Goal: Task Accomplishment & Management: Use online tool/utility

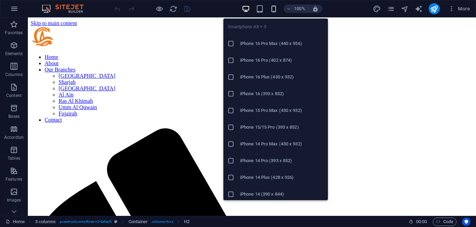
click at [271, 10] on icon "button" at bounding box center [274, 9] width 8 height 8
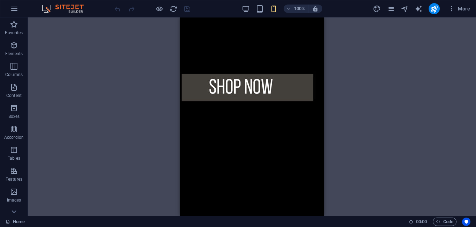
scroll to position [860, 0]
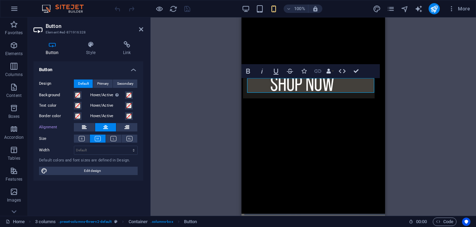
click at [317, 71] on icon "button" at bounding box center [318, 70] width 7 height 3
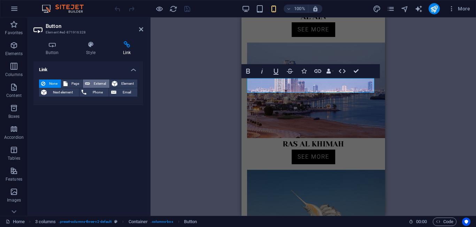
click at [102, 83] on span "External" at bounding box center [99, 84] width 15 height 8
select select
select select "blank"
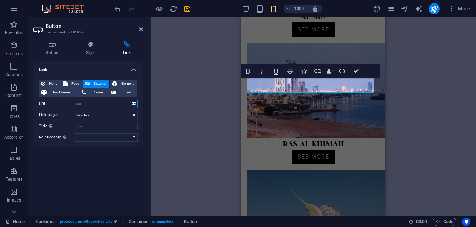
click at [124, 101] on input "URL" at bounding box center [106, 104] width 64 height 8
click at [113, 105] on input "URL" at bounding box center [106, 104] width 64 height 8
click at [73, 82] on span "Page" at bounding box center [75, 84] width 11 height 8
select select
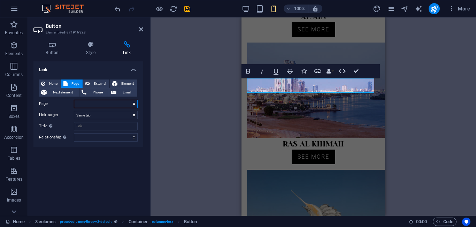
click at [114, 101] on select "Home About Our Branches -- Dubai -- Sharjah -- Abu Dhabi -- Al Ain -- Ras Al Kh…" at bounding box center [106, 104] width 64 height 8
select select "8"
click at [74, 100] on select "Home About Our Branches -- Dubai -- Sharjah -- Abu Dhabi -- Al Ain -- Ras Al Kh…" at bounding box center [106, 104] width 64 height 8
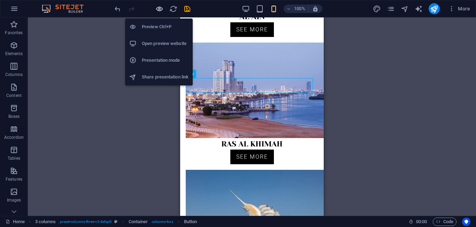
click at [157, 8] on icon "button" at bounding box center [160, 9] width 8 height 8
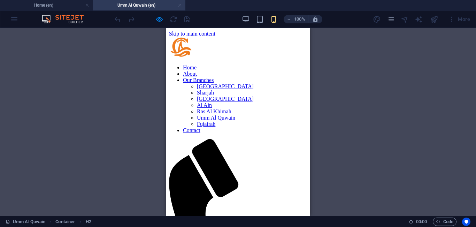
scroll to position [0, 0]
click at [180, 2] on link at bounding box center [180, 5] width 4 height 7
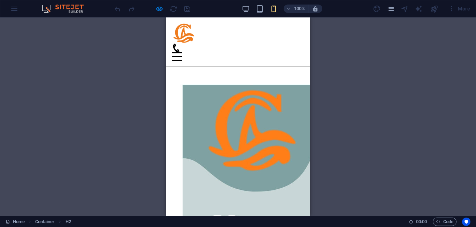
scroll to position [929, 0]
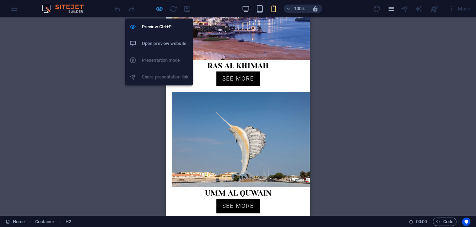
click at [160, 8] on icon "button" at bounding box center [160, 9] width 8 height 8
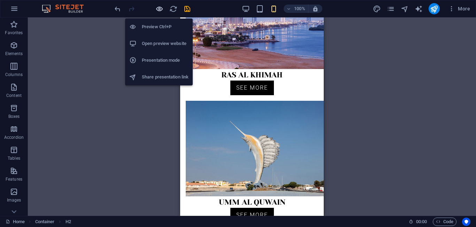
scroll to position [938, 0]
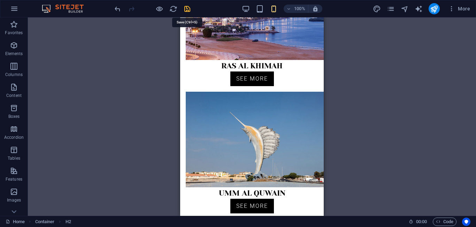
click at [187, 8] on icon "save" at bounding box center [187, 9] width 8 height 8
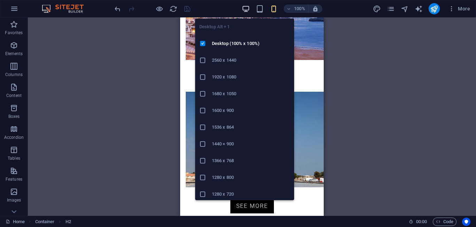
click at [246, 7] on icon "button" at bounding box center [246, 9] width 8 height 8
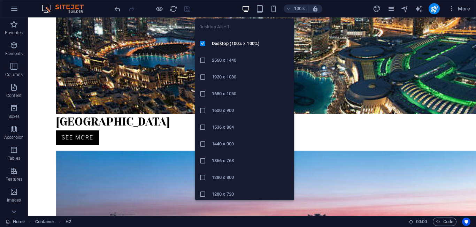
scroll to position [708, 0]
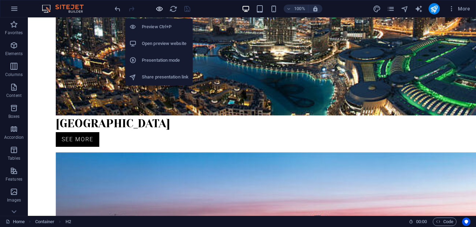
click at [160, 8] on icon "button" at bounding box center [160, 9] width 8 height 8
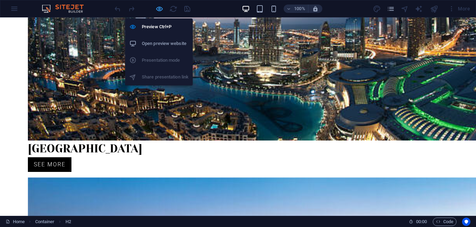
scroll to position [715, 0]
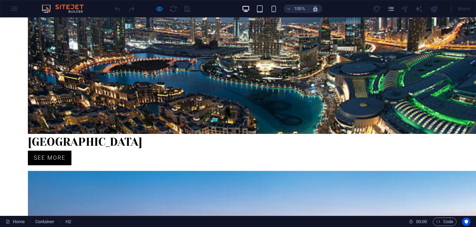
drag, startPoint x: 271, startPoint y: 107, endPoint x: 197, endPoint y: 38, distance: 101.2
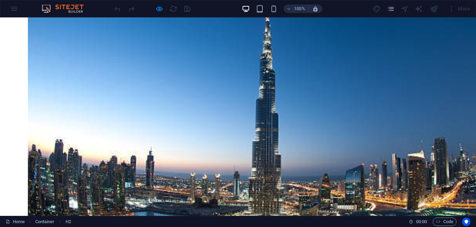
scroll to position [578, 0]
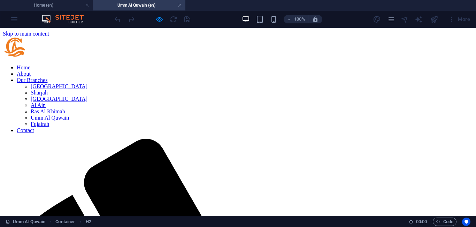
scroll to position [0, 0]
click at [178, 4] on link at bounding box center [180, 5] width 4 height 7
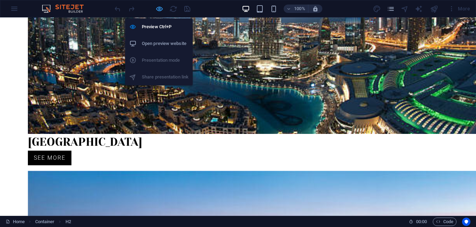
click at [157, 11] on icon "button" at bounding box center [160, 9] width 8 height 8
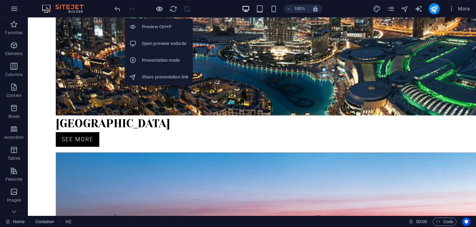
click at [157, 11] on icon "button" at bounding box center [160, 9] width 8 height 8
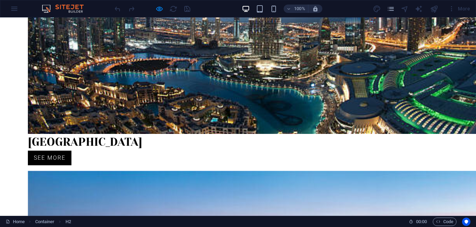
click at [155, 8] on div at bounding box center [152, 8] width 78 height 11
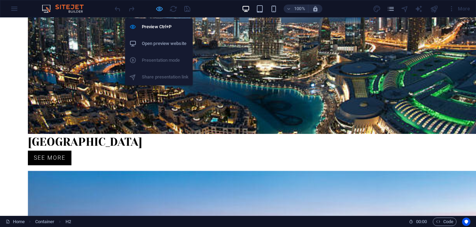
click at [160, 11] on icon "button" at bounding box center [160, 9] width 8 height 8
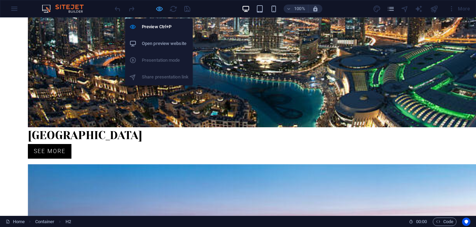
scroll to position [708, 0]
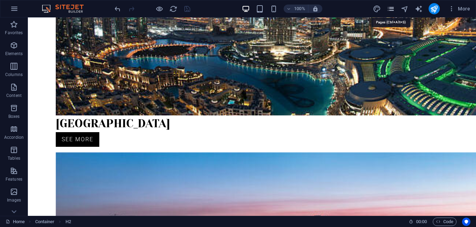
click at [392, 7] on icon "pages" at bounding box center [391, 9] width 8 height 8
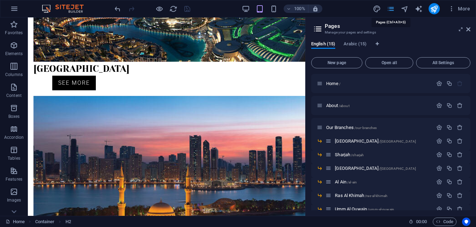
scroll to position [551, 0]
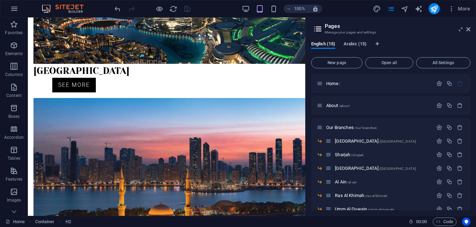
click at [359, 43] on span "Arabic (15)" at bounding box center [355, 45] width 23 height 10
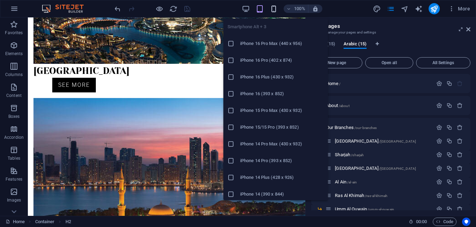
click at [273, 8] on icon "button" at bounding box center [274, 9] width 8 height 8
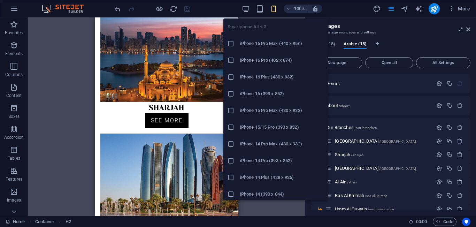
scroll to position [475, 0]
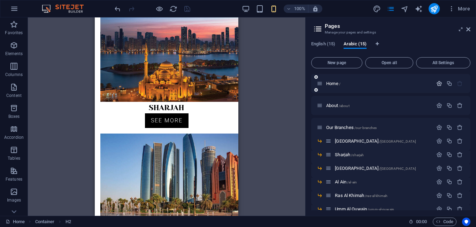
click at [437, 84] on icon "button" at bounding box center [440, 84] width 6 height 6
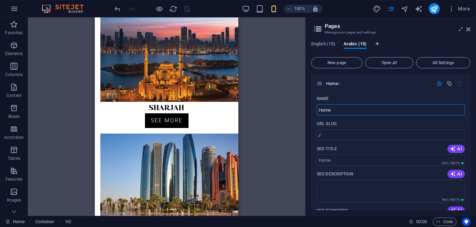
drag, startPoint x: 353, startPoint y: 111, endPoint x: 293, endPoint y: 105, distance: 60.7
click at [293, 105] on div "Home (en) Favorites Elements Columns Content Boxes Accordion Tables Features Im…" at bounding box center [238, 116] width 476 height 198
paste input "بيت"
type input "بيت"
click at [438, 82] on icon "button" at bounding box center [440, 84] width 6 height 6
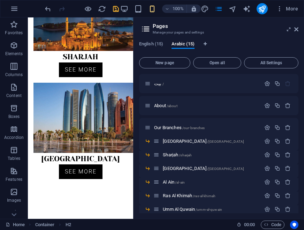
scroll to position [403, 0]
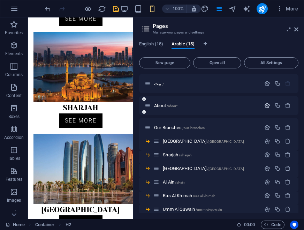
click at [264, 105] on icon "button" at bounding box center [267, 106] width 6 height 6
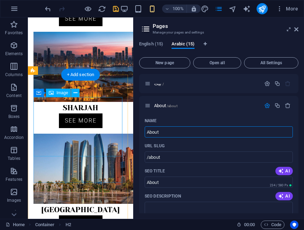
drag, startPoint x: 194, startPoint y: 151, endPoint x: 112, endPoint y: 124, distance: 85.5
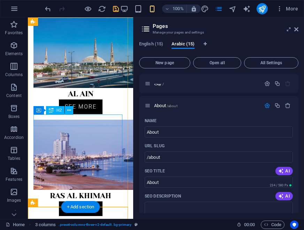
scroll to position [1191, 0]
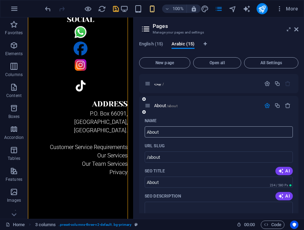
click at [177, 133] on input "About" at bounding box center [219, 131] width 148 height 11
paste input "عن"
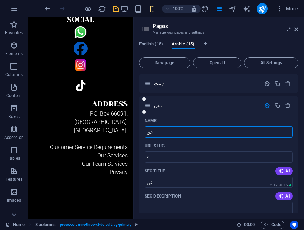
type input "عن"
type input "/"
type input "عن"
click at [264, 107] on icon "button" at bounding box center [267, 106] width 6 height 6
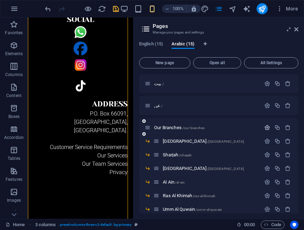
click at [265, 127] on icon "button" at bounding box center [267, 128] width 6 height 6
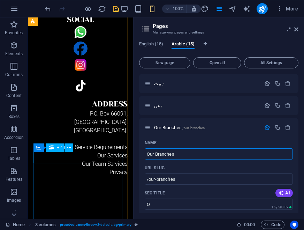
drag, startPoint x: 209, startPoint y: 173, endPoint x: 91, endPoint y: 153, distance: 118.9
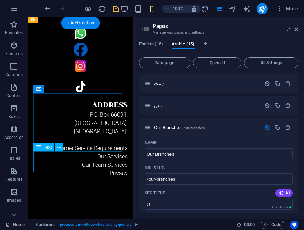
scroll to position [1444, 0]
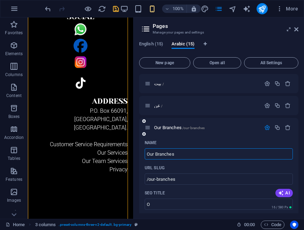
paste input "فروعنا"
type input "فروعنا"
type input "/"
type input "فروعنا"
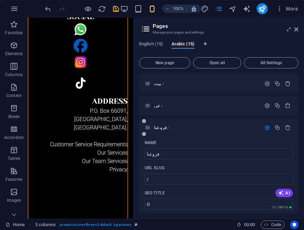
click at [266, 127] on icon "button" at bounding box center [267, 128] width 6 height 6
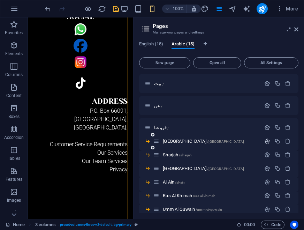
click at [266, 141] on icon "button" at bounding box center [267, 141] width 6 height 6
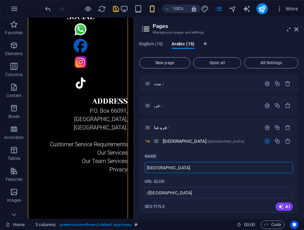
drag, startPoint x: 195, startPoint y: 187, endPoint x: 131, endPoint y: 165, distance: 67.3
type input "[GEOGRAPHIC_DATA]"
type input "/"
type input "[GEOGRAPHIC_DATA]"
click at [264, 140] on icon "button" at bounding box center [267, 141] width 6 height 6
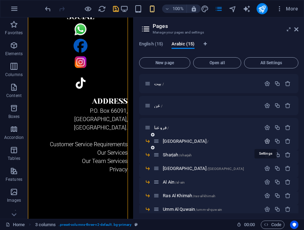
click at [267, 141] on icon "button" at bounding box center [267, 141] width 6 height 6
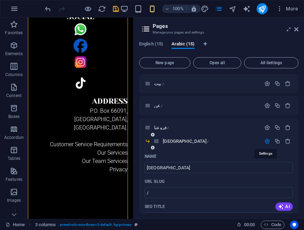
click at [267, 141] on icon "button" at bounding box center [267, 141] width 6 height 6
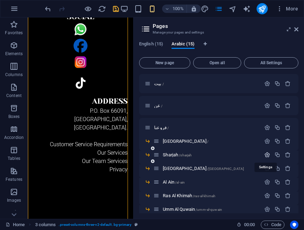
click at [265, 154] on icon "button" at bounding box center [267, 155] width 6 height 6
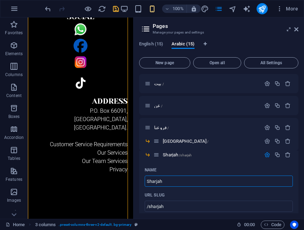
drag, startPoint x: 204, startPoint y: 201, endPoint x: 99, endPoint y: 176, distance: 107.4
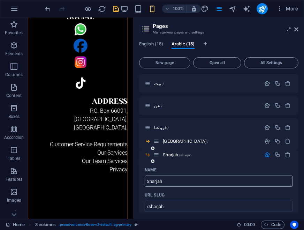
click at [169, 176] on input "Sharjah" at bounding box center [219, 180] width 148 height 11
click at [180, 184] on input "Sharjah" at bounding box center [219, 180] width 148 height 11
paste input "الشارقة"
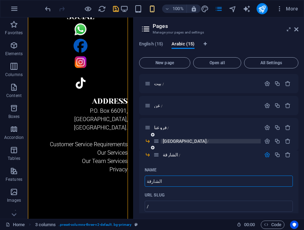
type input "الشارقة"
type input "/"
type input "الشارقة"
click at [266, 154] on icon "button" at bounding box center [267, 155] width 6 height 6
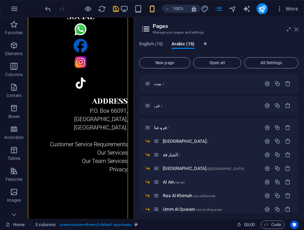
click at [297, 29] on icon at bounding box center [296, 30] width 4 height 6
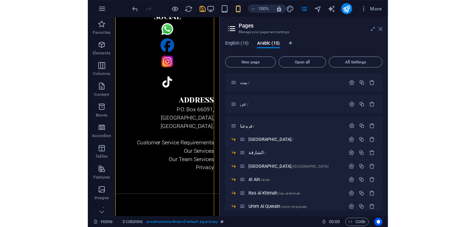
scroll to position [1644, 0]
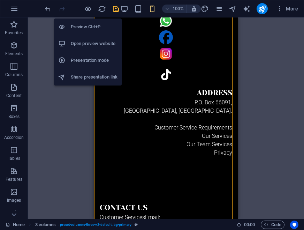
click at [87, 42] on h6 "Open preview website" at bounding box center [94, 43] width 47 height 8
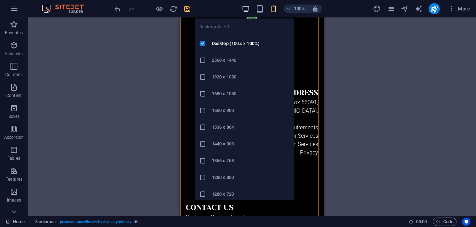
click at [250, 7] on icon "button" at bounding box center [246, 9] width 8 height 8
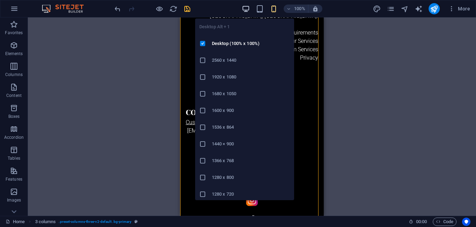
scroll to position [965, 0]
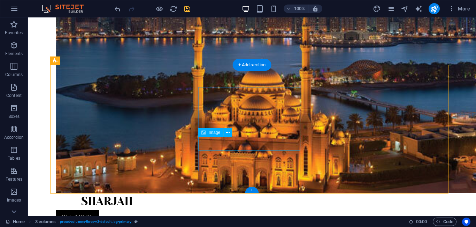
select select "px"
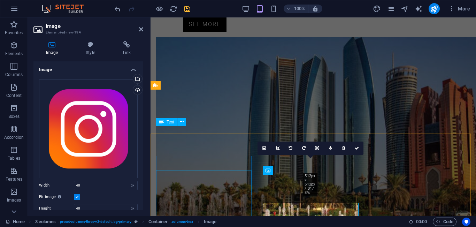
scroll to position [848, 0]
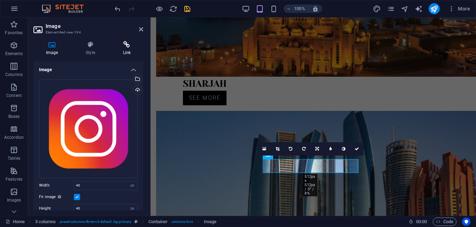
click at [123, 53] on h4 "Link" at bounding box center [127, 48] width 33 height 15
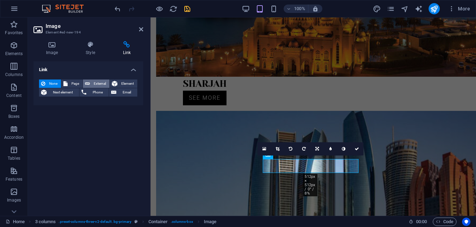
click at [100, 83] on span "External" at bounding box center [99, 84] width 15 height 8
select select "blank"
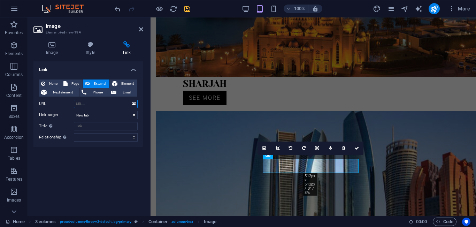
paste input "https://www.instagram.com/grandoutlet.u?igsh=dzhzNndoN200OGN0&utm_source=ig_con…"
type input "https://www.instagram.com/grandoutlet.u?igsh=dzhzNndoN200OGN0&utm_source=ig_con…"
click at [357, 148] on icon at bounding box center [357, 148] width 4 height 4
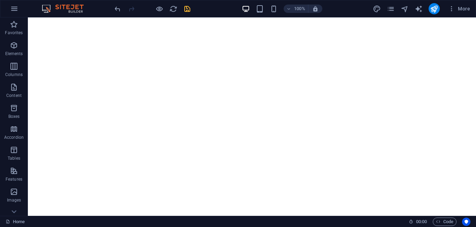
scroll to position [0, 0]
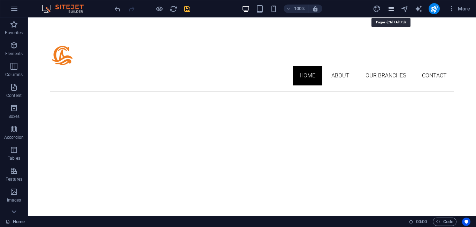
click at [393, 7] on icon "pages" at bounding box center [391, 9] width 8 height 8
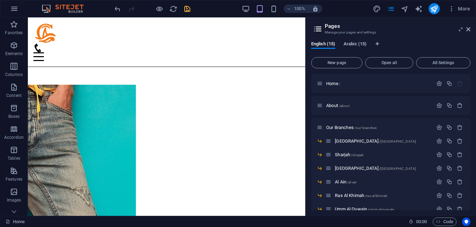
click at [360, 43] on span "Arabic (15)" at bounding box center [355, 45] width 23 height 10
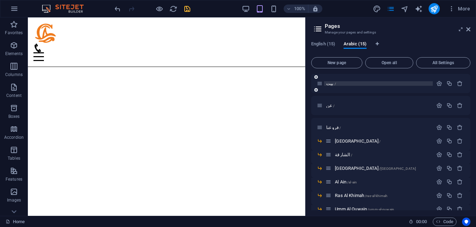
click at [360, 84] on p "بيت /" at bounding box center [378, 83] width 105 height 5
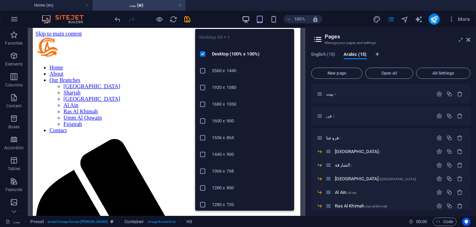
click at [246, 20] on icon "button" at bounding box center [246, 19] width 8 height 8
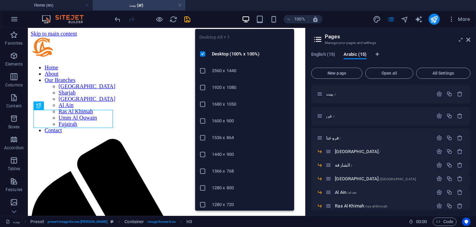
scroll to position [223, 0]
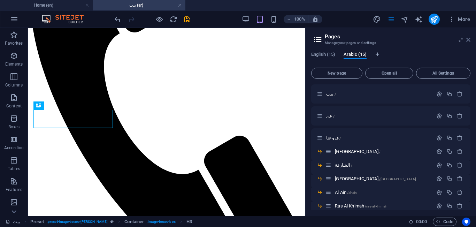
click at [468, 39] on icon at bounding box center [469, 40] width 4 height 6
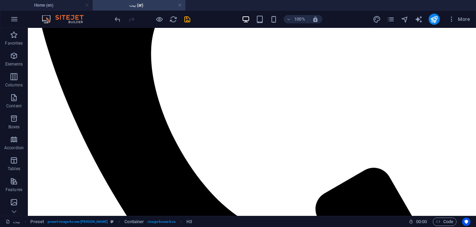
scroll to position [0, 0]
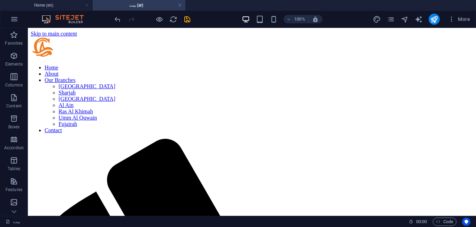
drag, startPoint x: 473, startPoint y: 112, endPoint x: 504, endPoint y: 54, distance: 64.9
click at [389, 21] on icon "pages" at bounding box center [391, 19] width 8 height 8
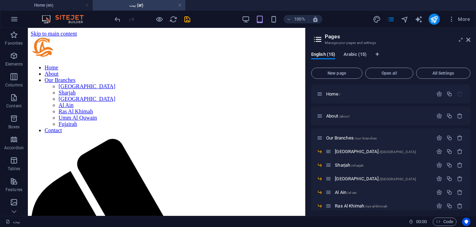
click at [354, 53] on span "Arabic (15)" at bounding box center [355, 55] width 23 height 10
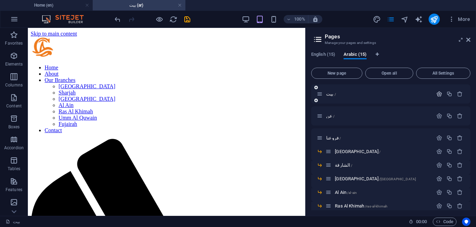
click at [439, 94] on icon "button" at bounding box center [440, 94] width 6 height 6
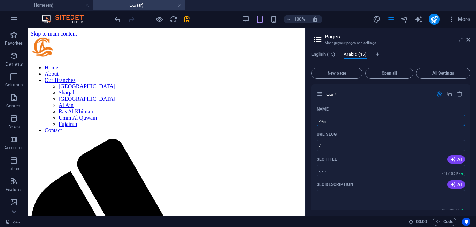
drag, startPoint x: 357, startPoint y: 149, endPoint x: 304, endPoint y: 118, distance: 61.6
click at [341, 146] on input "/" at bounding box center [391, 145] width 148 height 11
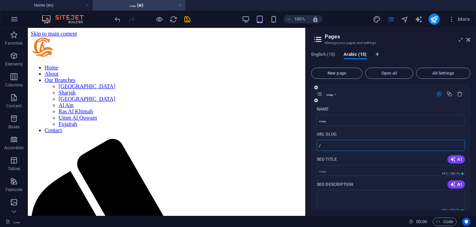
paste input "text"
type input "/"
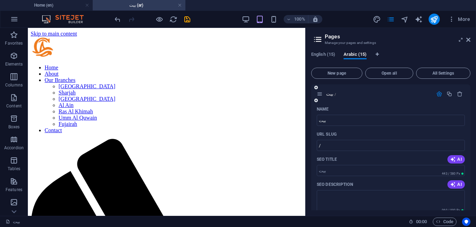
click at [437, 95] on icon "button" at bounding box center [440, 94] width 6 height 6
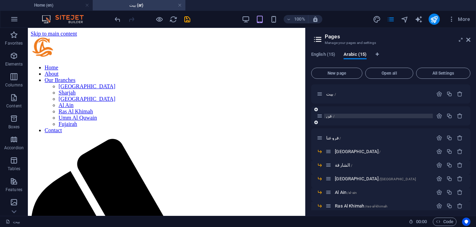
click at [400, 115] on p "عن /" at bounding box center [378, 116] width 105 height 5
click at [437, 116] on icon "button" at bounding box center [440, 116] width 6 height 6
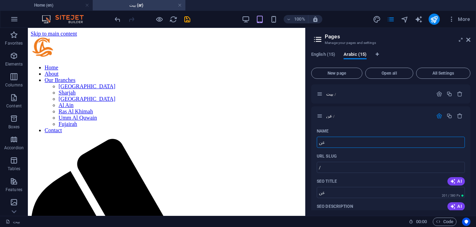
drag, startPoint x: 353, startPoint y: 172, endPoint x: 293, endPoint y: 144, distance: 66.2
click at [352, 145] on input "عن" at bounding box center [391, 142] width 148 height 11
click at [339, 167] on input "/" at bounding box center [391, 167] width 148 height 11
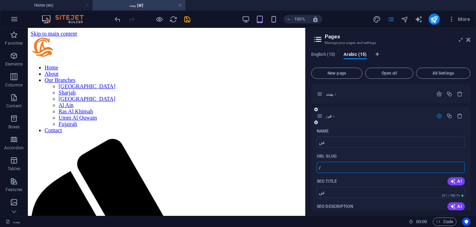
paste input "text"
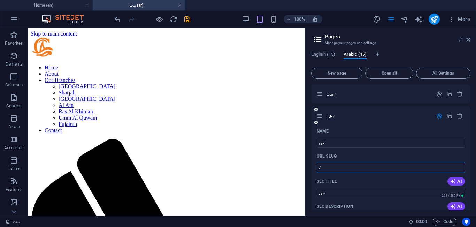
paste input "text"
type input "/"
click at [428, 153] on div "URL SLUG" at bounding box center [391, 156] width 148 height 11
drag, startPoint x: 467, startPoint y: 103, endPoint x: 469, endPoint y: 110, distance: 6.8
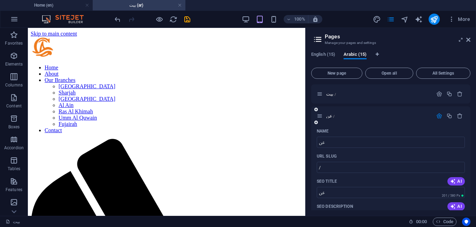
drag, startPoint x: 472, startPoint y: 105, endPoint x: 469, endPoint y: 110, distance: 5.0
click at [469, 111] on div "English (15) Arabic (15) New page Open all All Settings بيت / عن / Name عن ​ UR…" at bounding box center [391, 131] width 171 height 170
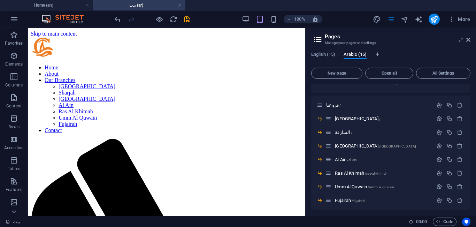
scroll to position [324, 0]
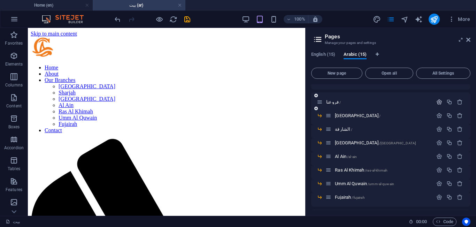
click at [438, 99] on icon "button" at bounding box center [440, 102] width 6 height 6
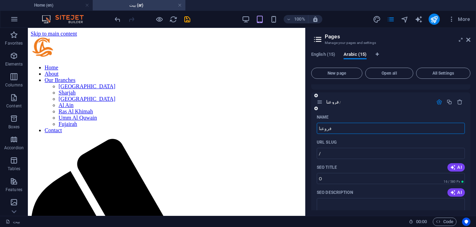
click at [438, 99] on icon "button" at bounding box center [440, 102] width 6 height 6
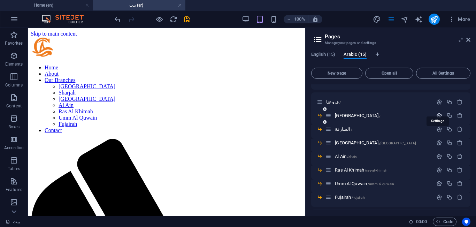
click at [438, 113] on icon "button" at bounding box center [440, 116] width 6 height 6
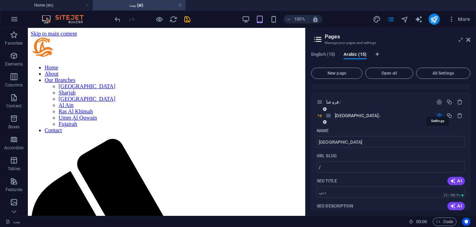
click at [438, 113] on icon "button" at bounding box center [440, 116] width 6 height 6
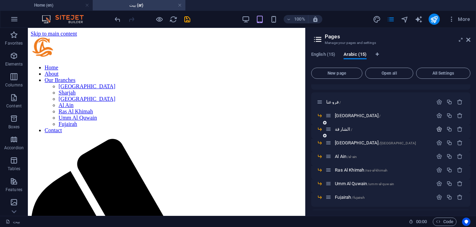
click at [439, 126] on icon "button" at bounding box center [440, 129] width 6 height 6
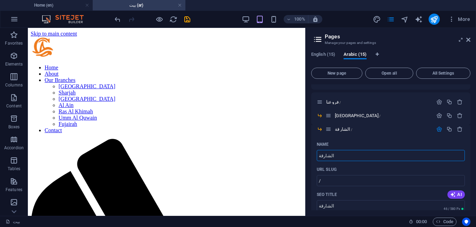
drag, startPoint x: 368, startPoint y: 178, endPoint x: 300, endPoint y: 149, distance: 73.6
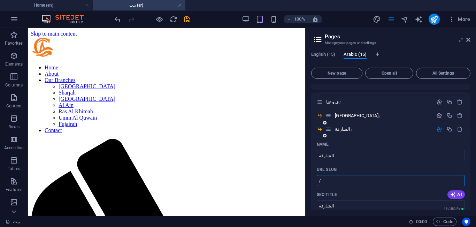
click at [339, 175] on input "/" at bounding box center [391, 180] width 148 height 11
paste input "text"
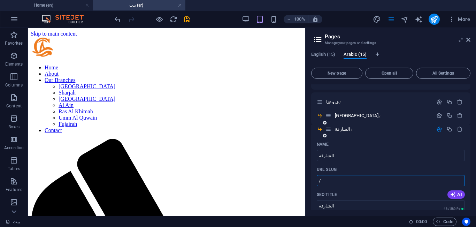
paste input "text"
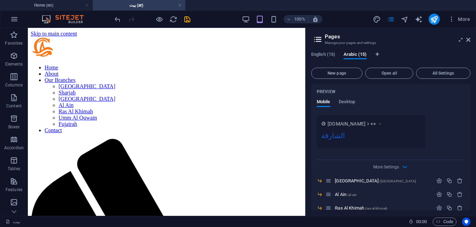
scroll to position [411, 0]
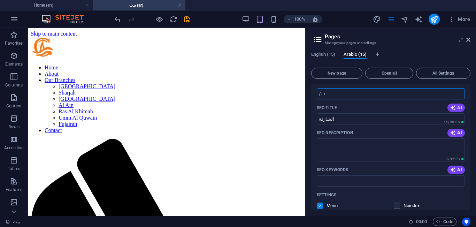
type input "/++"
drag, startPoint x: 472, startPoint y: 149, endPoint x: 476, endPoint y: 99, distance: 50.7
click at [476, 98] on div "English (15) Arabic (15) New page Open all All Settings بيت / عن / Name عن ​ UR…" at bounding box center [391, 131] width 171 height 170
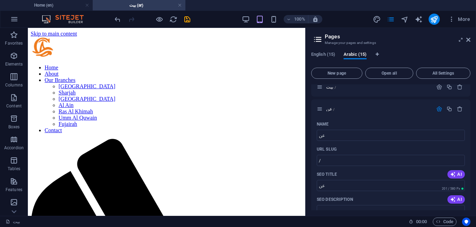
scroll to position [0, 0]
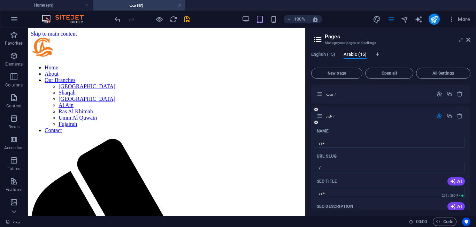
click at [439, 116] on icon "button" at bounding box center [440, 116] width 6 height 6
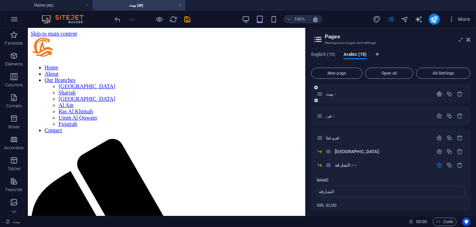
click at [438, 93] on icon "button" at bounding box center [440, 94] width 6 height 6
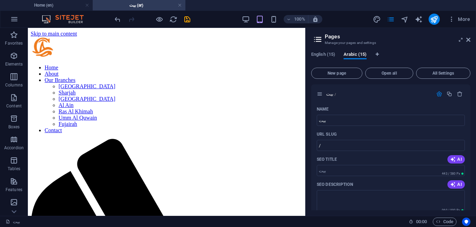
drag, startPoint x: 469, startPoint y: 93, endPoint x: 472, endPoint y: 102, distance: 9.2
click at [472, 102] on div "English (15) Arabic (15) New page Open all All Settings بيت / Name بيت ​ URL SL…" at bounding box center [391, 131] width 171 height 170
click at [368, 145] on input "/" at bounding box center [391, 145] width 148 height 11
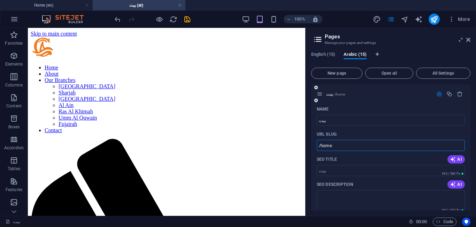
type input "/home"
click at [438, 94] on icon "button" at bounding box center [440, 94] width 6 height 6
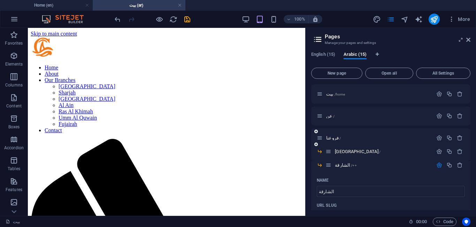
click at [380, 130] on div "فروعنا /" at bounding box center [390, 137] width 159 height 19
click at [438, 115] on icon "button" at bounding box center [440, 116] width 6 height 6
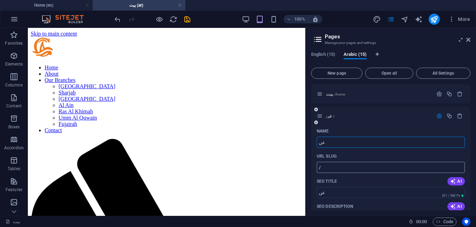
click at [347, 167] on input "/" at bounding box center [391, 167] width 148 height 11
type input "/about"
click at [438, 116] on icon "button" at bounding box center [440, 116] width 6 height 6
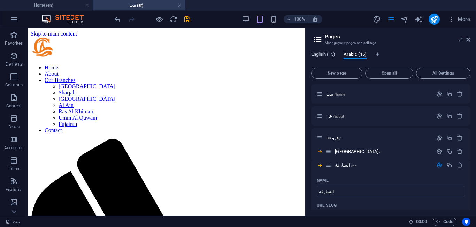
click at [321, 52] on span "English (15)" at bounding box center [323, 55] width 24 height 10
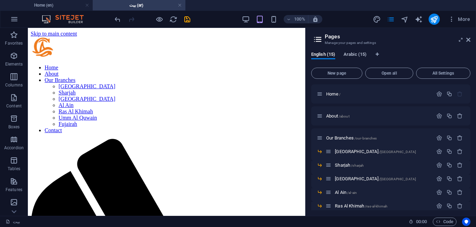
click at [355, 54] on span "Arabic (15)" at bounding box center [355, 55] width 23 height 10
click at [136, 7] on h4 "بيت (ar)" at bounding box center [139, 5] width 93 height 8
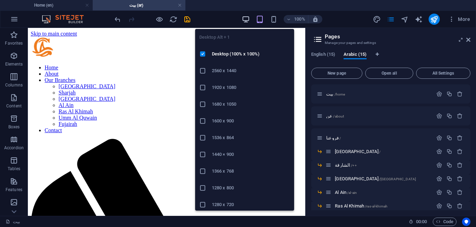
click at [243, 23] on icon "button" at bounding box center [246, 19] width 8 height 8
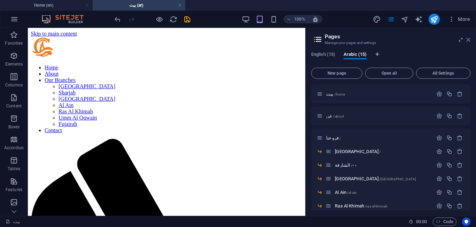
click at [467, 43] on link at bounding box center [469, 40] width 4 height 6
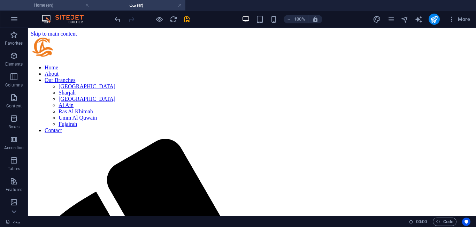
click at [65, 7] on h4 "Home (en)" at bounding box center [46, 5] width 93 height 8
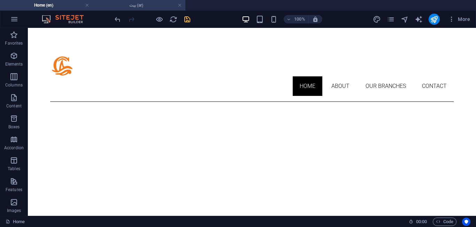
click at [113, 5] on h4 "بيت (ar)" at bounding box center [139, 5] width 93 height 8
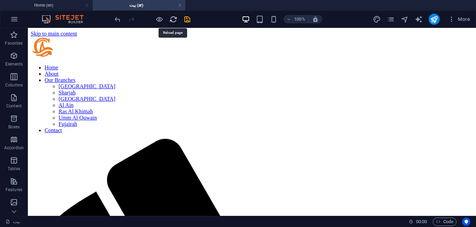
click at [175, 21] on icon "reload" at bounding box center [174, 19] width 8 height 8
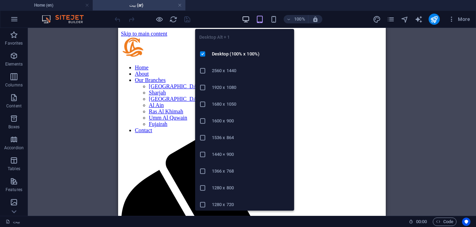
click at [245, 19] on icon "button" at bounding box center [246, 19] width 8 height 8
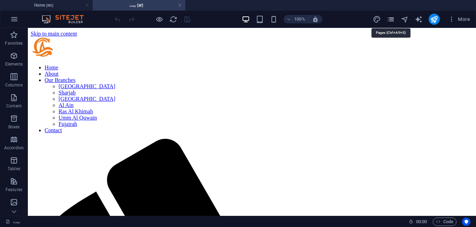
click at [394, 19] on icon "pages" at bounding box center [391, 19] width 8 height 8
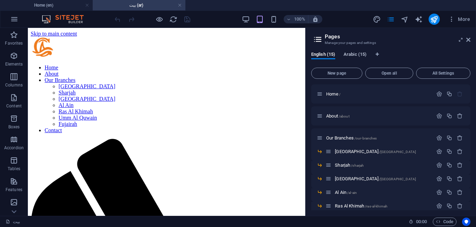
click at [358, 52] on span "Arabic (15)" at bounding box center [355, 55] width 23 height 10
click at [440, 115] on icon "button" at bounding box center [440, 116] width 6 height 6
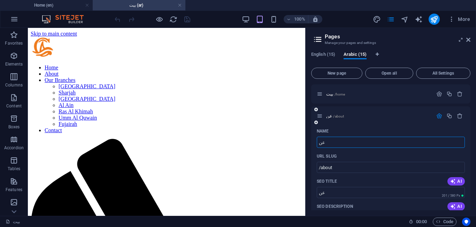
click at [440, 117] on icon "button" at bounding box center [440, 116] width 6 height 6
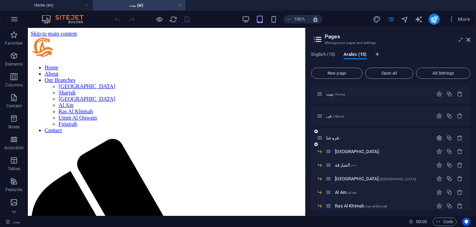
click at [437, 140] on icon "button" at bounding box center [440, 138] width 6 height 6
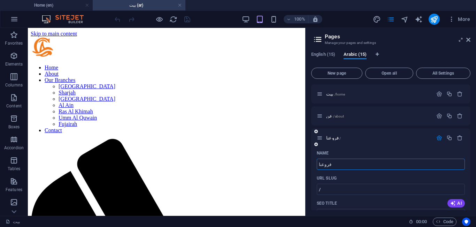
click at [342, 164] on input "فروعنا" at bounding box center [391, 164] width 148 height 11
click at [331, 55] on span "English (15)" at bounding box center [323, 55] width 24 height 10
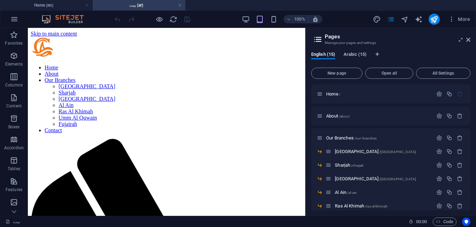
click at [360, 53] on span "Arabic (15)" at bounding box center [355, 55] width 23 height 10
click at [437, 136] on icon "button" at bounding box center [440, 138] width 6 height 6
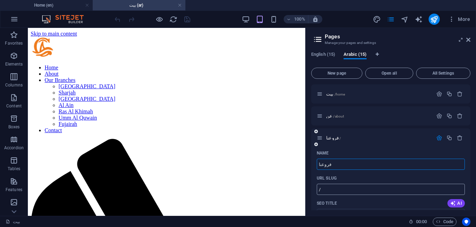
click at [354, 190] on input "/" at bounding box center [391, 189] width 148 height 11
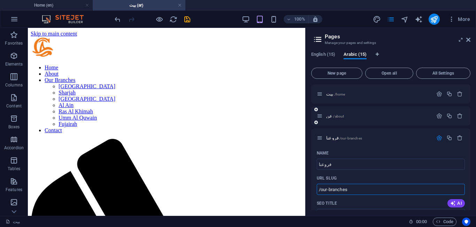
type input "/our-branches"
click at [180, 5] on link at bounding box center [180, 5] width 4 height 7
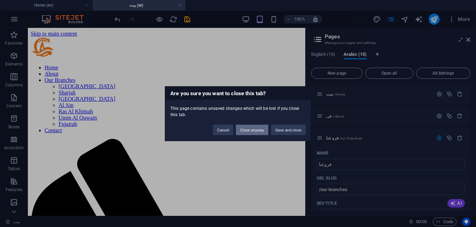
click at [261, 131] on button "Close anyway" at bounding box center [252, 130] width 32 height 10
click at [0, 0] on img "2/17" at bounding box center [0, 0] width 0 height 0
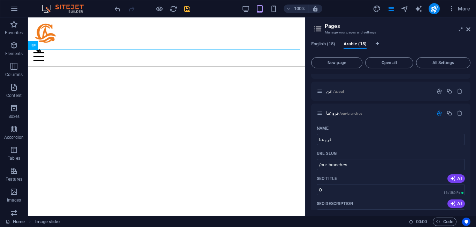
scroll to position [9, 0]
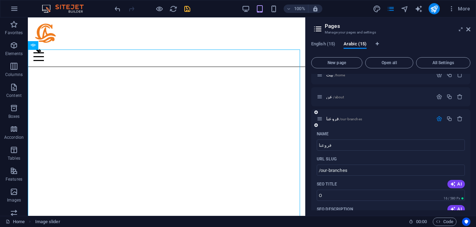
click at [438, 119] on icon "button" at bounding box center [440, 119] width 6 height 6
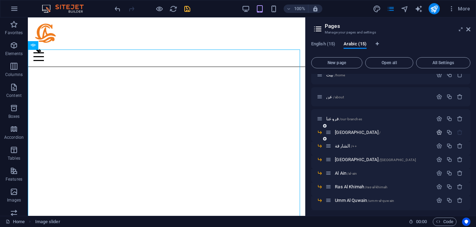
click at [438, 131] on icon "button" at bounding box center [440, 132] width 6 height 6
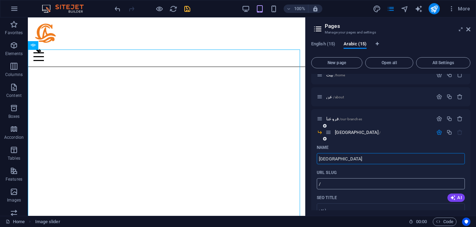
click at [347, 187] on input "/" at bounding box center [391, 183] width 148 height 11
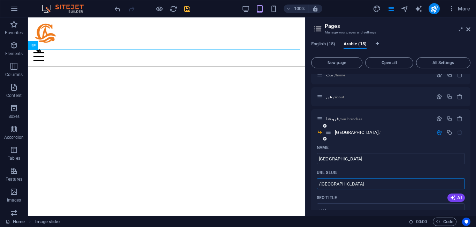
type input "/[GEOGRAPHIC_DATA]"
click at [437, 132] on icon "button" at bounding box center [440, 132] width 6 height 6
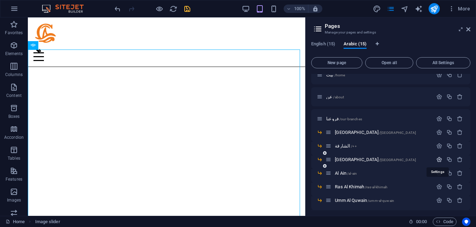
click at [439, 159] on icon "button" at bounding box center [440, 160] width 6 height 6
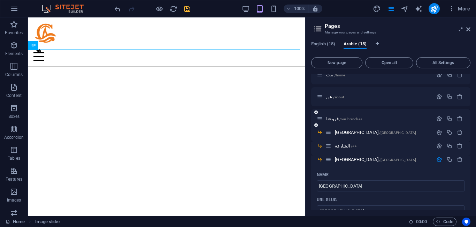
drag, startPoint x: 471, startPoint y: 106, endPoint x: 469, endPoint y: 114, distance: 8.3
click at [469, 114] on div "English (15) Arabic (15) New page Open all All Settings بيت /home عن /about فرو…" at bounding box center [391, 126] width 171 height 180
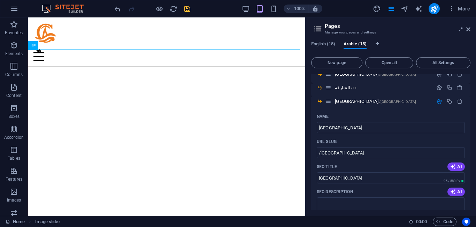
scroll to position [74, 0]
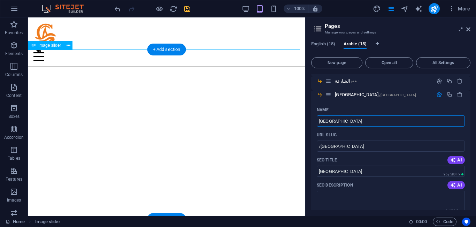
drag, startPoint x: 378, startPoint y: 140, endPoint x: 290, endPoint y: 117, distance: 91.9
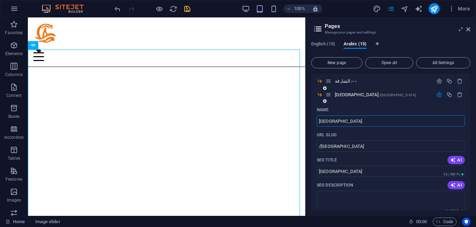
click at [363, 119] on input "[GEOGRAPHIC_DATA]" at bounding box center [391, 120] width 148 height 11
paste input "أبو ظبي"
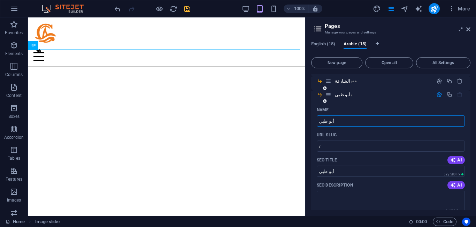
type input "أبو ظبي"
type input "/"
type input "أبو ظبي"
click at [339, 144] on input "/" at bounding box center [391, 146] width 148 height 11
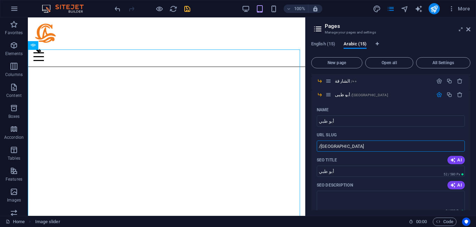
type input "/[GEOGRAPHIC_DATA]"
drag, startPoint x: 471, startPoint y: 119, endPoint x: 471, endPoint y: 123, distance: 4.5
click at [471, 123] on div "English (15) Arabic (15) New page Open all All Settings بيت /home عن /about فرو…" at bounding box center [391, 126] width 171 height 180
click at [472, 124] on div "English (15) Arabic (15) New page Open all All Settings بيت /home عن /about فرو…" at bounding box center [391, 126] width 171 height 180
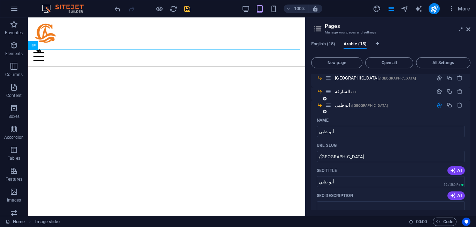
click at [439, 106] on icon "button" at bounding box center [440, 105] width 6 height 6
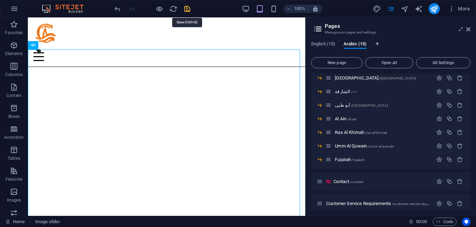
click at [187, 7] on icon "save" at bounding box center [187, 9] width 8 height 8
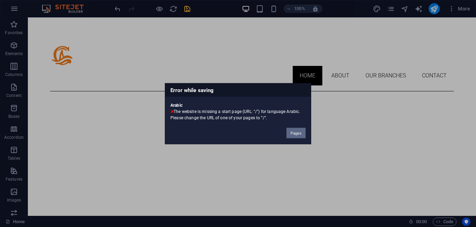
click at [297, 134] on button "Pages" at bounding box center [296, 133] width 19 height 10
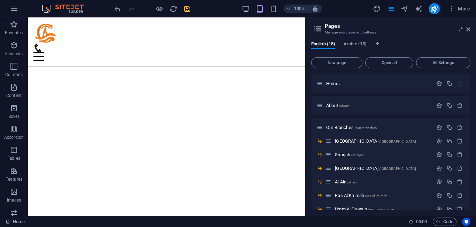
click at [363, 40] on div "English (15) Arabic (15) New page Open all All Settings Home / About /about Our…" at bounding box center [391, 126] width 171 height 180
click at [363, 45] on span "Arabic (15)" at bounding box center [355, 45] width 23 height 10
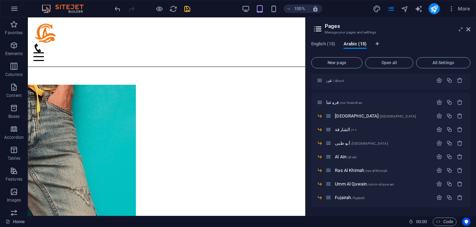
scroll to position [36, 0]
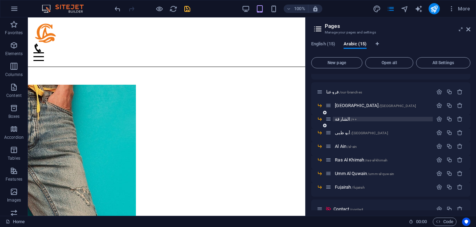
click at [363, 120] on p "الشارقة /++" at bounding box center [383, 119] width 96 height 5
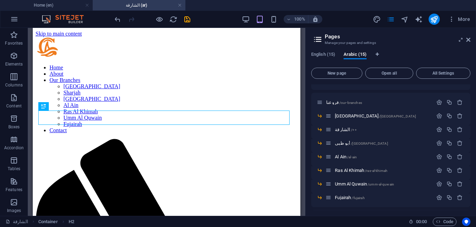
scroll to position [0, 0]
click at [179, 5] on link at bounding box center [180, 5] width 4 height 7
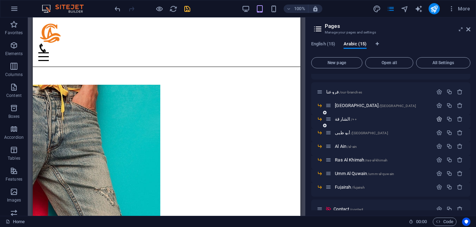
click at [439, 119] on icon "button" at bounding box center [440, 119] width 6 height 6
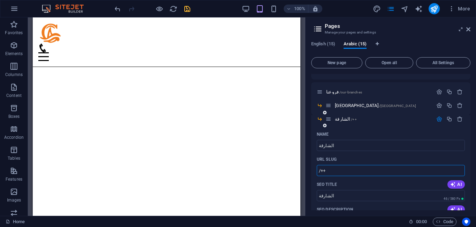
click at [347, 173] on input "/++" at bounding box center [391, 170] width 148 height 11
type input "/sharjah"
click at [439, 120] on icon "button" at bounding box center [440, 119] width 6 height 6
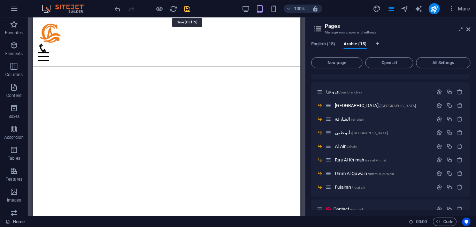
click at [187, 11] on icon "save" at bounding box center [187, 9] width 8 height 8
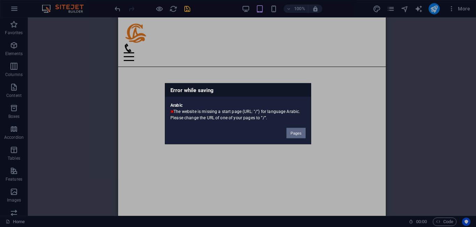
click at [304, 133] on button "Pages" at bounding box center [296, 133] width 19 height 10
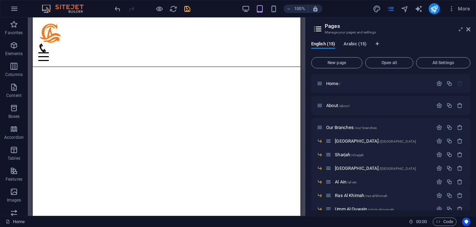
click at [356, 44] on span "Arabic (15)" at bounding box center [355, 45] width 23 height 10
click at [437, 83] on icon "button" at bounding box center [440, 84] width 6 height 6
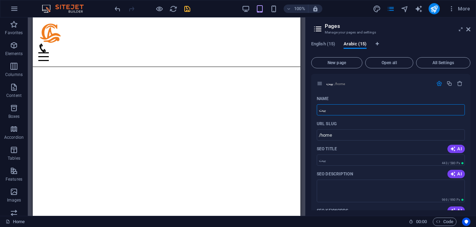
drag, startPoint x: 383, startPoint y: 129, endPoint x: 299, endPoint y: 106, distance: 87.4
type input "Home"
click at [439, 82] on icon "button" at bounding box center [440, 84] width 6 height 6
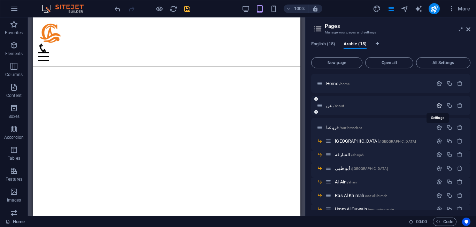
click at [438, 105] on icon "button" at bounding box center [440, 106] width 6 height 6
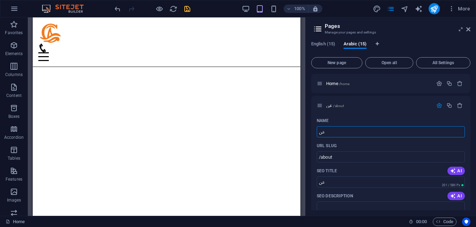
drag, startPoint x: 375, startPoint y: 133, endPoint x: 306, endPoint y: 135, distance: 69.1
click at [306, 135] on aside "Pages Manage your pages and settings English (15) Arabic (15) New page Open all…" at bounding box center [391, 116] width 171 height 198
type input "abo"
type input "a"
type input "about"
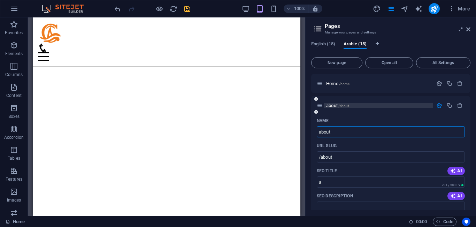
type input "about"
click at [439, 106] on icon "button" at bounding box center [440, 106] width 6 height 6
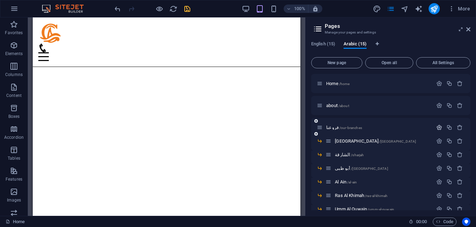
click at [437, 128] on icon "button" at bounding box center [440, 128] width 6 height 6
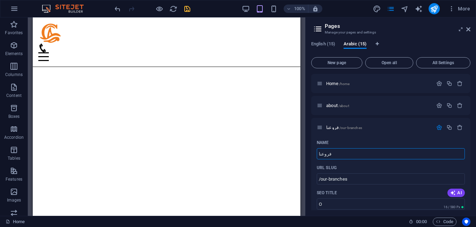
drag, startPoint x: 363, startPoint y: 156, endPoint x: 302, endPoint y: 150, distance: 61.7
click at [302, 150] on div "Home (en) Favorites Elements Columns Content Boxes Accordion Tables Features Im…" at bounding box center [238, 116] width 476 height 198
type input "o"
type input "Our Branches"
click at [440, 127] on icon "button" at bounding box center [440, 128] width 6 height 6
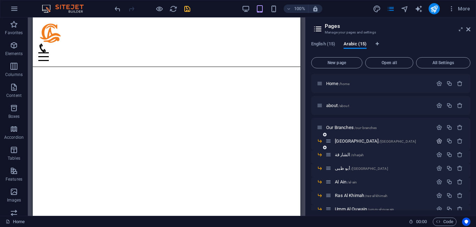
click at [437, 139] on icon "button" at bounding box center [440, 141] width 6 height 6
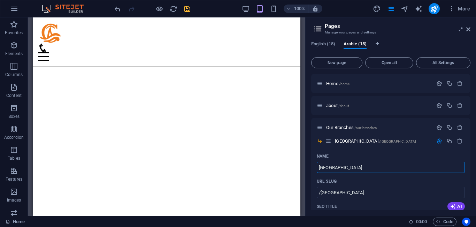
drag, startPoint x: 366, startPoint y: 169, endPoint x: 309, endPoint y: 161, distance: 58.1
click at [309, 161] on div "English (15) Arabic (15) New page Open all All Settings Home /home about /about…" at bounding box center [391, 126] width 171 height 180
type input "[GEOGRAPHIC_DATA]"
click at [438, 139] on icon "button" at bounding box center [440, 141] width 6 height 6
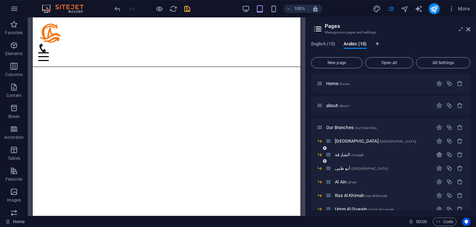
click at [437, 155] on icon "button" at bounding box center [440, 155] width 6 height 6
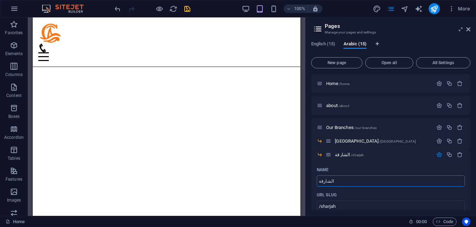
drag, startPoint x: 389, startPoint y: 197, endPoint x: 299, endPoint y: 178, distance: 91.7
type input "Shar"
type input "Sharjah"
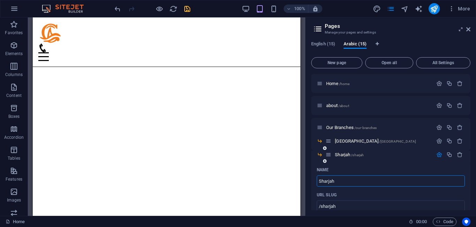
type input "Sharjah"
click at [437, 156] on icon "button" at bounding box center [440, 155] width 6 height 6
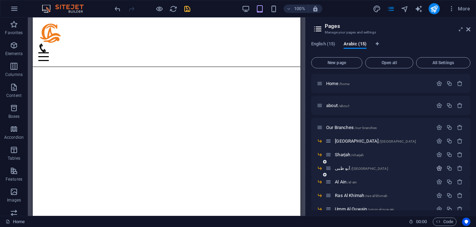
click at [438, 166] on icon "button" at bounding box center [440, 168] width 6 height 6
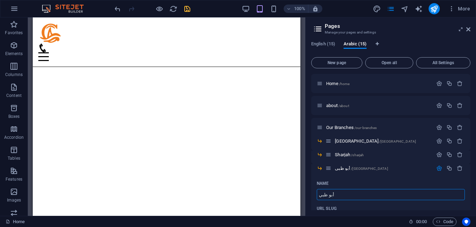
drag, startPoint x: 371, startPoint y: 211, endPoint x: 296, endPoint y: 196, distance: 76.3
type input "Abu"
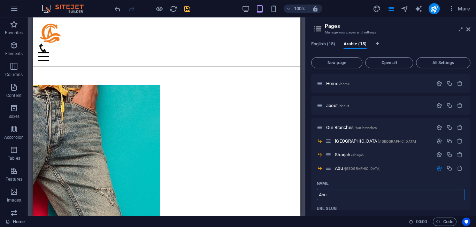
type input "Abu B"
type input "Abu"
type input "Abu B"
type input "Abu Dh"
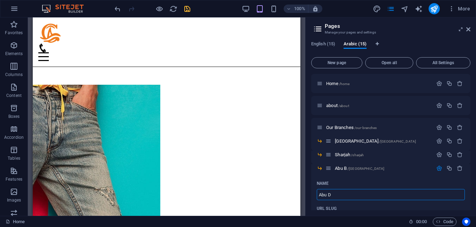
type input "Abu"
type input "Abu Dha"
type input "Abu Dh"
type input "Abu Dhab"
type input "Abu Dha"
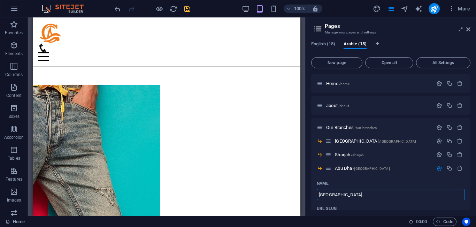
type input "[GEOGRAPHIC_DATA]"
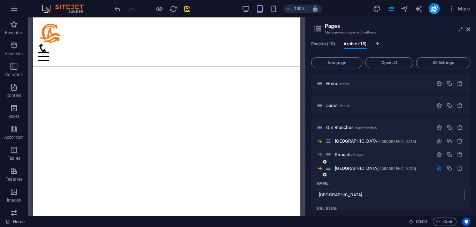
type input "[GEOGRAPHIC_DATA]"
click at [441, 168] on icon "button" at bounding box center [440, 168] width 6 height 6
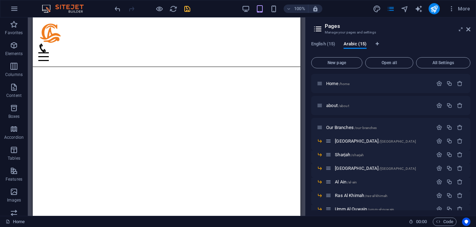
drag, startPoint x: 469, startPoint y: 134, endPoint x: 469, endPoint y: 163, distance: 29.0
click at [469, 164] on div "Home /home about /about Our Branches /our-branches Dubai /dubai Sharjah /sharja…" at bounding box center [390, 142] width 159 height 136
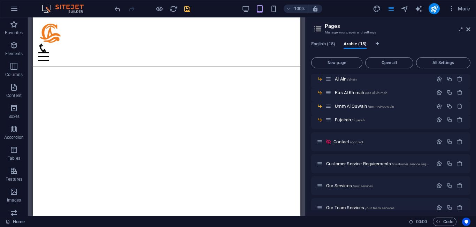
scroll to position [108, 0]
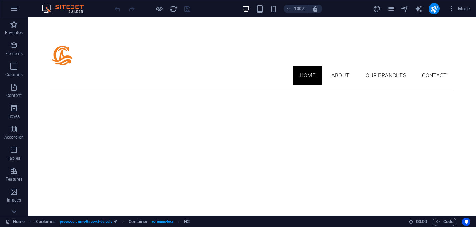
click at [398, 1] on div "100% More" at bounding box center [238, 8] width 476 height 17
click at [393, 8] on icon "pages" at bounding box center [391, 9] width 8 height 8
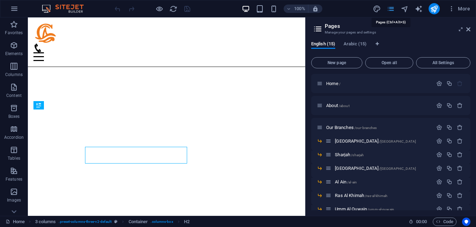
scroll to position [213, 0]
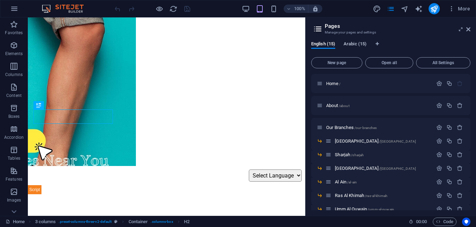
click at [360, 45] on span "Arabic (15)" at bounding box center [355, 45] width 23 height 10
click at [455, 65] on button "All Settings" at bounding box center [443, 62] width 54 height 11
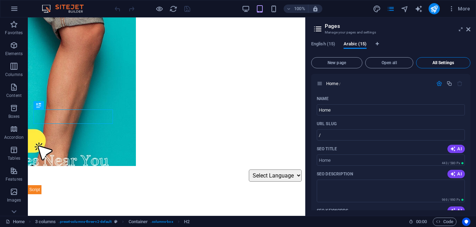
scroll to position [3994, 0]
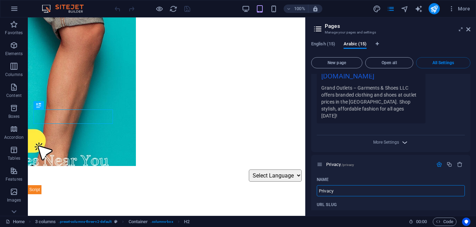
click at [403, 138] on icon "button" at bounding box center [405, 142] width 8 height 8
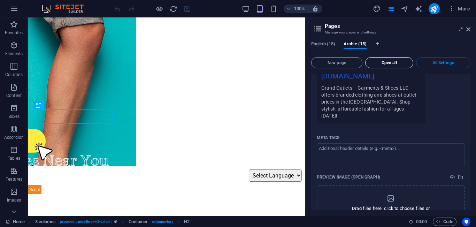
click at [403, 64] on span "Open all" at bounding box center [390, 63] width 42 height 4
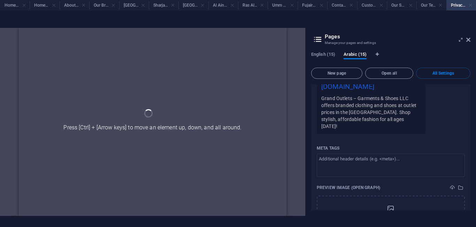
click at [471, 4] on link at bounding box center [471, 5] width 4 height 7
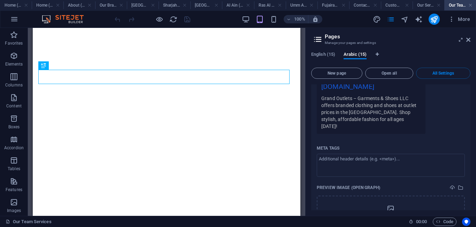
click at [473, 5] on h4 "Our Team Services (ar)" at bounding box center [461, 5] width 32 height 8
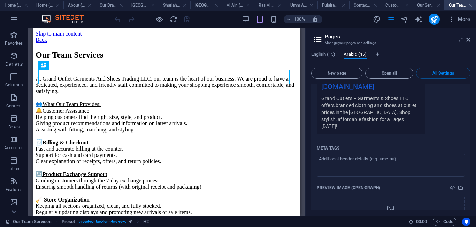
click at [468, 4] on h4 "Our Team Services (ar)" at bounding box center [461, 5] width 32 height 8
click at [395, 6] on h4 "Customer Service Requirements (ar)" at bounding box center [397, 5] width 32 height 8
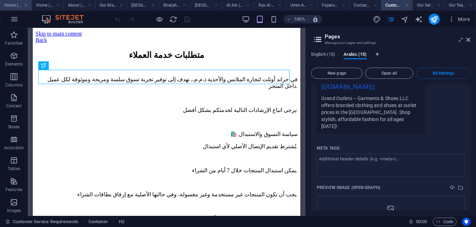
click at [13, 6] on h4 "Home (en)" at bounding box center [16, 5] width 32 height 8
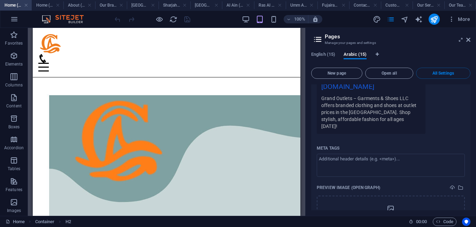
scroll to position [361, 0]
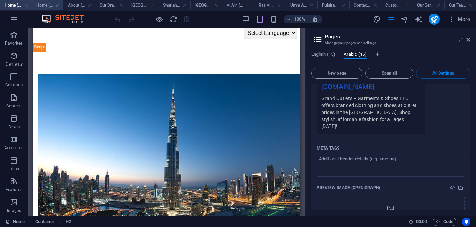
click at [60, 6] on h4 "Home (ar)" at bounding box center [48, 5] width 32 height 8
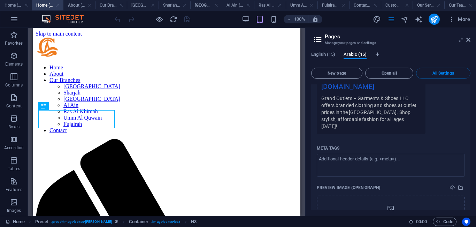
scroll to position [215, 0]
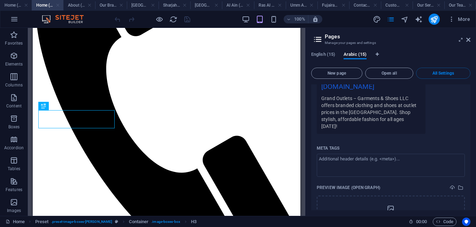
click at [60, 5] on link at bounding box center [58, 5] width 4 height 7
click at [63, 5] on h4 "About (ar)" at bounding box center [79, 5] width 32 height 8
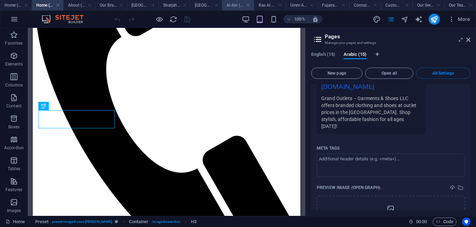
click at [63, 4] on h4 "About (ar)" at bounding box center [79, 5] width 32 height 8
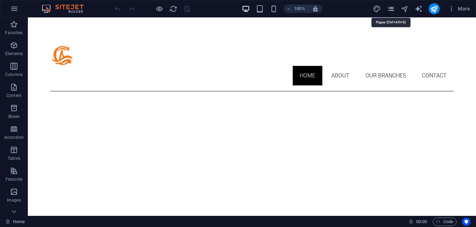
click at [393, 9] on icon "pages" at bounding box center [391, 9] width 8 height 8
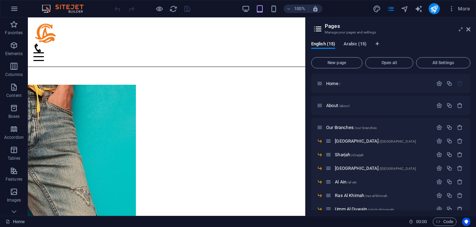
click at [366, 43] on span "Arabic (15)" at bounding box center [355, 45] width 23 height 10
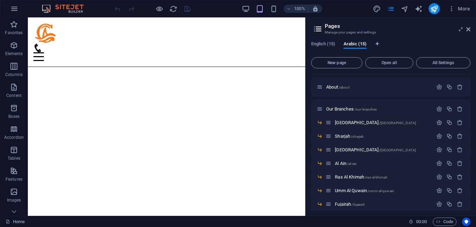
scroll to position [17, 0]
drag, startPoint x: 471, startPoint y: 112, endPoint x: 473, endPoint y: 130, distance: 18.6
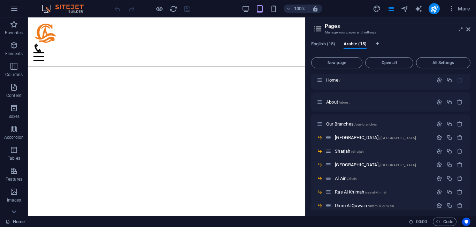
scroll to position [0, 0]
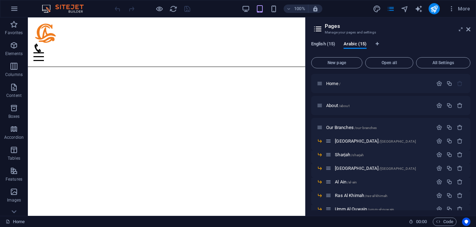
click at [329, 44] on span "English (15)" at bounding box center [323, 45] width 24 height 10
click at [352, 43] on span "Arabic (15)" at bounding box center [355, 45] width 23 height 10
click at [333, 88] on div "Home /" at bounding box center [390, 83] width 159 height 19
click at [333, 81] on span "Home /" at bounding box center [333, 83] width 14 height 5
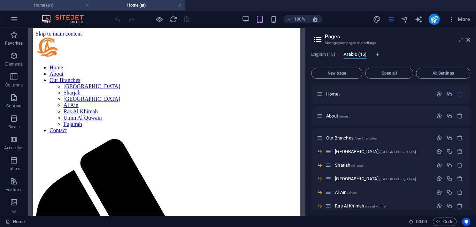
click at [46, 5] on h4 "Home (en)" at bounding box center [46, 5] width 93 height 8
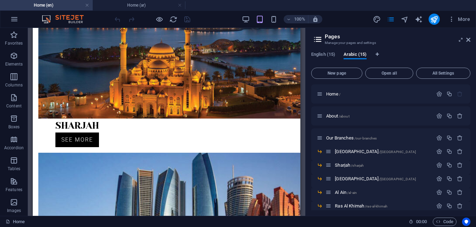
scroll to position [802, 0]
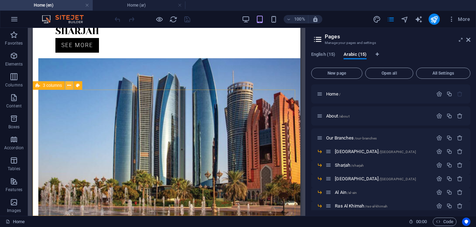
click at [69, 88] on icon at bounding box center [69, 85] width 4 height 7
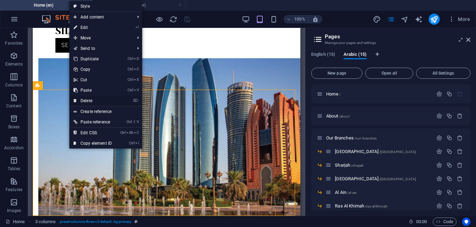
click at [88, 97] on link "⌦ Delete" at bounding box center [92, 101] width 47 height 10
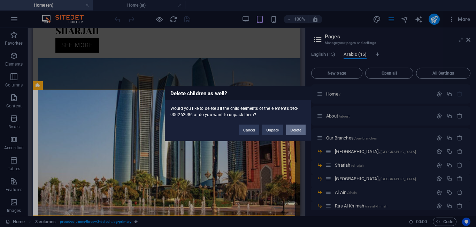
click at [296, 128] on button "Delete" at bounding box center [296, 130] width 20 height 10
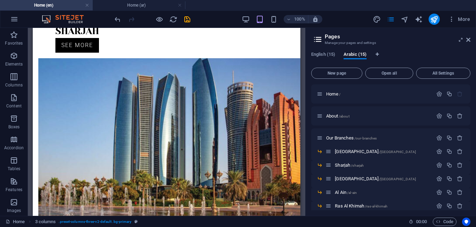
scroll to position [675, 0]
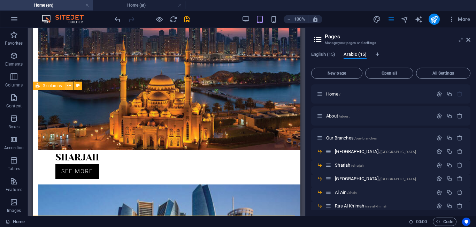
click at [68, 84] on icon at bounding box center [69, 85] width 4 height 7
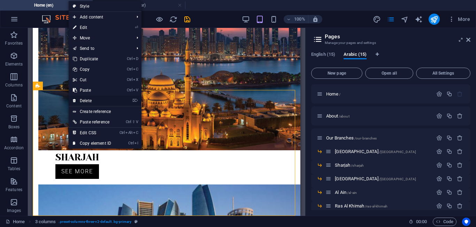
click at [129, 99] on li "⌦ Delete" at bounding box center [105, 101] width 73 height 11
click at [83, 99] on link "⌦ Delete" at bounding box center [92, 101] width 47 height 10
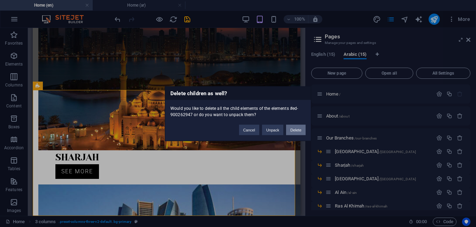
click at [299, 126] on button "Delete" at bounding box center [296, 130] width 20 height 10
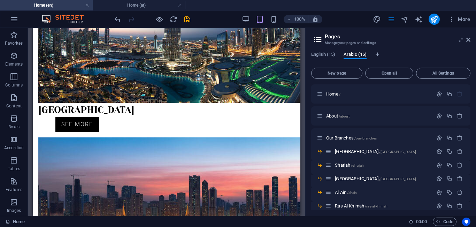
scroll to position [549, 0]
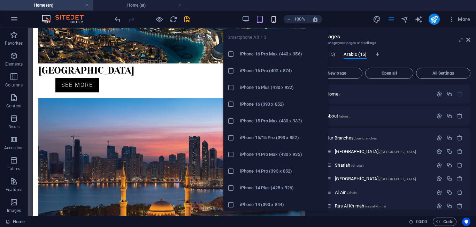
click at [275, 19] on icon "button" at bounding box center [274, 19] width 8 height 8
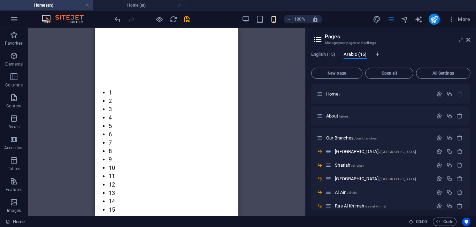
scroll to position [0, 0]
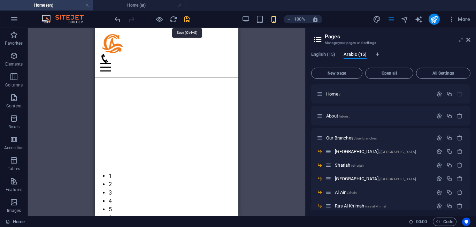
click at [185, 20] on icon "save" at bounding box center [187, 19] width 8 height 8
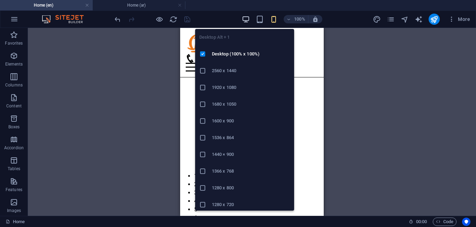
click at [242, 15] on icon "button" at bounding box center [246, 19] width 8 height 8
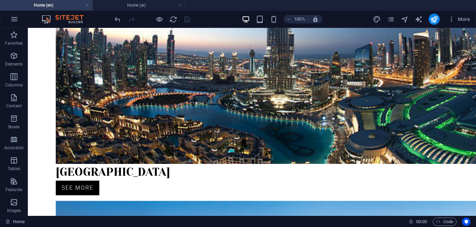
scroll to position [719, 0]
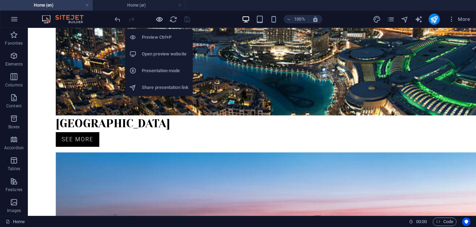
click at [156, 20] on icon "button" at bounding box center [160, 19] width 8 height 8
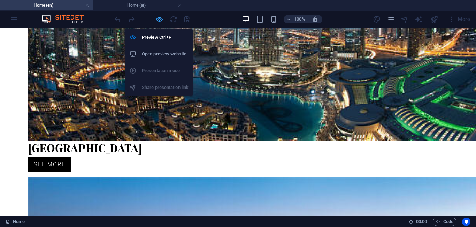
scroll to position [725, 0]
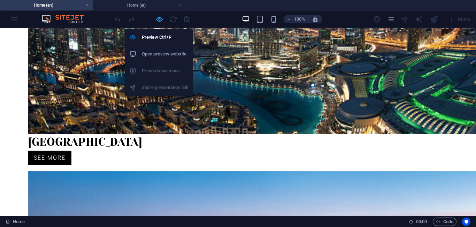
click at [162, 19] on icon "button" at bounding box center [160, 19] width 8 height 8
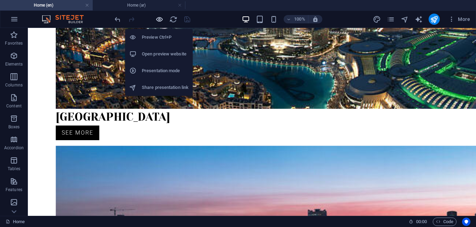
scroll to position [719, 0]
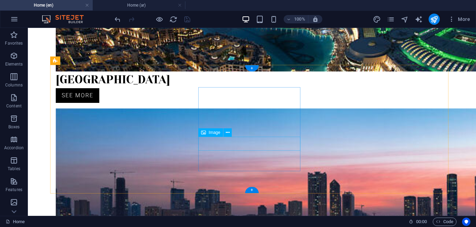
select select "px"
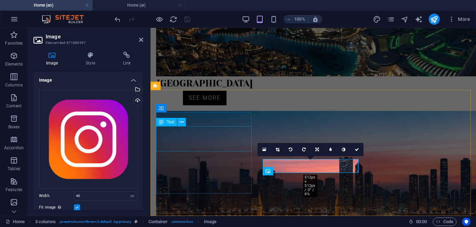
scroll to position [606, 0]
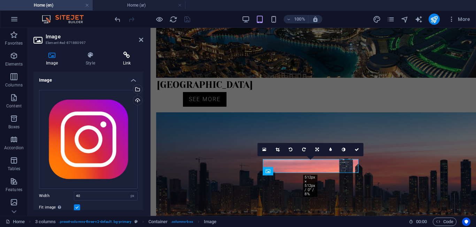
click at [129, 60] on h4 "Link" at bounding box center [127, 59] width 33 height 15
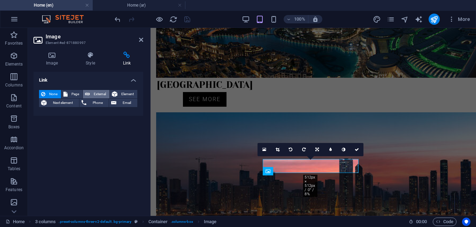
click at [92, 92] on span "External" at bounding box center [99, 94] width 15 height 8
select select "blank"
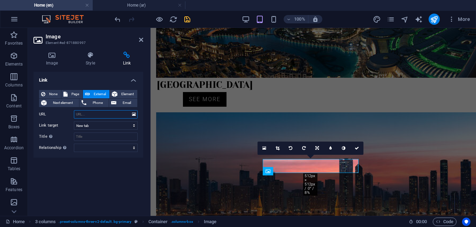
paste input "https://www.instagram.com/grandoutlet.u?igsh=dzhzNndoN200OGN0&utm_source=ig_con…"
type input "https://www.instagram.com/grandoutlet.u?igsh=dzhzNndoN200OGN0&utm_source=ig_con…"
click at [51, 61] on h4 "Image" at bounding box center [53, 59] width 40 height 15
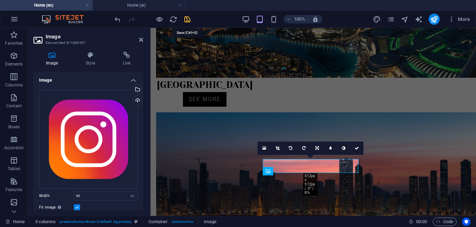
click at [189, 20] on icon "save" at bounding box center [187, 19] width 8 height 8
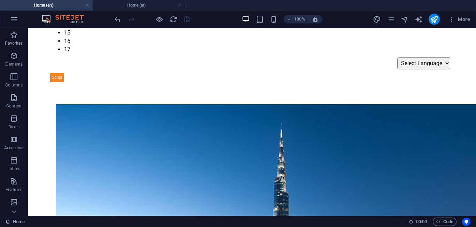
scroll to position [415, 0]
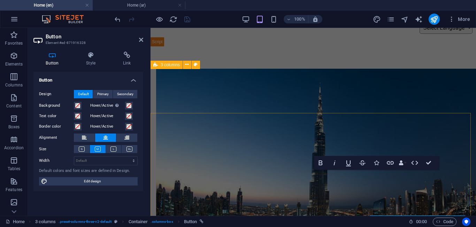
scroll to position [352, 0]
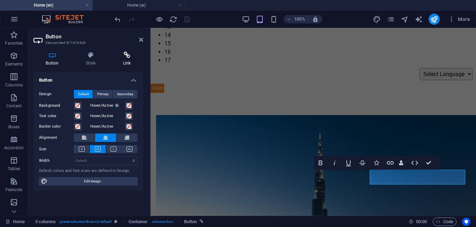
click at [128, 61] on h4 "Link" at bounding box center [127, 59] width 33 height 15
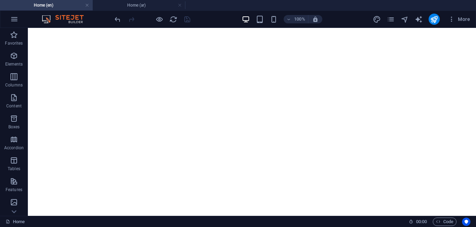
scroll to position [0, 0]
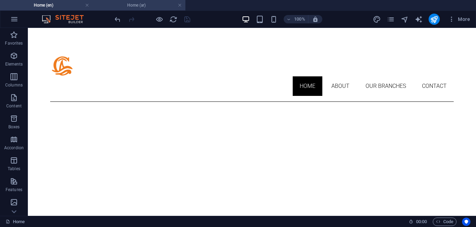
click at [144, 5] on h4 "Home (ar)" at bounding box center [139, 5] width 93 height 8
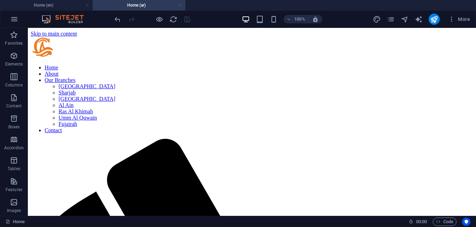
click at [180, 3] on link at bounding box center [180, 5] width 4 height 7
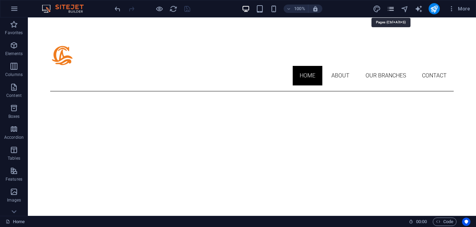
click at [393, 12] on icon "pages" at bounding box center [391, 9] width 8 height 8
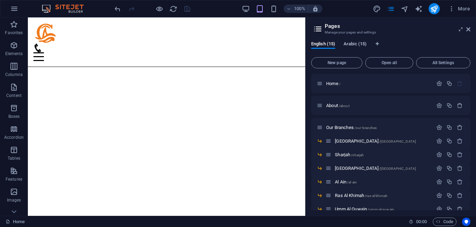
click at [363, 44] on span "Arabic (15)" at bounding box center [355, 45] width 23 height 10
drag, startPoint x: 471, startPoint y: 126, endPoint x: 472, endPoint y: 145, distance: 18.9
click at [472, 145] on div "English (15) Arabic (15) New page Open all All Settings Home / About /about Our…" at bounding box center [391, 126] width 171 height 180
click at [453, 10] on icon "button" at bounding box center [452, 8] width 7 height 7
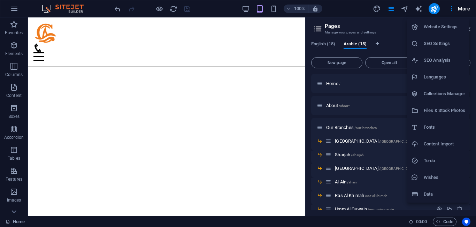
click at [438, 79] on h6 "Languages" at bounding box center [445, 77] width 42 height 8
select select "41"
select select "6"
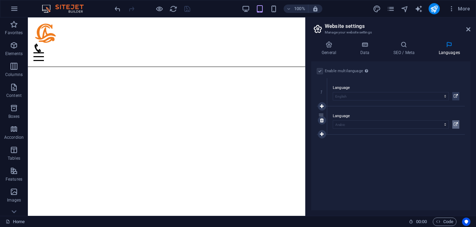
click at [456, 124] on icon at bounding box center [456, 124] width 4 height 8
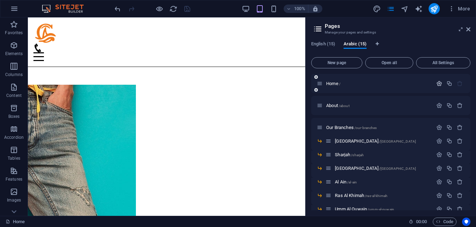
click at [439, 82] on icon "button" at bounding box center [440, 84] width 6 height 6
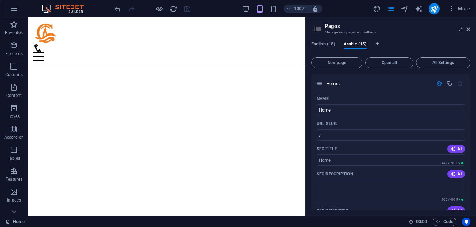
drag, startPoint x: 471, startPoint y: 83, endPoint x: 473, endPoint y: 115, distance: 31.8
click at [473, 115] on div "English (15) Arabic (15) New page Open all All Settings Home / Name Home ​ URL …" at bounding box center [391, 126] width 171 height 180
click at [456, 150] on span "AI" at bounding box center [457, 149] width 12 height 6
type input "خدمات عملاء في [GEOGRAPHIC_DATA]"
click at [458, 175] on span "AI" at bounding box center [457, 174] width 12 height 6
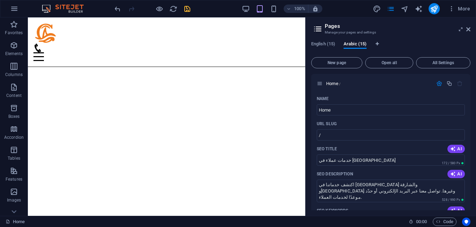
type textarea "اكتشف خدماتنا في دبي والشارقة وأبو ظبي وغيرها. تواصل معنا عبر البريد الإلكتروني…"
drag, startPoint x: 471, startPoint y: 88, endPoint x: 471, endPoint y: 107, distance: 18.8
click at [471, 107] on div "English (15) Arabic (15) New page Open all All Settings Home / Name Home ​ URL …" at bounding box center [391, 126] width 171 height 180
click at [439, 83] on icon "button" at bounding box center [440, 84] width 6 height 6
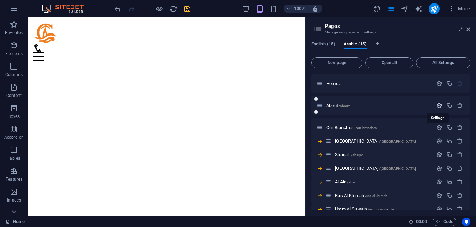
click at [437, 107] on icon "button" at bounding box center [440, 106] width 6 height 6
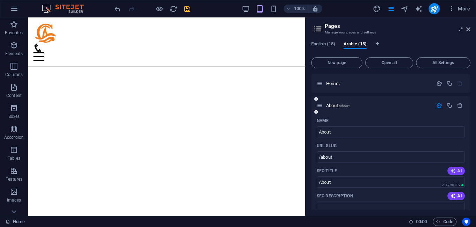
click at [456, 171] on span "AI" at bounding box center [457, 171] width 12 height 6
type input "جراند أوتلت: أزياء تناسب الجميع"
click at [459, 196] on span "AI" at bounding box center [457, 196] width 12 height 6
type textarea "جراند أوتلت: وجهتك الموثوقة للأزياء في الإمارات منذ 2012. اكتشف أفضل العلامات ا…"
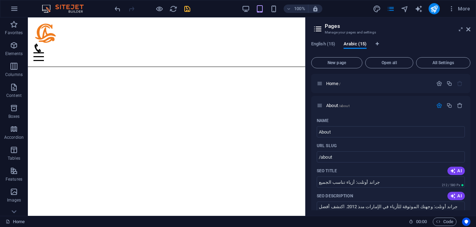
drag, startPoint x: 471, startPoint y: 98, endPoint x: 474, endPoint y: 111, distance: 13.2
click at [474, 111] on div "English (15) Arabic (15) New page Open all All Settings Home / About /about Nam…" at bounding box center [391, 126] width 171 height 180
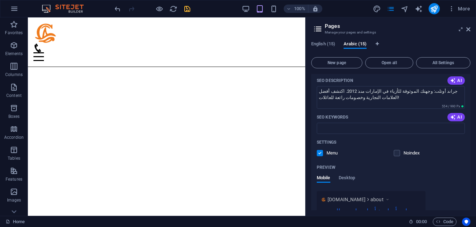
scroll to position [117, 0]
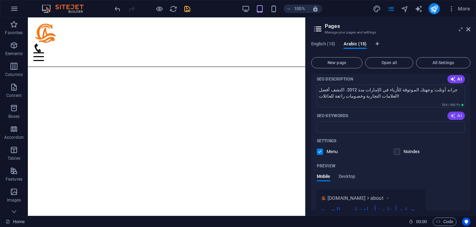
click at [457, 112] on button "AI" at bounding box center [456, 116] width 17 height 8
type input "جراند أوتلت, تجارة الأزياء, ملابس بالتجزئة, الإمارات العربية المتحدة, عروض مميز…"
drag, startPoint x: 459, startPoint y: 112, endPoint x: 471, endPoint y: 130, distance: 21.1
click at [471, 130] on div "Home / About /about Name About ​ URL SLUG /about ​ SEO Title AI جراند أوتلت: أز…" at bounding box center [390, 142] width 159 height 136
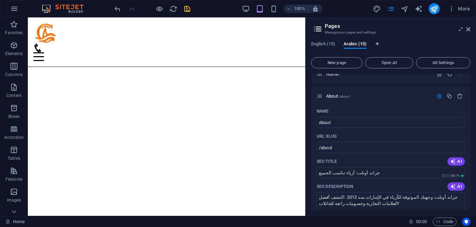
scroll to position [0, 0]
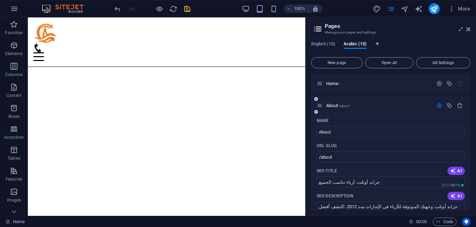
click at [438, 105] on icon "button" at bounding box center [440, 106] width 6 height 6
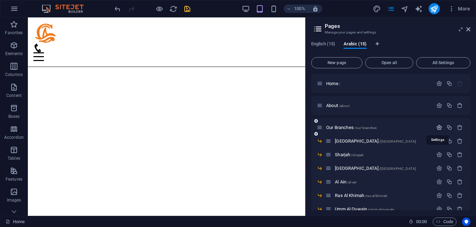
click at [437, 126] on icon "button" at bounding box center [440, 128] width 6 height 6
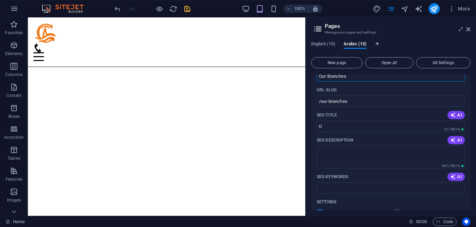
scroll to position [96, 0]
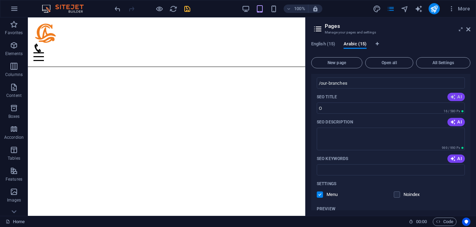
click at [461, 99] on button "AI" at bounding box center [456, 97] width 17 height 8
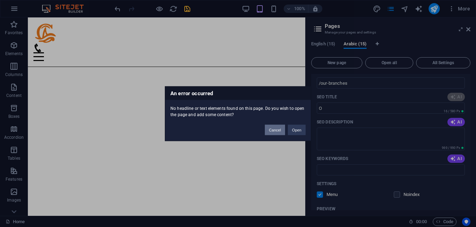
click at [274, 131] on button "Cancel" at bounding box center [275, 130] width 20 height 10
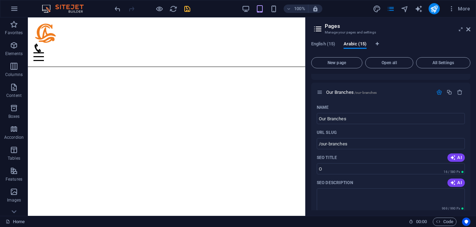
scroll to position [20, 0]
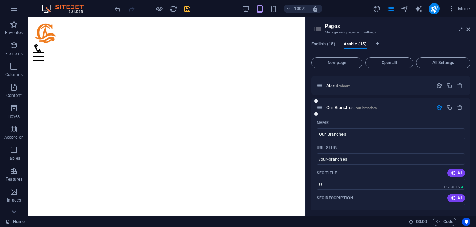
click at [438, 105] on icon "button" at bounding box center [440, 108] width 6 height 6
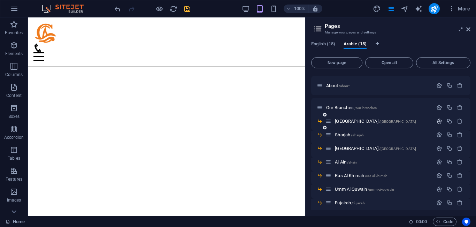
click at [437, 121] on icon "button" at bounding box center [440, 121] width 6 height 6
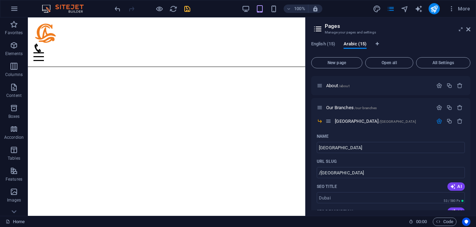
drag, startPoint x: 469, startPoint y: 106, endPoint x: 470, endPoint y: 114, distance: 7.7
click at [470, 120] on div "Home / About /about Our Branches /our-branches Dubai /dubai Name Dubai ​ URL SL…" at bounding box center [390, 142] width 159 height 136
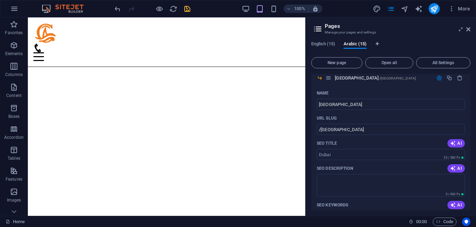
scroll to position [83, 0]
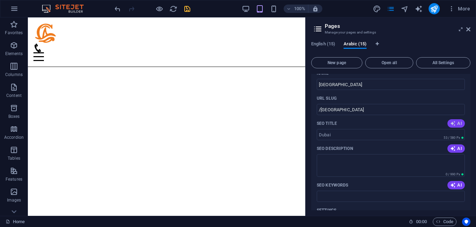
click at [457, 125] on span "AI" at bounding box center [457, 124] width 12 height 6
type input "فروع ديرة ودبي - أرقام الهواتف"
click at [459, 149] on span "AI" at bounding box center [457, 149] width 12 height 6
type textarea "اكتشف فروع خدماتنا في دبي مع الأرقام المباشرة. اتصل بنا اليوم للحصول على أفضل ت…"
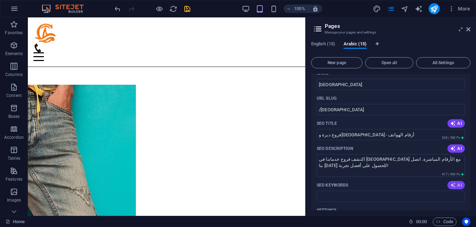
click at [458, 184] on span "AI" at bounding box center [457, 185] width 12 height 6
type input "فروع ديرة دبي, فروع بر دبي, نايف دبي, البرشاء دبي, الخليج التجاري, المرقبات دبي"
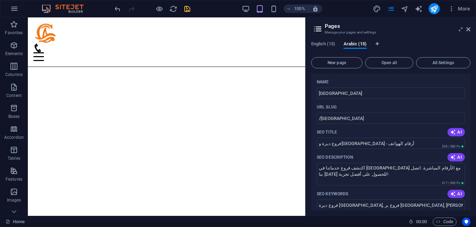
scroll to position [40, 0]
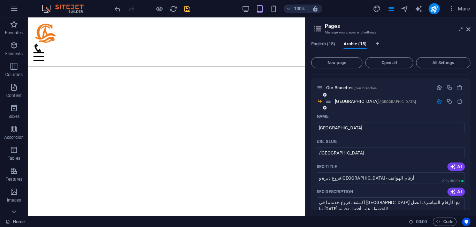
click at [437, 100] on icon "button" at bounding box center [440, 101] width 6 height 6
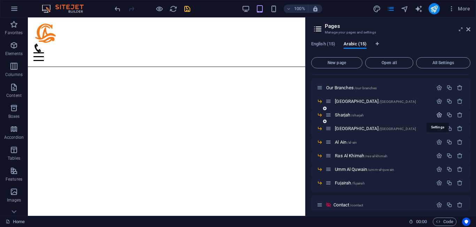
click at [438, 114] on icon "button" at bounding box center [440, 115] width 6 height 6
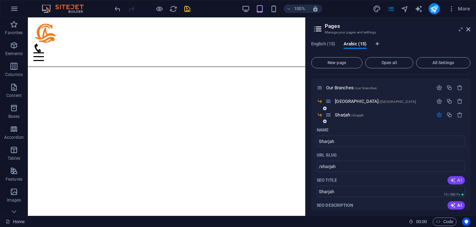
click at [454, 183] on icon "button" at bounding box center [454, 181] width 6 height 6
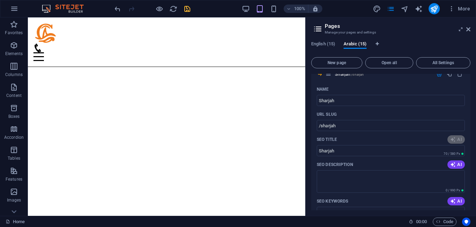
type input "فروع الشارقة النهدة والمجاز"
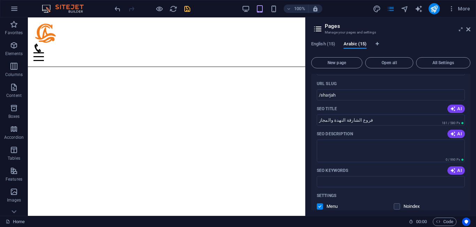
scroll to position [113, 0]
click at [459, 131] on span "AI" at bounding box center [457, 133] width 12 height 6
type textarea "اكتشف فروعنا في الشارقة: النهدة، الوحدة، المجاز والمزيد. اتصل بنا الآن للحصول ع…"
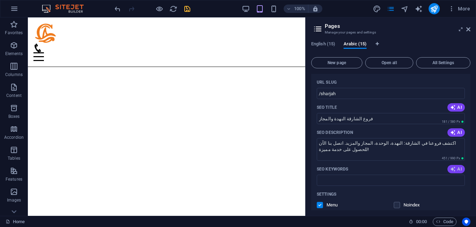
click at [453, 171] on icon "button" at bounding box center [454, 169] width 6 height 6
type input "فروع الشارقة, النهدة, الوحدة, المجاز, الخان, برج هند"
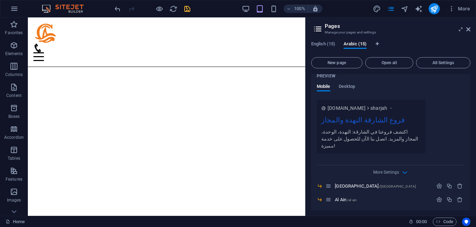
scroll to position [199, 0]
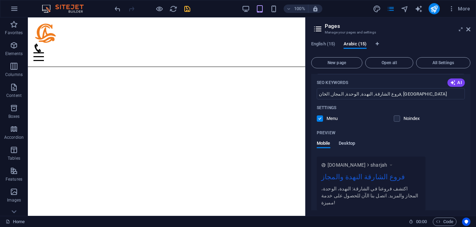
click at [355, 141] on span "Desktop" at bounding box center [347, 144] width 17 height 10
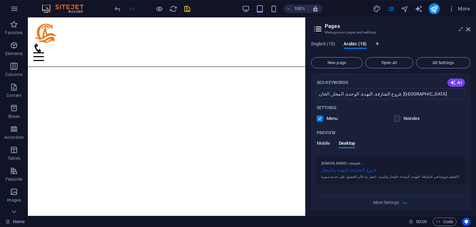
click at [328, 144] on span "Mobile" at bounding box center [324, 144] width 14 height 10
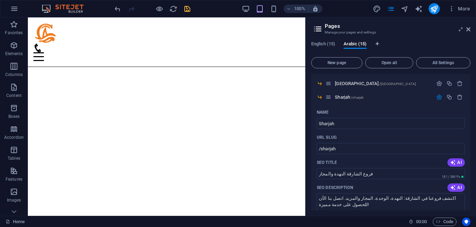
scroll to position [55, 0]
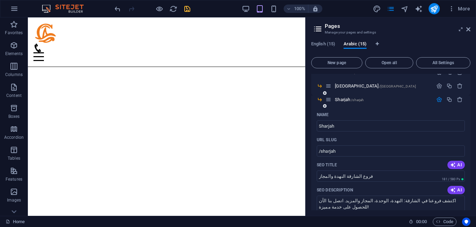
click at [439, 100] on icon "button" at bounding box center [440, 100] width 6 height 6
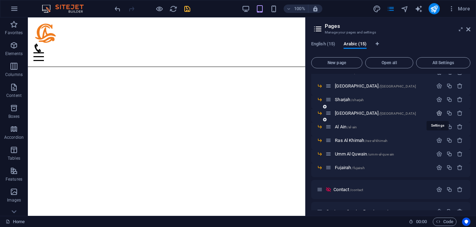
click at [439, 112] on icon "button" at bounding box center [440, 113] width 6 height 6
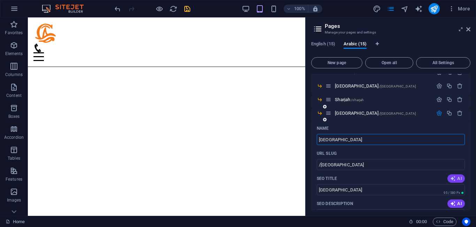
click at [460, 181] on span "AI" at bounding box center [457, 179] width 12 height 6
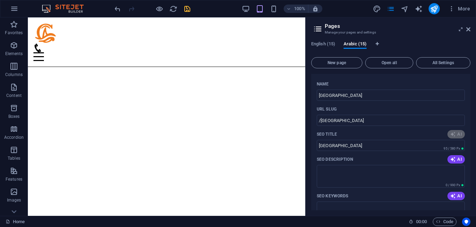
scroll to position [100, 0]
type input "فروع أبوظبي اليكنرا: تواصل معنا"
click at [457, 158] on span "AI" at bounding box center [457, 159] width 12 height 6
type textarea "اكتشف فروع أبوظبي اليكنرا لخدماتنا المميزة. اتصل بنا الآن للحصول على دعم سريع و…"
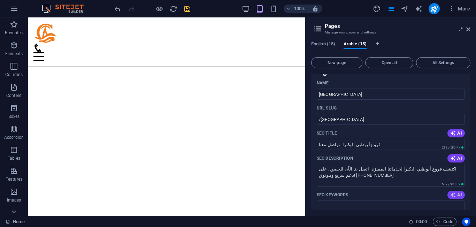
click at [457, 195] on span "AI" at bounding box center [457, 195] width 12 height 6
type input "فروع أبوظبي, اليكنرا, حمدان, النادي السياحي, الخالدية, مركز حمدان الاعمال"
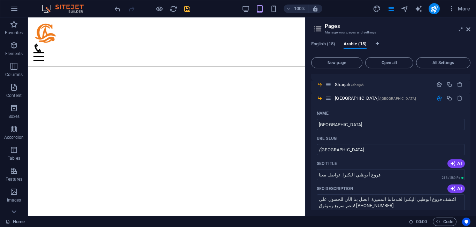
scroll to position [62, 0]
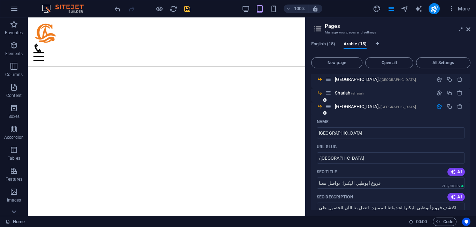
click at [438, 106] on icon "button" at bounding box center [440, 107] width 6 height 6
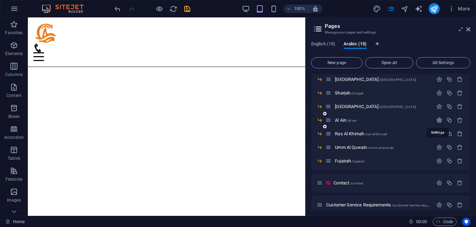
click at [439, 119] on icon "button" at bounding box center [440, 120] width 6 height 6
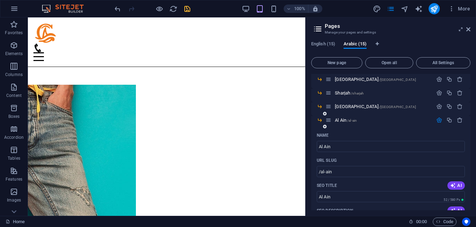
click at [461, 181] on div "SEO Title AI" at bounding box center [391, 185] width 148 height 11
click at [457, 184] on span "AI" at bounding box center [457, 186] width 12 height 6
type input "فروع العين - تواصل معنا الآن"
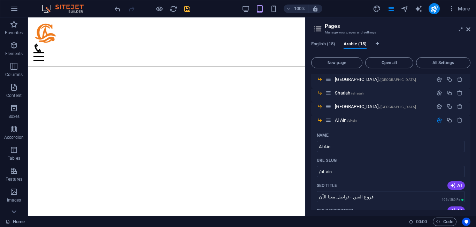
drag, startPoint x: 471, startPoint y: 106, endPoint x: 471, endPoint y: 114, distance: 8.7
click at [471, 114] on div "English (15) Arabic (15) New page Open all All Settings Home / About /about Our…" at bounding box center [391, 126] width 171 height 180
click at [471, 118] on div "English (15) Arabic (15) New page Open all All Settings Home / About /about Our…" at bounding box center [391, 126] width 171 height 180
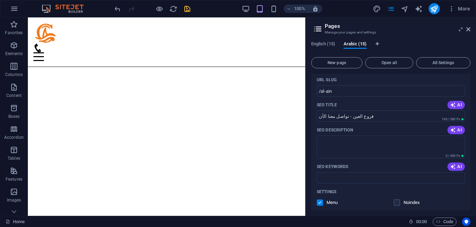
scroll to position [143, 0]
click at [461, 129] on span "AI" at bounding box center [457, 129] width 12 height 6
type textarea "اكتشف فروع العين مع خدماتنا المتميزة. اتصل بينا عبر الأرقام: العين 1 +971 50 59…"
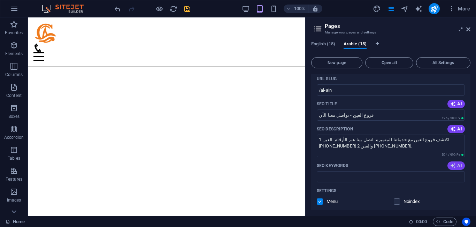
click at [454, 165] on icon "button" at bounding box center [454, 166] width 6 height 6
type input "فروع العين, العين 1, العين 2, أرقام الهاتف العين, خدمات العين, مراكز العين"
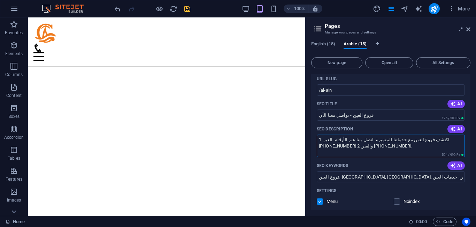
click at [372, 145] on textarea "اكتشف فروع العين مع خدماتنا المتميزة. اتصل بينا عبر الأرقام: العين 1 +971 50 59…" at bounding box center [391, 146] width 148 height 23
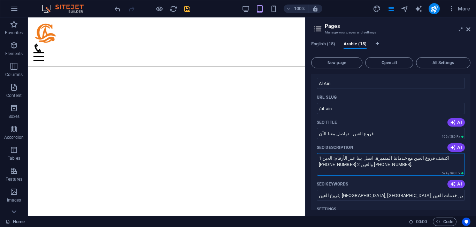
scroll to position [127, 0]
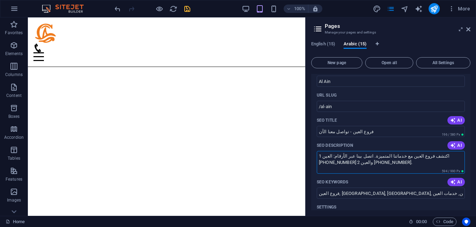
click at [373, 164] on textarea "اكتشف فروع العين مع خدماتنا المتميزة. اتصل بينا عبر الأرقام: العين 1 +971 50 59…" at bounding box center [391, 162] width 148 height 23
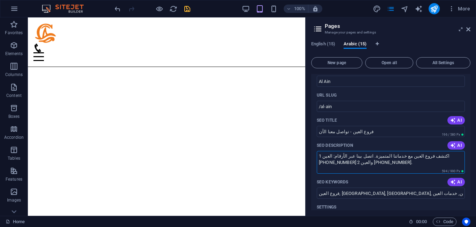
click at [373, 164] on textarea "اكتشف فروع العين مع خدماتنا المتميزة. اتصل بينا عبر الأرقام: العين 1 +971 50 59…" at bounding box center [391, 162] width 148 height 23
click at [319, 165] on textarea "اكتشف فروع العين مع خدماتنا المتميزة. اتصل بينا عبر الأرقام: العين 1 +971 50 59…" at bounding box center [391, 162] width 148 height 23
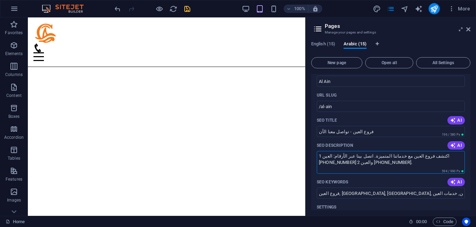
click at [319, 165] on textarea "اكتشف فروع العين مع خدماتنا المتميزة. اتصل بينا عبر الأرقام: العين 1 +971 50 59…" at bounding box center [391, 162] width 148 height 23
click at [318, 165] on textarea "اكتشف فروع العين مع خدماتنا المتميزة. اتصل بينا عبر الأرقام: العين 1 +971 50 59…" at bounding box center [391, 162] width 148 height 23
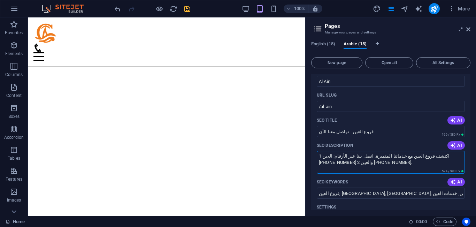
click at [319, 163] on textarea "اكتشف فروع العين مع خدماتنا المتميزة. اتصل بينا عبر الأرقام: العين 1 +971 50 59…" at bounding box center [391, 162] width 148 height 23
click at [371, 163] on textarea "اكتشف فروع العين مع خدماتنا المتميزة. اتصل بينا عبر الأرقام: العين 1 +971 50 59…" at bounding box center [391, 162] width 148 height 23
drag, startPoint x: 370, startPoint y: 163, endPoint x: 359, endPoint y: 152, distance: 15.3
click at [359, 152] on textarea "اكتشف فروع العين مع خدماتنا المتميزة. اتصل بينا عبر الأرقام: العين 1 +971 50 59…" at bounding box center [391, 162] width 148 height 23
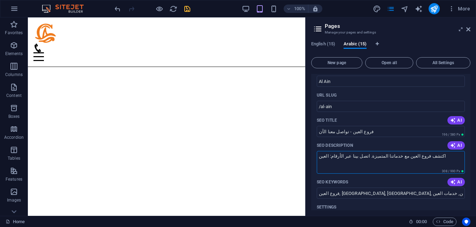
type textarea "اكتشف فروع العين مع خدماتنا المتميزة. اتصل بينا عبر الأرقام: العين"
drag, startPoint x: 469, startPoint y: 127, endPoint x: 472, endPoint y: 146, distance: 19.4
click at [472, 146] on div "English (15) Arabic (15) New page Open all All Settings Home / About /about Our…" at bounding box center [391, 126] width 171 height 180
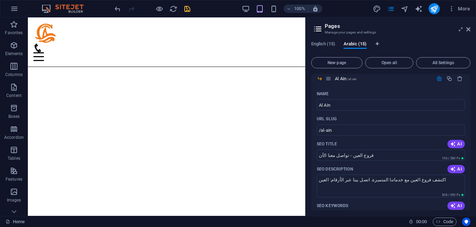
scroll to position [87, 0]
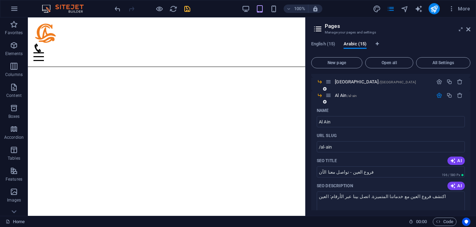
click at [437, 96] on icon "button" at bounding box center [440, 95] width 6 height 6
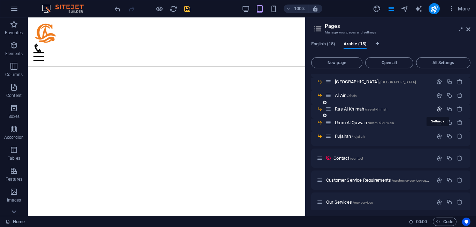
click at [440, 106] on icon "button" at bounding box center [440, 109] width 6 height 6
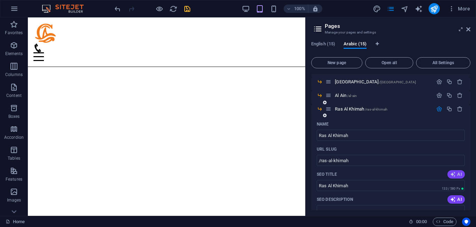
click at [453, 175] on icon "button" at bounding box center [454, 175] width 6 height 6
type input "فروع رأس الخيمة: الاتصال بنا"
drag, startPoint x: 471, startPoint y: 122, endPoint x: 471, endPoint y: 134, distance: 12.2
click at [471, 134] on div "English (15) Arabic (15) New page Open all All Settings Home / About /about Our…" at bounding box center [391, 126] width 171 height 180
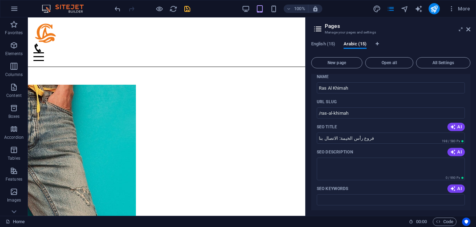
scroll to position [140, 0]
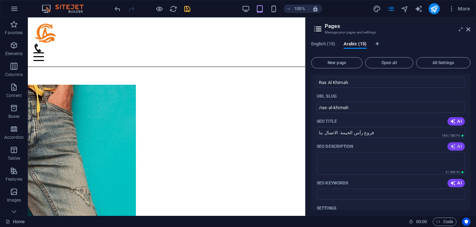
click at [456, 148] on span "AI" at bounding box center [457, 147] width 12 height 6
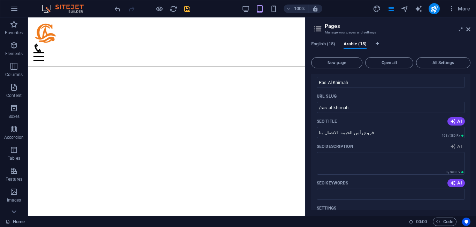
type textarea "اكتشف فروع رأس الخيمة وتواصل معنا عبر الأرقام المتاحة. نحن هنا لخدمتك دائمًا! ا…"
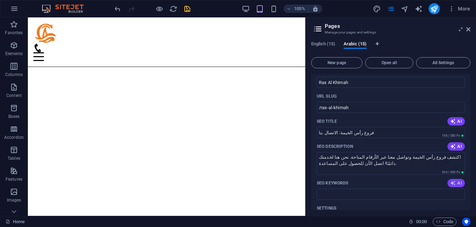
click at [457, 183] on span "AI" at bounding box center [457, 183] width 12 height 6
type input "فروع رأس الخيمة, رقم هاتف رأس الخيمة, خدمات رأس الخيمة, اتصالات رأس الخيمة, راس…"
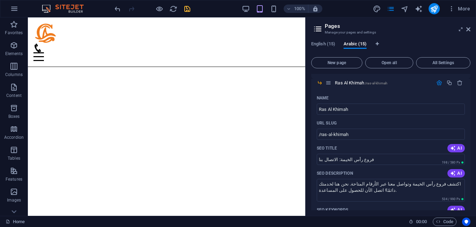
scroll to position [110, 0]
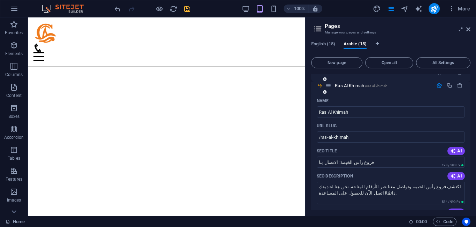
click at [437, 85] on icon "button" at bounding box center [440, 86] width 6 height 6
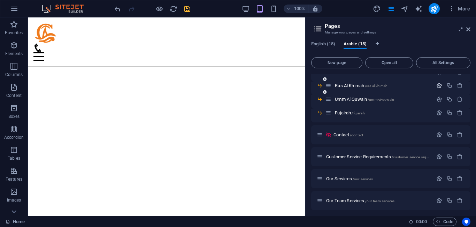
click at [437, 85] on icon "button" at bounding box center [440, 86] width 6 height 6
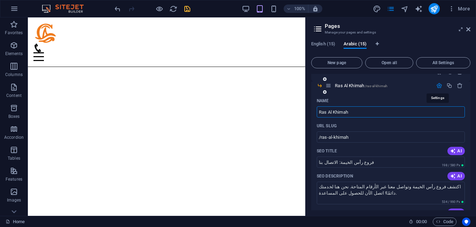
click at [437, 85] on icon "button" at bounding box center [440, 86] width 6 height 6
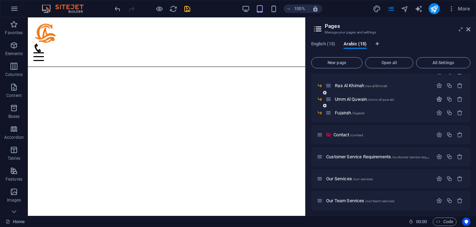
click at [439, 96] on icon "button" at bounding box center [440, 99] width 6 height 6
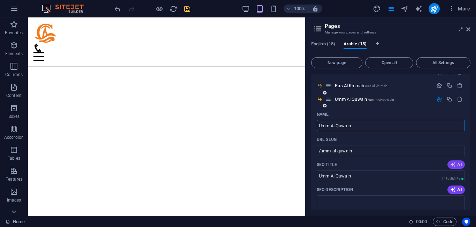
click at [453, 163] on icon "button" at bounding box center [454, 165] width 6 height 6
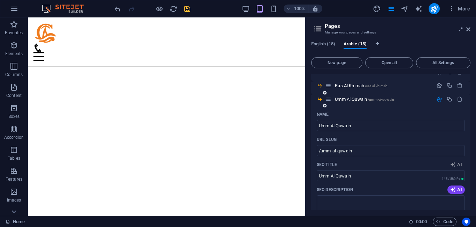
type input "فرع أم القيوين - اتصل بنا الآن!"
click at [459, 193] on button "AI" at bounding box center [456, 190] width 17 height 8
drag, startPoint x: 471, startPoint y: 125, endPoint x: 473, endPoint y: 136, distance: 11.4
click at [473, 135] on div "English (15) Arabic (15) New page Open all All Settings Home / About /about Our…" at bounding box center [391, 126] width 171 height 180
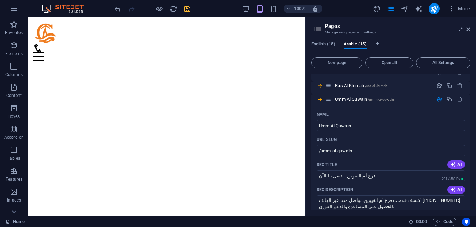
type textarea "اكتشف خدمات فرع أم القيوين. تواصل معنا عبر الهاتف +971 50 5947628 للحصول على ال…"
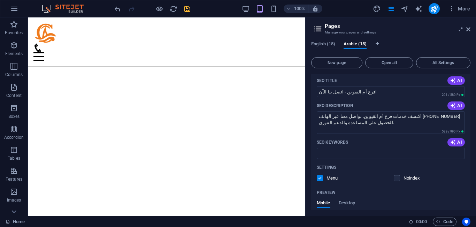
scroll to position [200, 0]
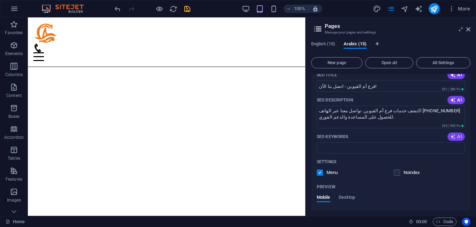
click at [455, 137] on span "AI" at bounding box center [457, 137] width 12 height 6
type input "فرع أم القيوين, أم القيوين, خدمات أم القيوين, اتصالات أم القيوين, رقم فرع أم ال…"
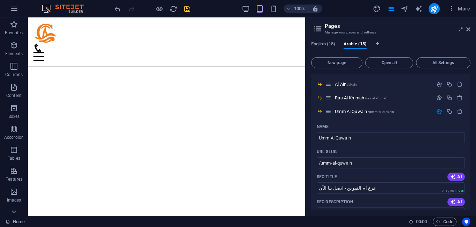
scroll to position [67, 0]
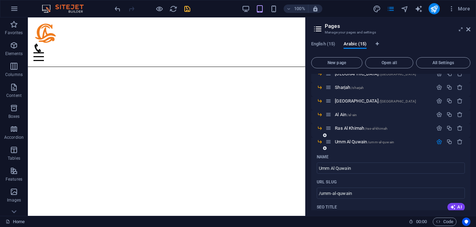
click at [438, 143] on icon "button" at bounding box center [440, 142] width 6 height 6
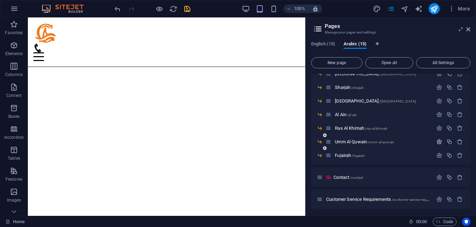
click at [438, 143] on icon "button" at bounding box center [440, 142] width 6 height 6
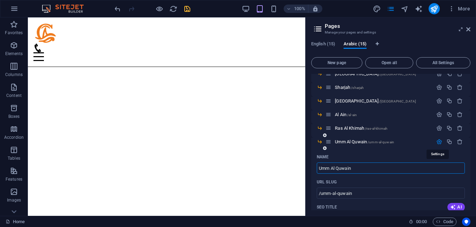
click at [438, 143] on icon "button" at bounding box center [440, 142] width 6 height 6
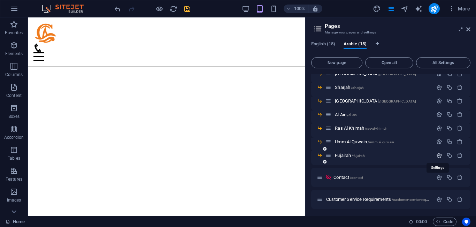
click at [439, 156] on icon "button" at bounding box center [440, 155] width 6 height 6
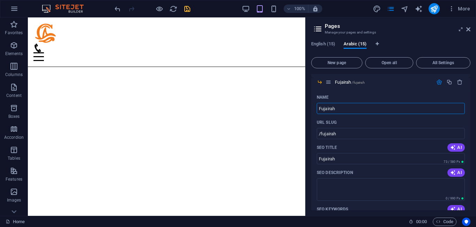
scroll to position [146, 0]
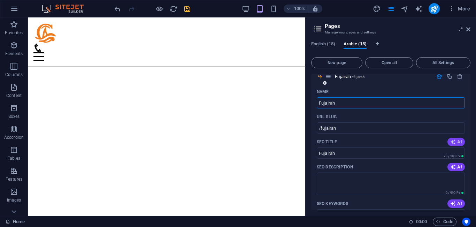
click at [451, 142] on icon "button" at bounding box center [454, 142] width 6 height 6
type input "فرع الفجيرة - اتصل بنا الآن!"
click at [458, 166] on span "AI" at bounding box center [457, 167] width 12 height 6
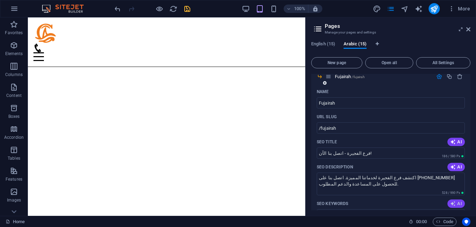
type textarea "اكتشف فرع الفجيرة لخدماتنا المميزة. اتصل بنا على +971 50 5948458 للحصول على الم…"
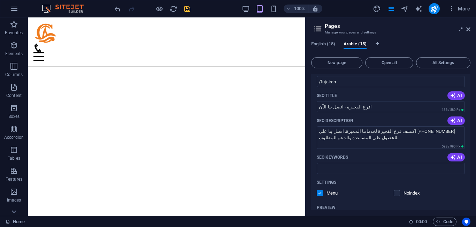
scroll to position [195, 0]
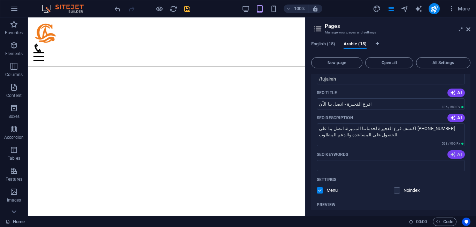
click at [455, 155] on span "AI" at bounding box center [457, 155] width 12 height 6
type input "فرع الفجيرة, هاتف الفجيرة, الفجيرة, خدمات الفجيرة, رقم الهاتف الفجيرة, الفجيرة …"
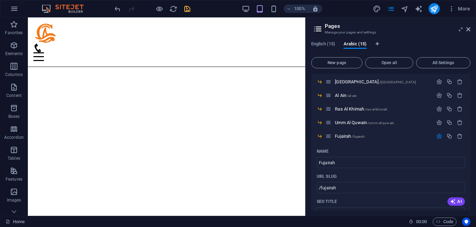
scroll to position [82, 0]
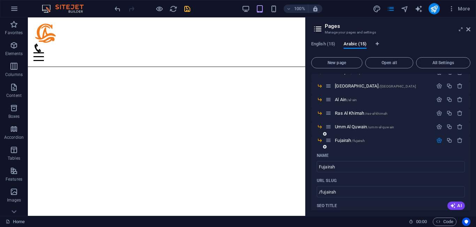
click at [437, 142] on icon "button" at bounding box center [440, 140] width 6 height 6
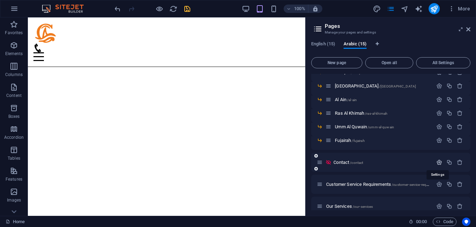
click at [437, 163] on icon "button" at bounding box center [440, 162] width 6 height 6
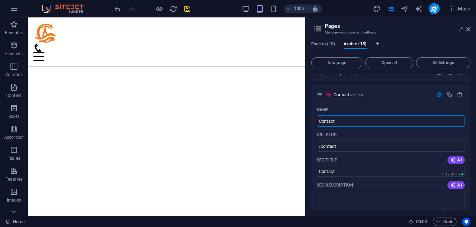
scroll to position [161, 0]
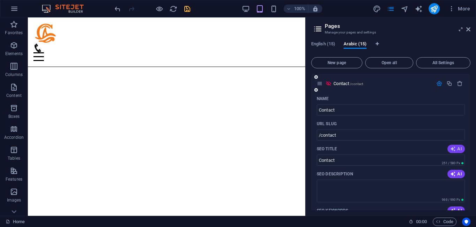
click at [454, 151] on icon "button" at bounding box center [454, 149] width 6 height 6
type input "اتصل بنا: +971 50 5952131"
click at [456, 174] on span "AI" at bounding box center [457, 174] width 12 height 6
click at [455, 174] on div "AI" at bounding box center [456, 174] width 17 height 8
type textarea "☎️ اتصل بنا على +971 50 5952131 أو اترك رسالتك لنقدم لك أفضل الخدمات والحلول ال…"
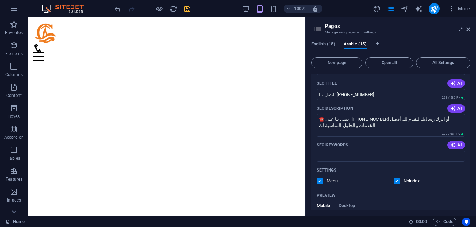
scroll to position [223, 0]
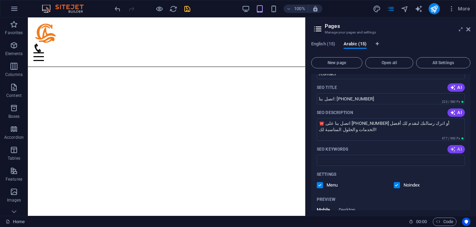
click at [457, 146] on button "AI" at bounding box center [456, 149] width 17 height 8
type input "خدمات العملاء, اتصل بنا, دعم فني, ترك رسالة, تواصل معنا, رقم الهاتف الإمارات"
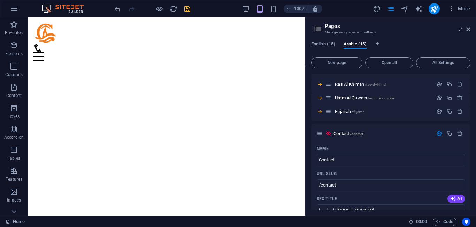
scroll to position [108, 0]
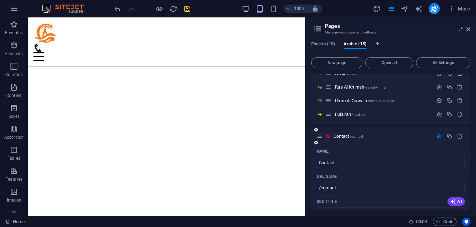
click at [437, 135] on icon "button" at bounding box center [440, 136] width 6 height 6
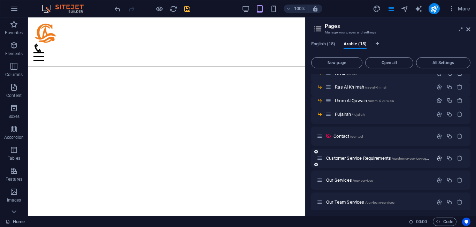
click at [440, 159] on icon "button" at bounding box center [440, 158] width 6 height 6
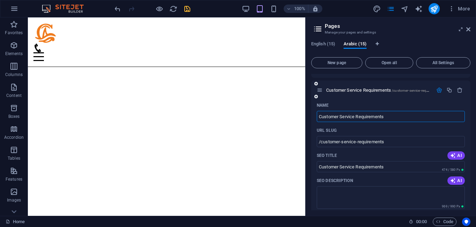
scroll to position [178, 0]
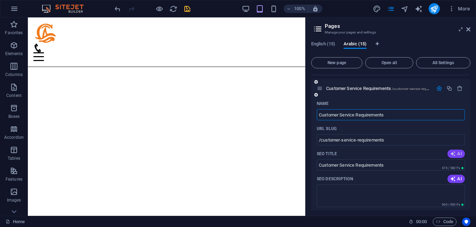
click at [454, 155] on icon "button" at bounding box center [454, 154] width 6 height 6
click at [453, 155] on div "AI" at bounding box center [456, 154] width 17 height 8
type input "خدمة العملاء في جراند أوتلت"
click at [455, 177] on icon "button" at bounding box center [454, 179] width 6 height 6
type textarea "اكتشف تجربة تسوق مريحة في جراند أوتلت مع سياسة استبدال مرنة وعروض حصرية. تفضل ب…"
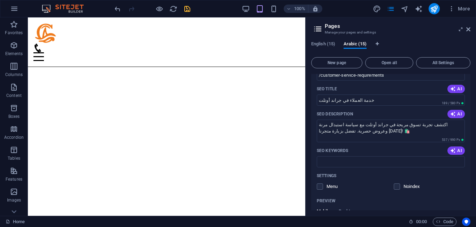
scroll to position [245, 0]
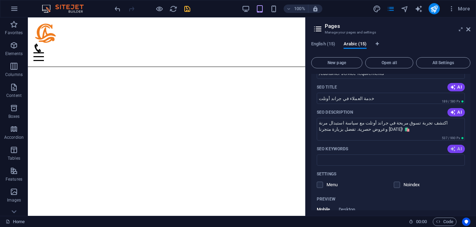
click at [457, 150] on span "AI" at bounding box center [457, 149] width 12 height 6
type input "متطلبات خدمة العملاء, سياسة التسوق والاستبدال, طرق الدفع, العروض والحملات الترو…"
click at [188, 7] on icon "save" at bounding box center [187, 9] width 8 height 8
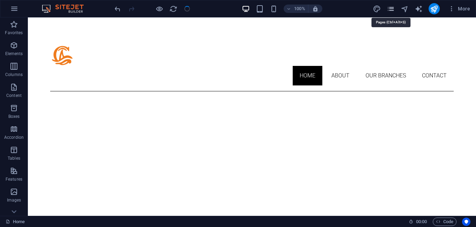
click at [393, 7] on icon "pages" at bounding box center [391, 9] width 8 height 8
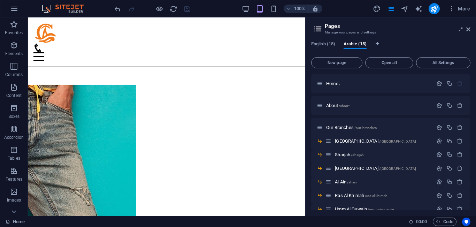
drag, startPoint x: 471, startPoint y: 116, endPoint x: 472, endPoint y: 130, distance: 14.0
click at [472, 130] on div "English (15) Arabic (15) New page Open all All Settings Home / About /about Our…" at bounding box center [391, 126] width 171 height 180
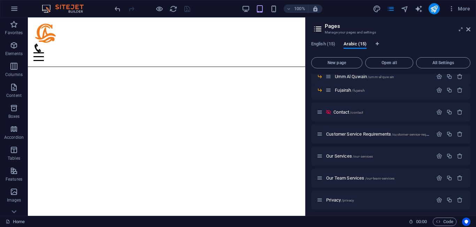
scroll to position [135, 0]
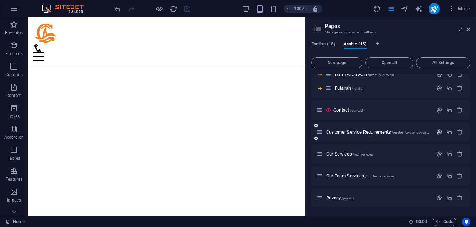
click at [438, 129] on icon "button" at bounding box center [440, 132] width 6 height 6
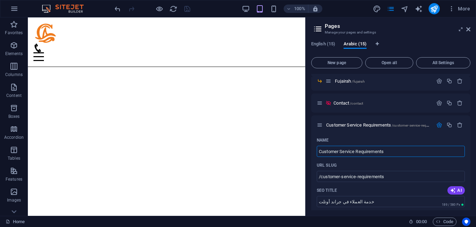
scroll to position [78, 0]
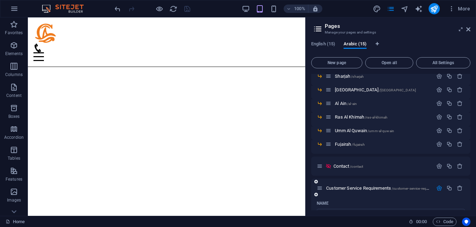
click at [438, 185] on icon "button" at bounding box center [440, 188] width 6 height 6
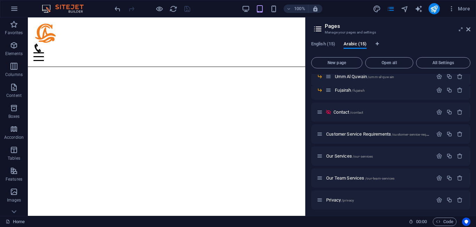
scroll to position [135, 0]
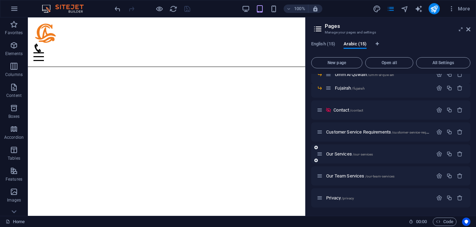
click at [437, 151] on div at bounding box center [450, 154] width 31 height 8
click at [441, 156] on icon "button" at bounding box center [440, 154] width 6 height 6
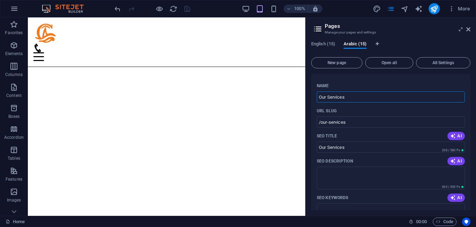
scroll to position [220, 0]
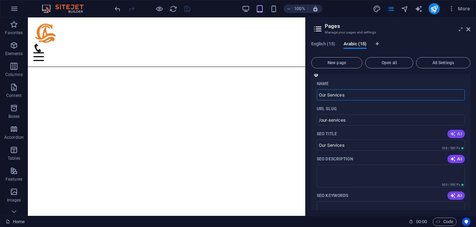
click at [457, 133] on span "AI" at bounding box center [457, 134] width 12 height 6
type input "جراند أوتلت: تسوق أزياء وأحذية"
click at [454, 156] on button "AI" at bounding box center [456, 159] width 17 height 8
type textarea "تسوق في جراند أوتلت: تشكيلات واسعة من الملابس والأحذية والإكسسوارات للأطفال وال…"
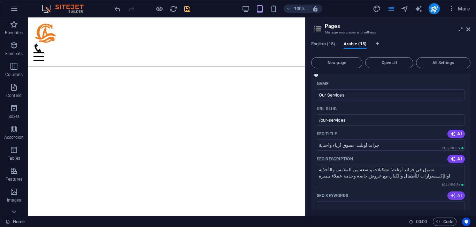
click at [457, 194] on span "AI" at bounding box center [457, 196] width 12 height 6
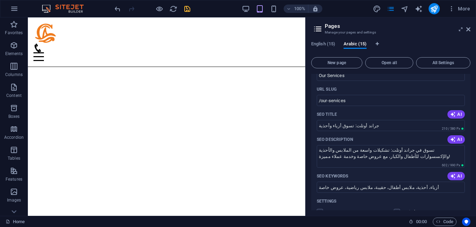
type input "أزياء، أحذية، ملابس أطفال، حقيبة، ملابس رياضية، عروض خاصة"
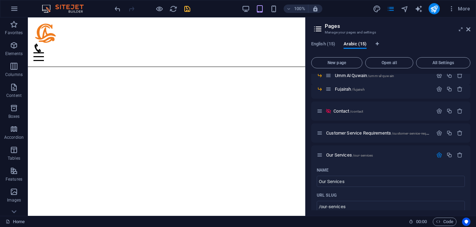
scroll to position [125, 0]
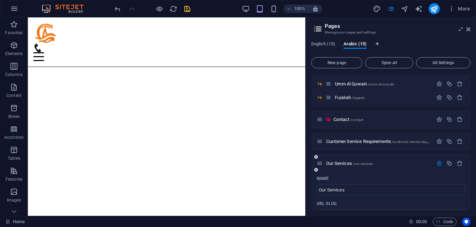
click at [437, 165] on icon "button" at bounding box center [440, 163] width 6 height 6
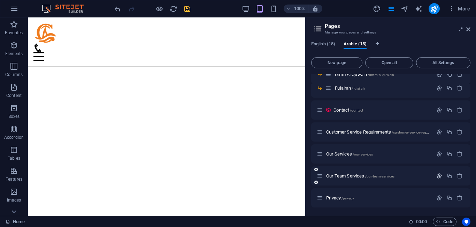
click at [437, 176] on icon "button" at bounding box center [440, 176] width 6 height 6
drag, startPoint x: 469, startPoint y: 122, endPoint x: 472, endPoint y: 136, distance: 14.9
click at [472, 136] on div "English (15) Arabic (15) New page Open all All Settings Home / About /about Our…" at bounding box center [391, 126] width 171 height 180
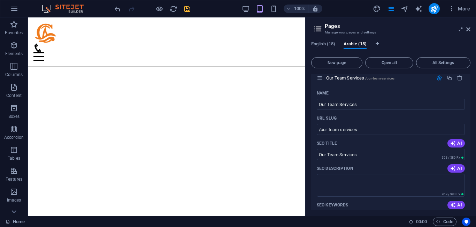
scroll to position [250, 0]
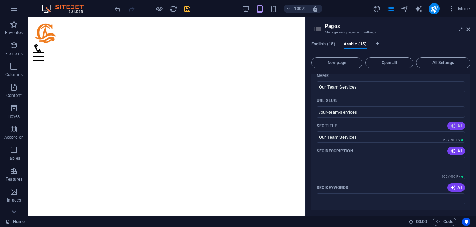
click at [451, 123] on icon "button" at bounding box center [454, 126] width 6 height 6
type input "فريقنا لخدمة العملاء الممتازة"
click at [453, 150] on icon "button" at bounding box center [454, 151] width 6 height 6
click at [453, 150] on div "AI" at bounding box center [456, 151] width 17 height 8
type textarea "تعرّف على خدمات فريقنا في Grand Outlet! تجربة تسوق سلسة، دعم مخصص، ومنتجات متنو…"
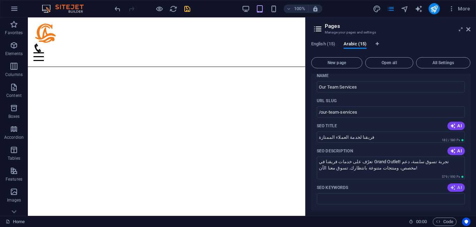
click at [456, 187] on span "AI" at bounding box center [457, 188] width 12 height 6
type input "خدمات الفريق, تجربة تسوق, مساعدة العملاء, إدارة المخزون, دعم تبادل المنتجات, خد…"
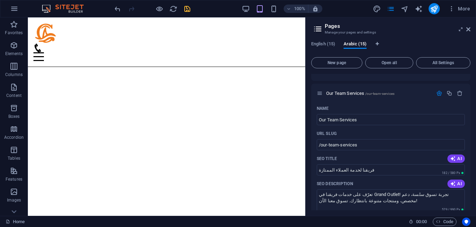
scroll to position [213, 0]
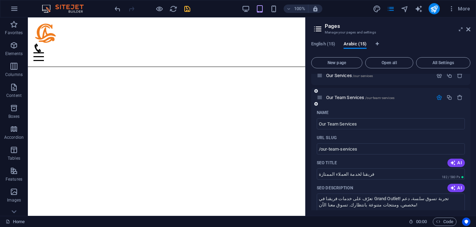
drag, startPoint x: 463, startPoint y: 136, endPoint x: 466, endPoint y: 155, distance: 19.4
click at [439, 97] on icon "button" at bounding box center [440, 98] width 6 height 6
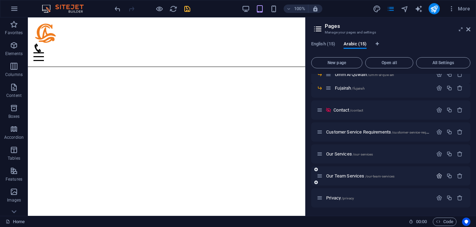
click at [437, 175] on icon "button" at bounding box center [440, 176] width 6 height 6
drag, startPoint x: 472, startPoint y: 129, endPoint x: 473, endPoint y: 138, distance: 9.5
click at [472, 142] on div "English (15) Arabic (15) New page Open all All Settings Home / About /about Our…" at bounding box center [391, 126] width 171 height 180
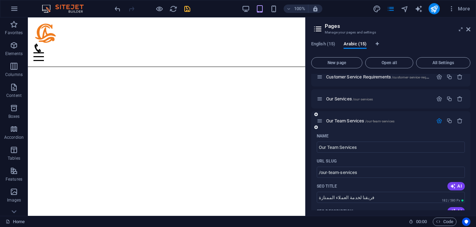
scroll to position [188, 0]
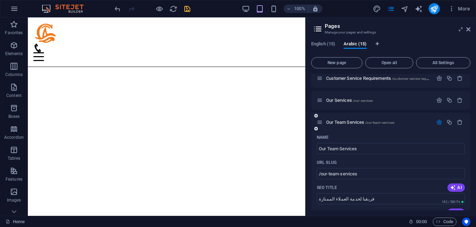
click at [437, 124] on div at bounding box center [450, 123] width 31 height 8
click at [437, 124] on icon "button" at bounding box center [440, 122] width 6 height 6
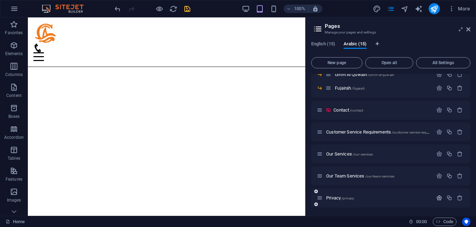
click at [437, 197] on icon "button" at bounding box center [440, 198] width 6 height 6
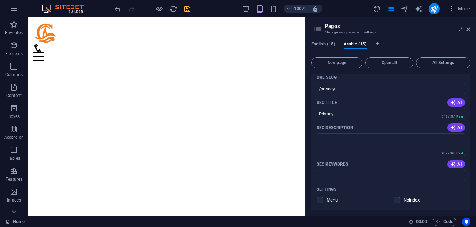
scroll to position [297, 0]
click at [457, 101] on span "AI" at bounding box center [457, 101] width 12 height 6
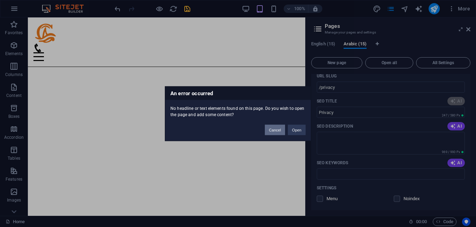
click at [278, 130] on button "Cancel" at bounding box center [275, 130] width 20 height 10
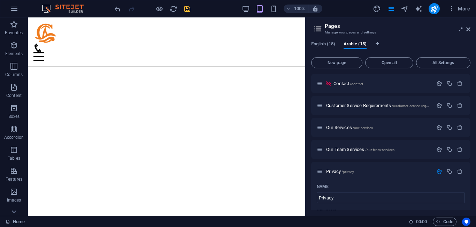
scroll to position [158, 0]
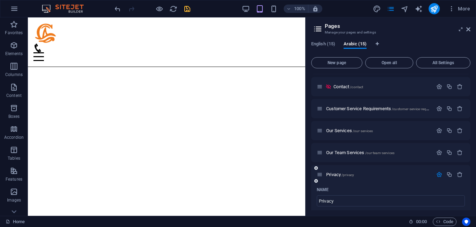
click at [437, 174] on icon "button" at bounding box center [440, 175] width 6 height 6
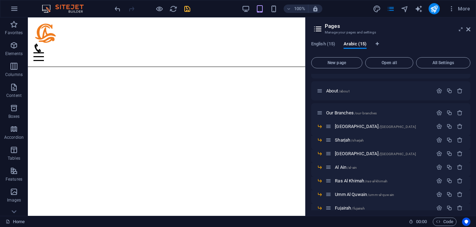
scroll to position [0, 0]
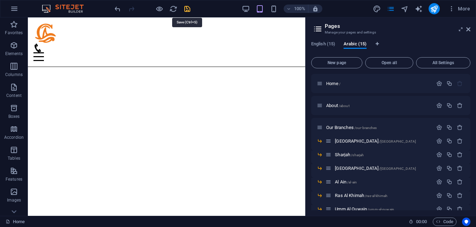
click at [189, 7] on icon "save" at bounding box center [187, 9] width 8 height 8
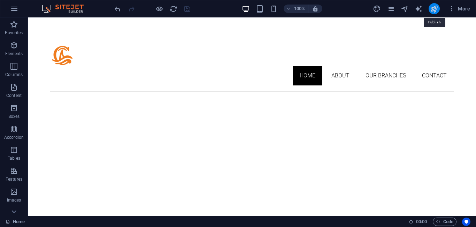
click at [431, 12] on icon "publish" at bounding box center [434, 9] width 8 height 8
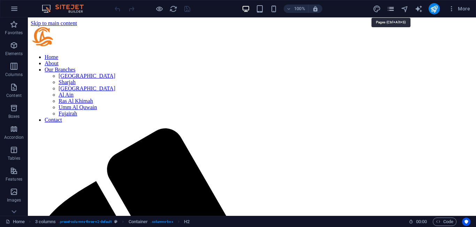
click at [394, 8] on icon "pages" at bounding box center [391, 9] width 8 height 8
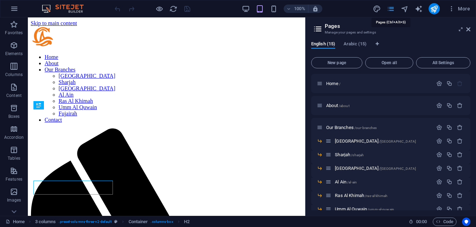
scroll to position [213, 0]
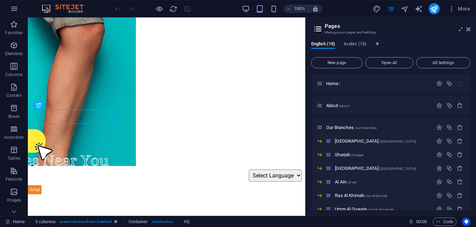
click at [369, 45] on div "English (15) Arabic (15)" at bounding box center [390, 47] width 159 height 13
click at [357, 41] on span "Arabic (15)" at bounding box center [355, 45] width 23 height 10
click at [359, 83] on p "Home /" at bounding box center [378, 83] width 105 height 5
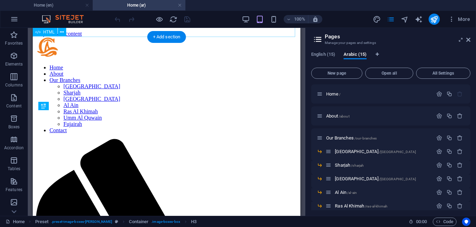
scroll to position [215, 0]
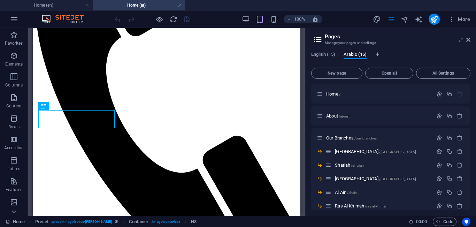
click at [471, 38] on aside "Pages Manage your pages and settings English (15) Arabic (15) New page Open all…" at bounding box center [391, 122] width 171 height 188
click at [461, 39] on icon at bounding box center [461, 40] width 0 height 6
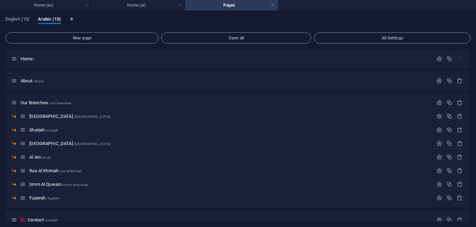
click at [227, 5] on h4 "Pages" at bounding box center [232, 5] width 93 height 8
click at [141, 4] on h4 "Home (ar)" at bounding box center [139, 5] width 93 height 8
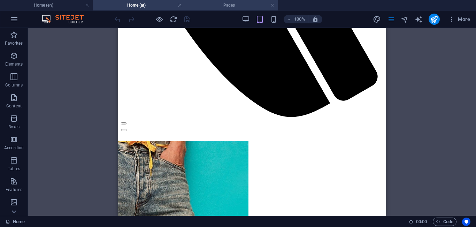
click at [223, 5] on h4 "Pages" at bounding box center [232, 5] width 93 height 8
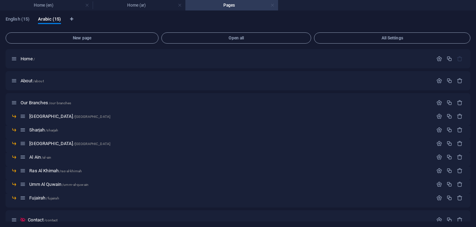
click at [275, 5] on link at bounding box center [273, 5] width 4 height 7
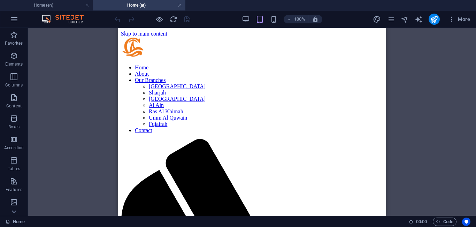
scroll to position [363, 0]
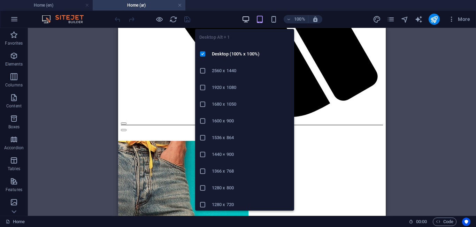
click at [245, 18] on icon "button" at bounding box center [246, 19] width 8 height 8
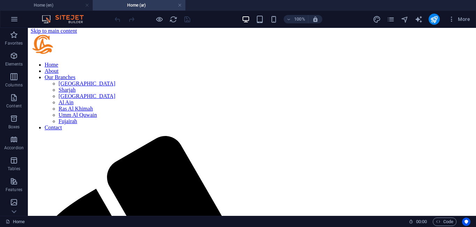
scroll to position [1, 0]
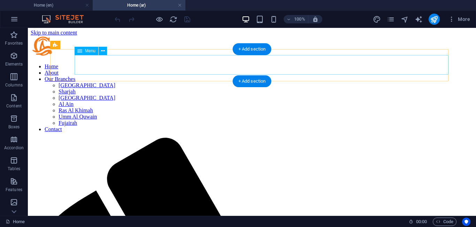
click at [185, 66] on nav "Home About Our Branches [GEOGRAPHIC_DATA] [GEOGRAPHIC_DATA] [GEOGRAPHIC_DATA] […" at bounding box center [252, 97] width 443 height 69
select select
select select "1"
select select
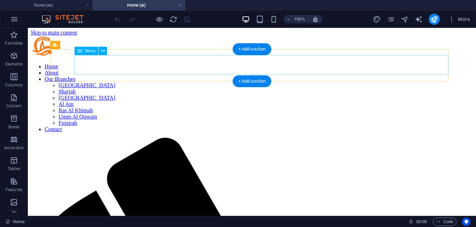
select select "3"
select select
select select "4"
select select
select select "5"
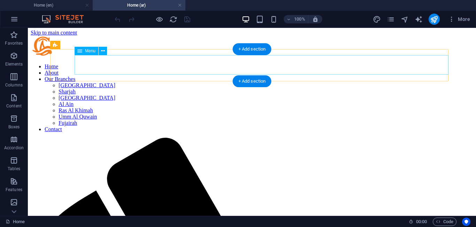
select select
select select "6"
select select
select select "7"
select select
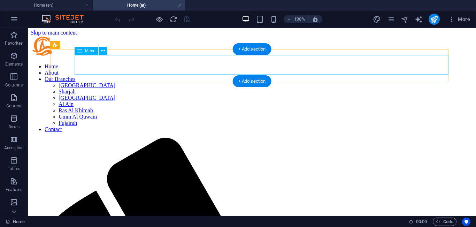
select select "8"
select select
select select "9"
select select
select select "10"
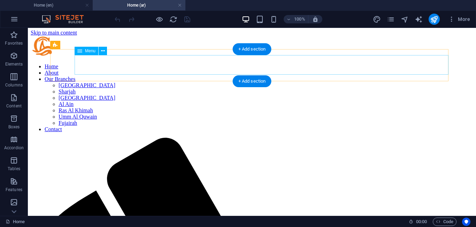
select select
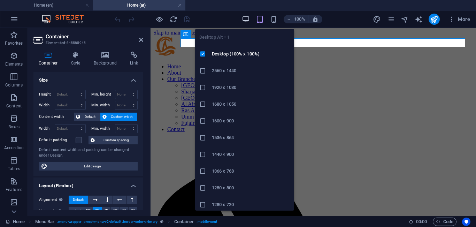
click at [249, 19] on icon "button" at bounding box center [246, 19] width 8 height 8
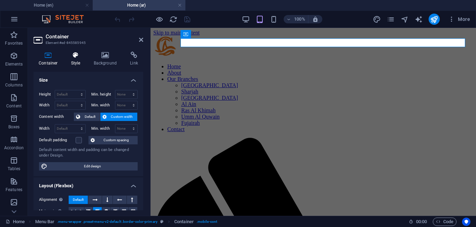
click at [80, 58] on icon at bounding box center [76, 55] width 20 height 7
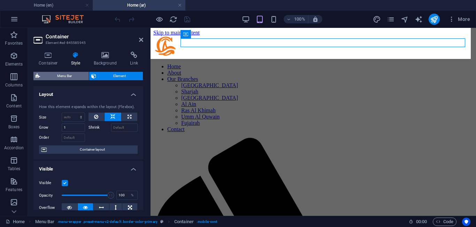
click at [73, 77] on span "Menu Bar" at bounding box center [64, 76] width 45 height 8
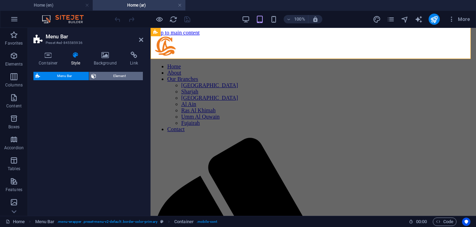
select select "rem"
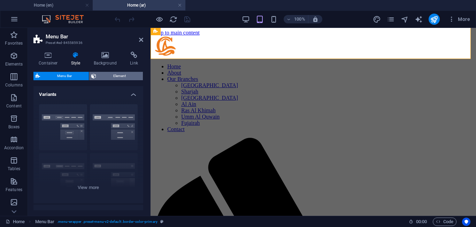
click at [106, 76] on span "Element" at bounding box center [119, 76] width 43 height 8
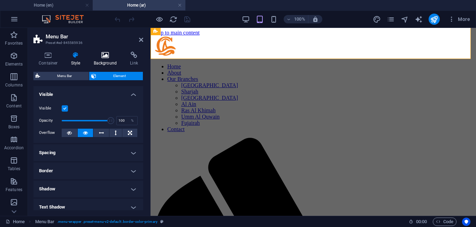
click at [97, 58] on icon at bounding box center [106, 55] width 34 height 7
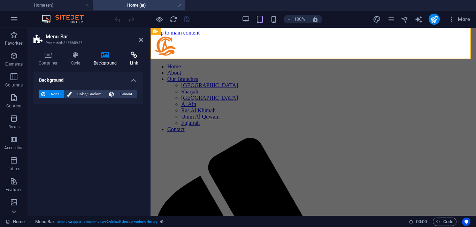
click at [132, 60] on h4 "Link" at bounding box center [134, 59] width 18 height 15
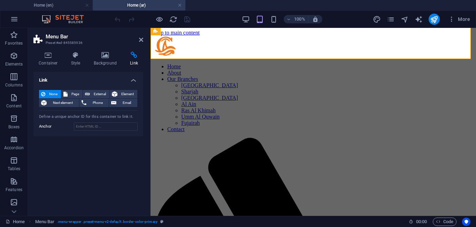
click at [40, 49] on div "Container Style Background Link Size Height Default px rem % vh vw Min. height …" at bounding box center [88, 131] width 121 height 170
click at [48, 55] on icon at bounding box center [48, 55] width 30 height 7
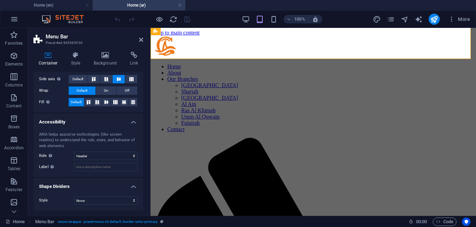
scroll to position [0, 0]
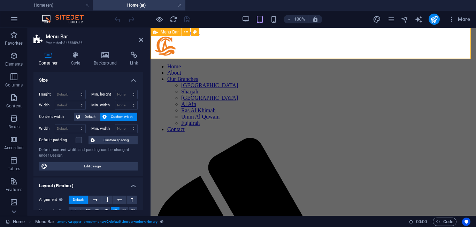
click at [166, 30] on span "Menu Bar" at bounding box center [170, 32] width 18 height 4
click at [187, 31] on icon at bounding box center [187, 32] width 4 height 7
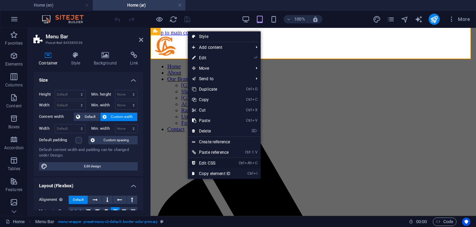
click at [211, 164] on link "Ctrl Alt C Edit CSS" at bounding box center [211, 163] width 47 height 10
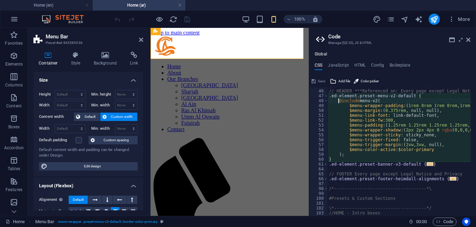
scroll to position [219, 0]
click at [376, 161] on div "\*------------------------------------*/ // HEADER ***Referenced on: Every page…" at bounding box center [433, 150] width 210 height 133
type textarea "}"
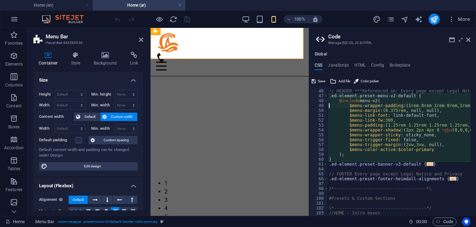
type textarea "\*------------------------------------*/"
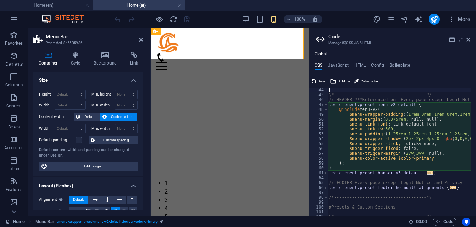
type textarea "#Header & Footer"
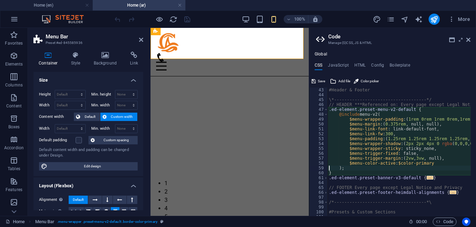
type textarea "}"
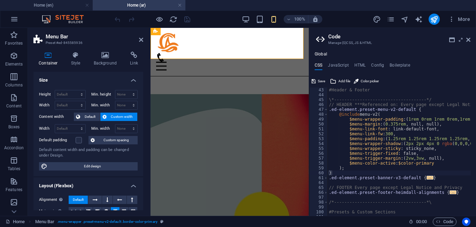
click at [358, 62] on div "Global CSS JavaScript HTML Config Boilerplate } 43 44 45 46 47 48 49 50 51 52 5…" at bounding box center [392, 134] width 167 height 164
click at [359, 63] on h4 "HTML" at bounding box center [361, 67] width 12 height 8
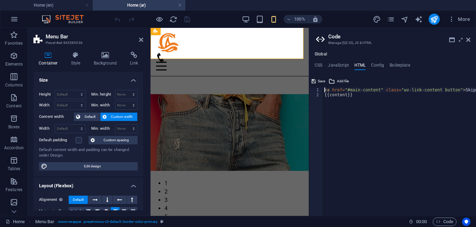
click at [342, 104] on div "< a href = "#main-content" class = "wv-link-content button" > Skip to main cont…" at bounding box center [417, 154] width 188 height 133
type textarea "{{content}}"
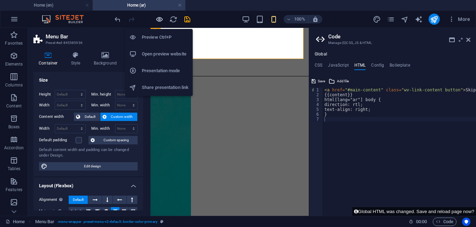
click at [160, 18] on icon "button" at bounding box center [160, 19] width 8 height 8
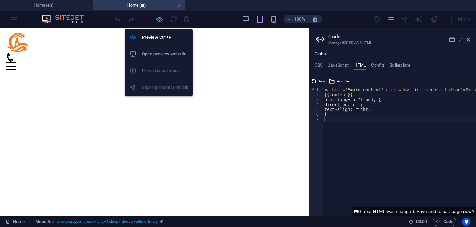
click at [160, 18] on icon "button" at bounding box center [160, 19] width 8 height 8
select select "header"
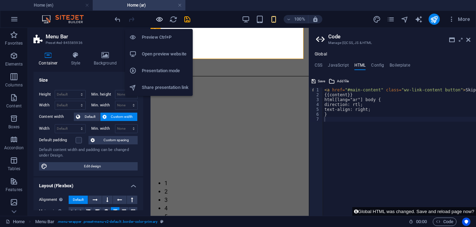
click at [160, 18] on icon "button" at bounding box center [160, 19] width 8 height 8
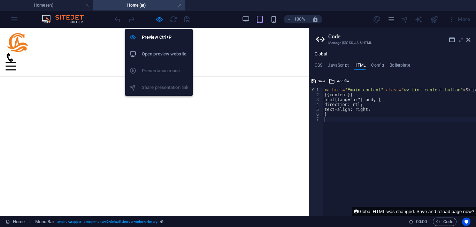
click at [157, 53] on h6 "Open preview website" at bounding box center [165, 54] width 47 height 8
click at [159, 20] on icon "button" at bounding box center [160, 19] width 8 height 8
select select "header"
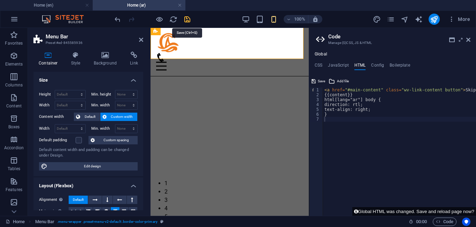
click at [188, 21] on icon "save" at bounding box center [187, 19] width 8 height 8
select select "header"
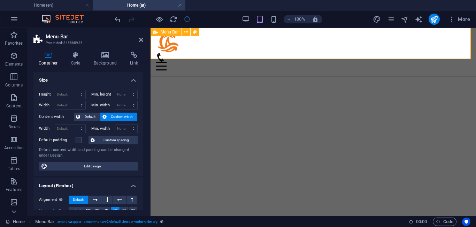
click at [163, 31] on span "Menu Bar" at bounding box center [170, 32] width 18 height 4
click at [186, 33] on icon at bounding box center [187, 32] width 4 height 7
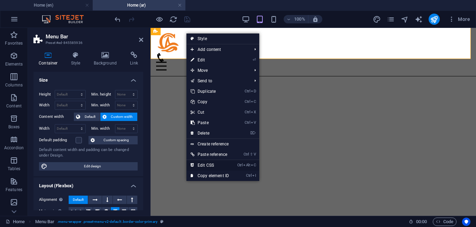
click at [217, 163] on link "Ctrl Alt C Edit CSS" at bounding box center [210, 165] width 47 height 10
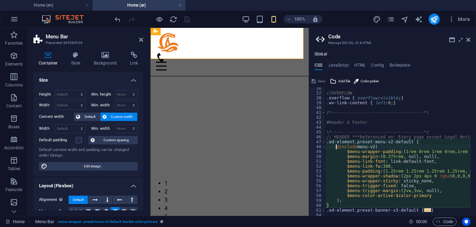
scroll to position [173, 0]
click at [355, 65] on h4 "HTML" at bounding box center [361, 67] width 12 height 8
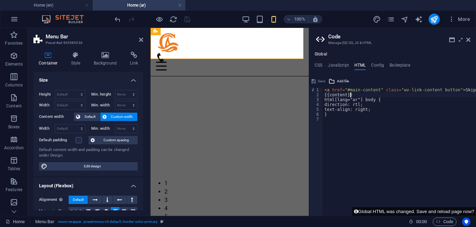
click at [355, 95] on div "< a href = "#main-content" class = "wv-link-content button" > Skip to main cont…" at bounding box center [417, 154] width 188 height 133
type textarea "{{content}}"
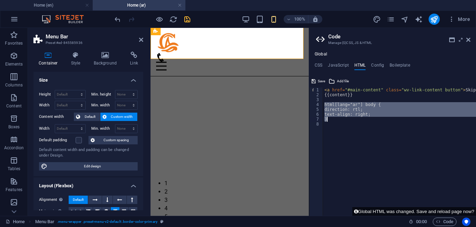
drag, startPoint x: 324, startPoint y: 103, endPoint x: 333, endPoint y: 120, distance: 18.9
click at [333, 120] on div "< a href = "#main-content" class = "wv-link-content button" > Skip to main cont…" at bounding box center [417, 154] width 188 height 133
type textarea "text-align: right; }"
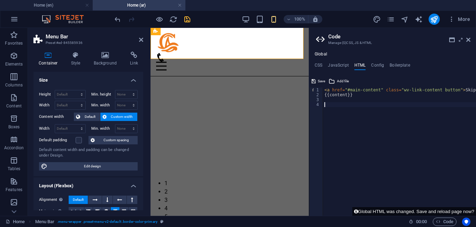
click at [332, 120] on div "< a href = "#main-content" class = "wv-link-content button" > Skip to main cont…" at bounding box center [417, 154] width 188 height 133
click at [471, 41] on aside "Code Manage (S)CSS, JS & HTML Global CSS JavaScript HTML Config Boilerplate @in…" at bounding box center [392, 122] width 167 height 188
click at [469, 39] on icon at bounding box center [469, 40] width 4 height 6
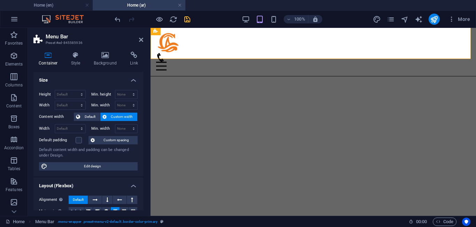
click at [143, 39] on aside "Menu Bar Preset #ed-845585936 Container Style Background Link Size Height Defau…" at bounding box center [89, 122] width 123 height 188
click at [140, 39] on icon at bounding box center [141, 40] width 4 height 6
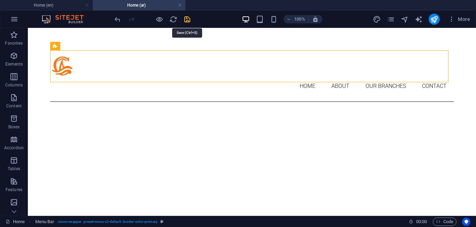
click at [188, 19] on icon "save" at bounding box center [187, 19] width 8 height 8
select select "header"
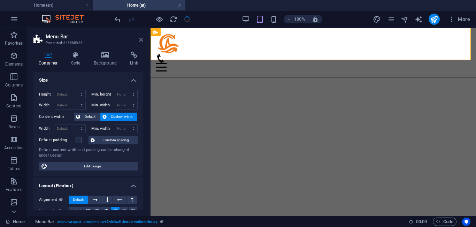
click at [140, 40] on icon at bounding box center [141, 40] width 4 height 6
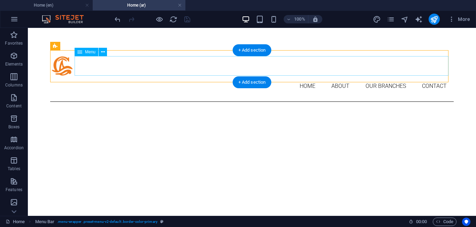
click at [211, 76] on nav "Home About Our Branches [GEOGRAPHIC_DATA] [GEOGRAPHIC_DATA] [GEOGRAPHIC_DATA] […" at bounding box center [252, 86] width 404 height 20
select select
select select "1"
select select
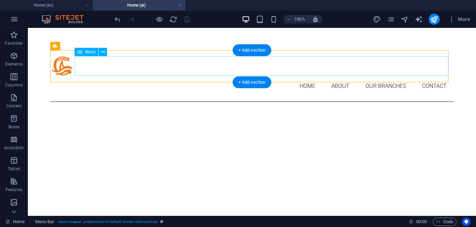
select select "3"
select select
select select "4"
select select
select select "5"
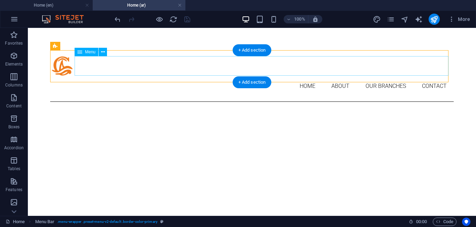
select select
select select "6"
select select
select select "7"
select select
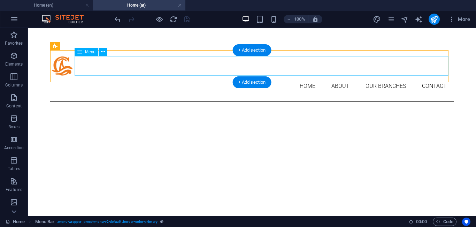
select select "8"
select select
select select "9"
select select
select select "10"
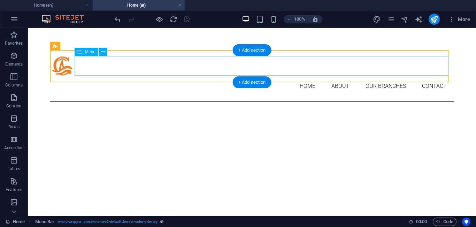
select select
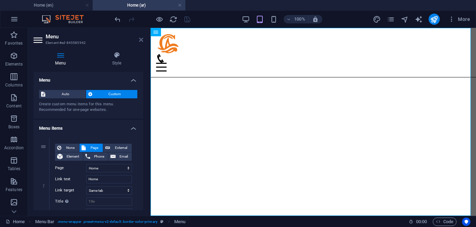
click at [141, 39] on icon at bounding box center [141, 40] width 4 height 6
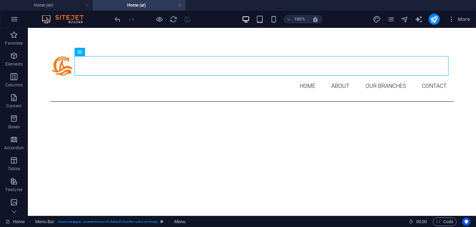
click at [205, 11] on div "100% More" at bounding box center [238, 19] width 476 height 17
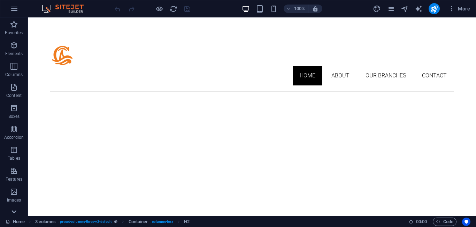
click at [13, 27] on icon at bounding box center [14, 22] width 10 height 10
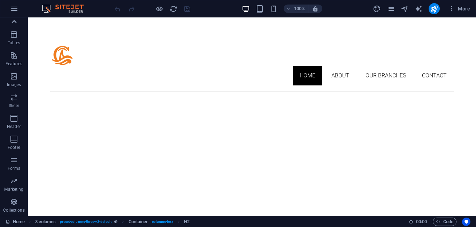
click at [15, 24] on icon at bounding box center [14, 22] width 10 height 10
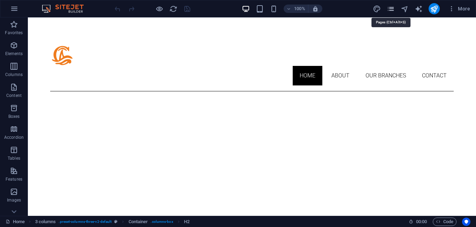
click at [390, 7] on icon "pages" at bounding box center [391, 9] width 8 height 8
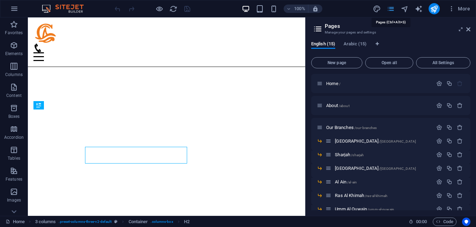
scroll to position [213, 0]
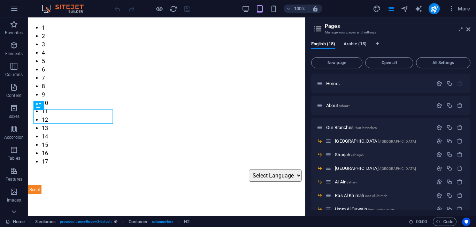
click at [361, 45] on span "Arabic (15)" at bounding box center [355, 45] width 23 height 10
click at [338, 85] on span "Home /" at bounding box center [333, 83] width 14 height 5
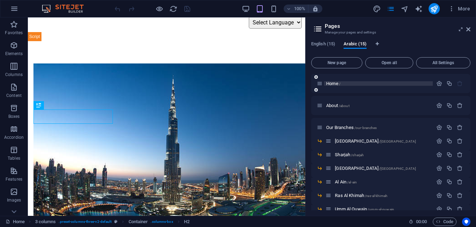
scroll to position [0, 0]
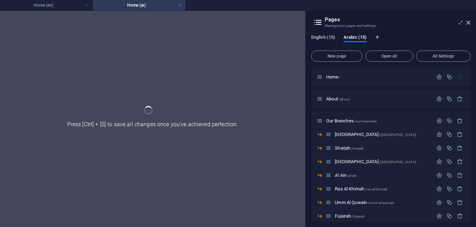
click at [321, 38] on span "English (15)" at bounding box center [323, 38] width 24 height 10
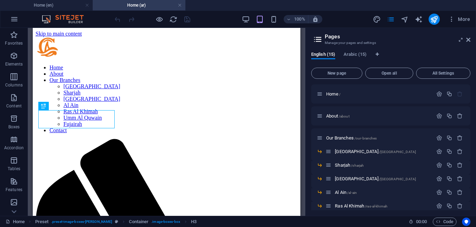
scroll to position [215, 0]
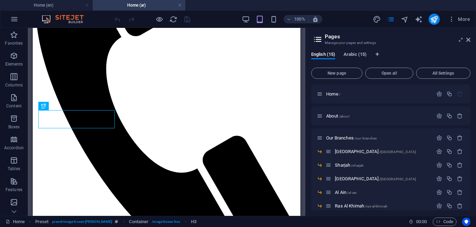
click at [358, 54] on span "Arabic (15)" at bounding box center [355, 55] width 23 height 10
click at [468, 41] on icon at bounding box center [469, 40] width 4 height 6
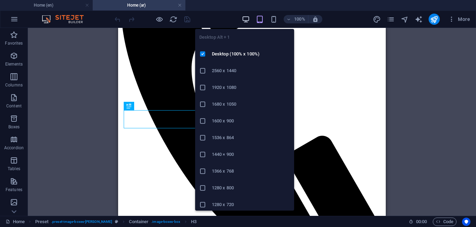
click at [246, 16] on icon "button" at bounding box center [246, 19] width 8 height 8
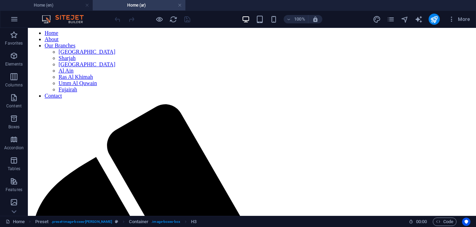
scroll to position [0, 0]
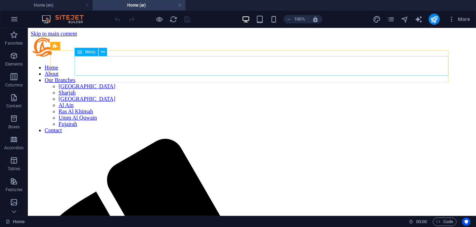
click at [91, 53] on span "Menu" at bounding box center [90, 52] width 10 height 4
select select
select select "1"
select select
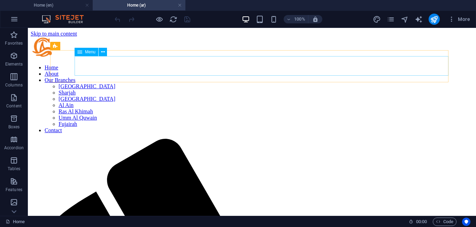
select select "3"
select select
select select "4"
select select
select select "5"
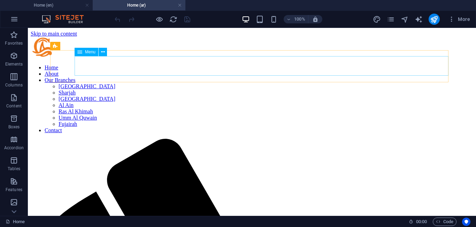
select select
select select "6"
select select
select select "7"
select select
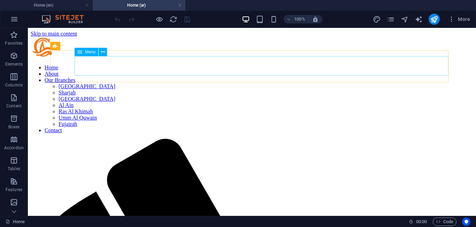
select select "8"
select select
select select "9"
select select
select select "10"
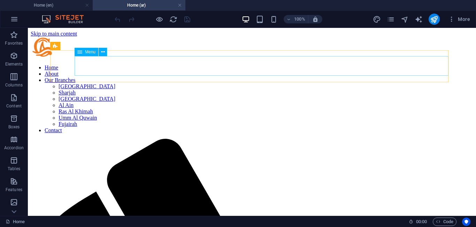
select select
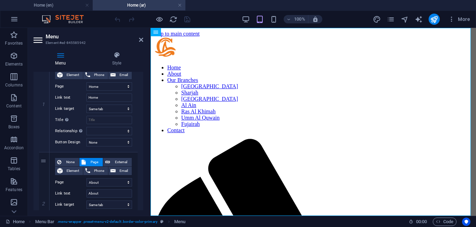
scroll to position [102, 0]
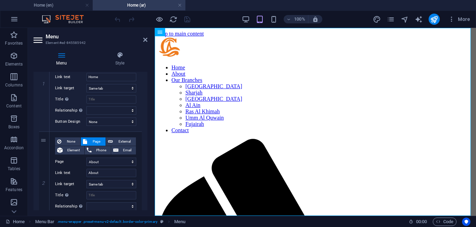
drag, startPoint x: 150, startPoint y: 112, endPoint x: 147, endPoint y: 102, distance: 10.2
click at [147, 102] on aside "Menu Element #ed-845585942 Menu Style Menu Auto Custom Create custom menu items…" at bounding box center [91, 122] width 127 height 188
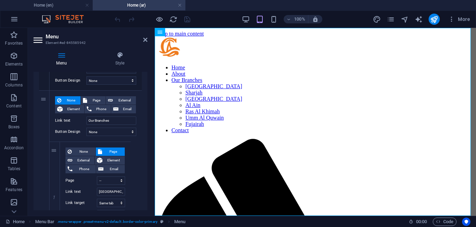
scroll to position [0, 0]
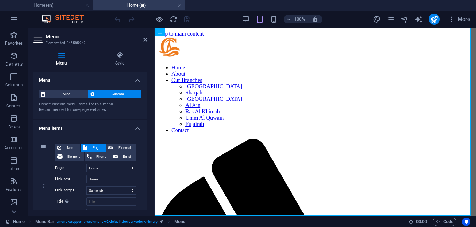
click at [37, 42] on icon at bounding box center [38, 40] width 10 height 11
click at [106, 60] on h4 "Style" at bounding box center [119, 59] width 55 height 15
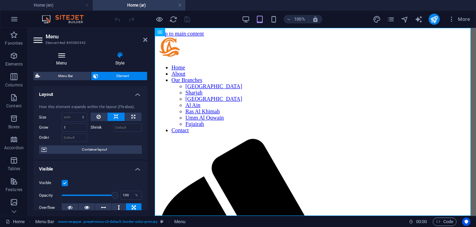
click at [57, 58] on icon at bounding box center [61, 55] width 56 height 7
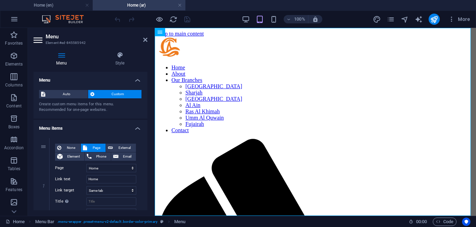
click at [144, 37] on h2 "Menu" at bounding box center [97, 36] width 102 height 6
click at [147, 40] on icon at bounding box center [145, 40] width 4 height 6
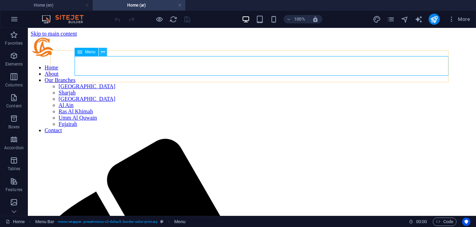
click at [101, 52] on icon at bounding box center [103, 51] width 4 height 7
click at [16, 16] on icon "button" at bounding box center [14, 19] width 8 height 8
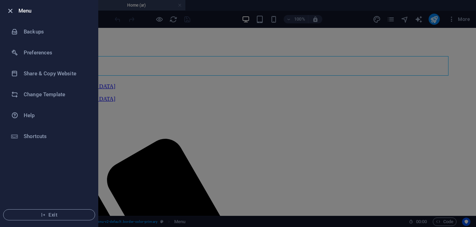
click at [9, 7] on icon "button" at bounding box center [10, 11] width 8 height 8
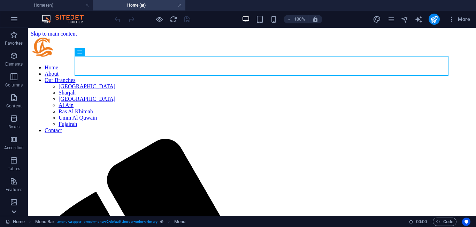
click at [15, 37] on icon at bounding box center [14, 32] width 10 height 10
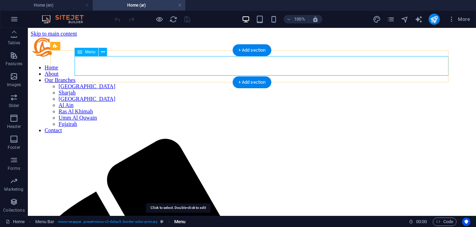
click at [179, 221] on span "Menu" at bounding box center [179, 222] width 11 height 8
click at [178, 221] on span "Menu" at bounding box center [179, 222] width 11 height 8
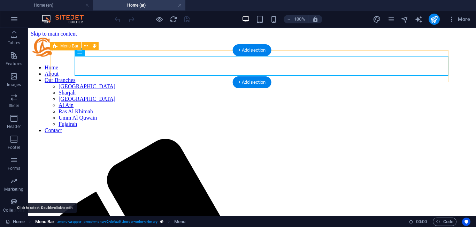
click at [41, 220] on span "Menu Bar" at bounding box center [45, 222] width 20 height 8
select select "header"
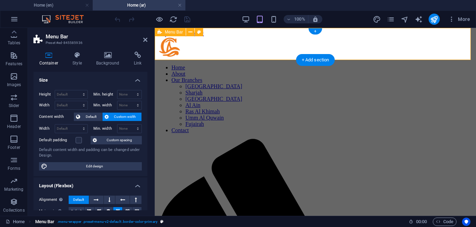
click at [77, 222] on span ". menu-wrapper .preset-menu-v2-default .border-color-primary" at bounding box center [107, 222] width 100 height 8
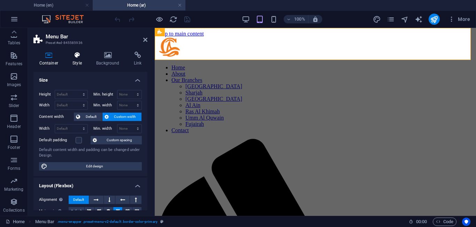
click at [77, 61] on h4 "Style" at bounding box center [79, 59] width 24 height 15
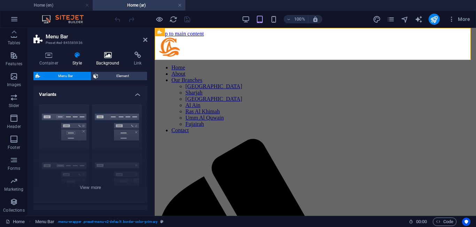
click at [105, 58] on icon at bounding box center [108, 55] width 35 height 7
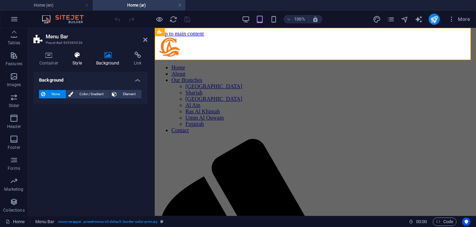
click at [80, 56] on icon at bounding box center [77, 55] width 21 height 7
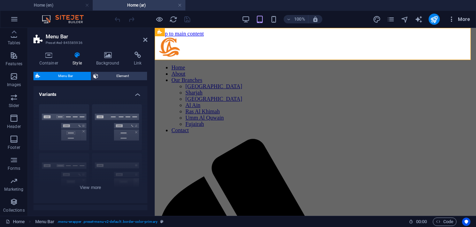
click at [454, 17] on icon "button" at bounding box center [452, 19] width 7 height 7
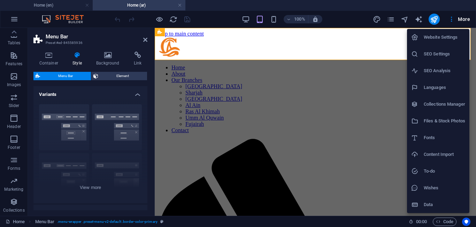
click at [146, 40] on div at bounding box center [238, 113] width 476 height 227
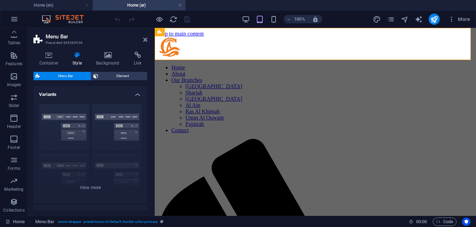
click at [143, 40] on header "Menu Bar Preset #ed-845585936" at bounding box center [90, 37] width 114 height 18
click at [147, 41] on icon at bounding box center [145, 40] width 4 height 6
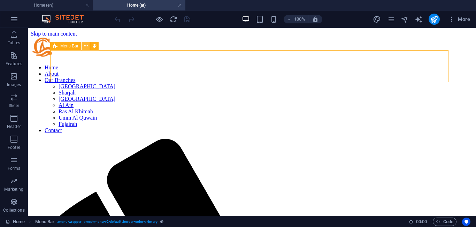
click at [86, 45] on icon at bounding box center [86, 46] width 4 height 7
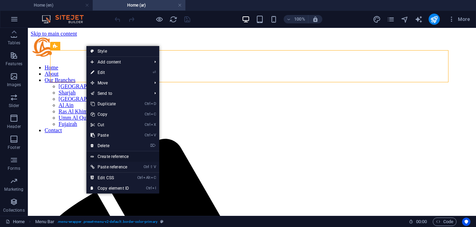
click at [127, 156] on link "Create reference" at bounding box center [123, 156] width 73 height 10
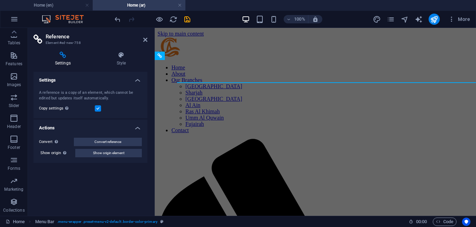
select select "rem"
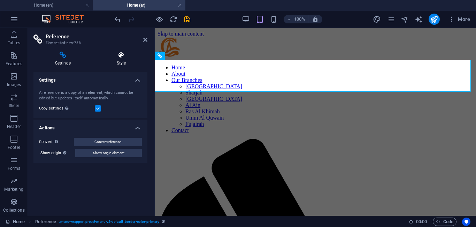
click at [124, 58] on icon at bounding box center [121, 55] width 52 height 7
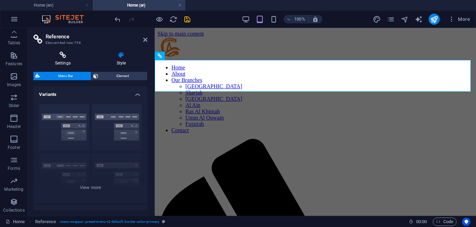
click at [64, 57] on icon at bounding box center [62, 55] width 59 height 7
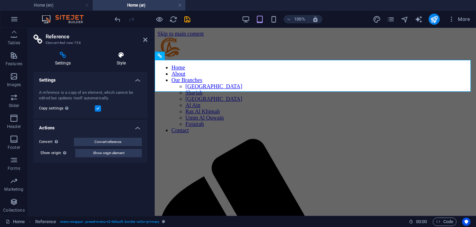
click at [129, 62] on h4 "Style" at bounding box center [121, 59] width 52 height 15
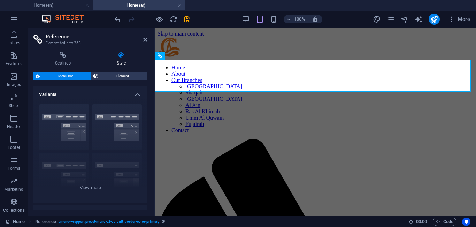
drag, startPoint x: 148, startPoint y: 126, endPoint x: 154, endPoint y: 151, distance: 25.5
click at [154, 151] on aside "Reference Element #ed-new-758 Settings Style Settings A reference is a copy of …" at bounding box center [91, 122] width 127 height 188
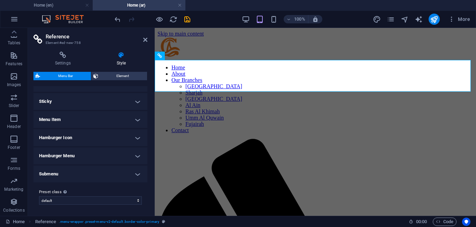
scroll to position [0, 0]
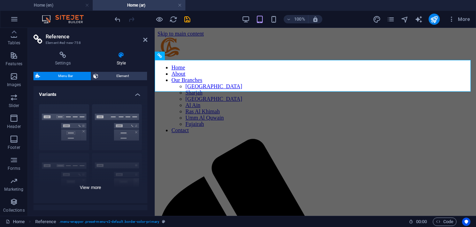
click at [88, 188] on div "Border Centered Default Fixed Loki Trigger Wide XXL" at bounding box center [90, 151] width 114 height 105
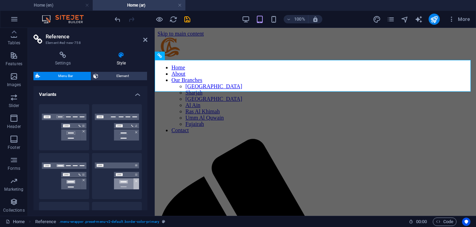
click at [124, 68] on div "Settings Style Settings A reference is a copy of an element, which cannot be ed…" at bounding box center [90, 131] width 114 height 159
click at [125, 77] on span "Element" at bounding box center [122, 76] width 45 height 8
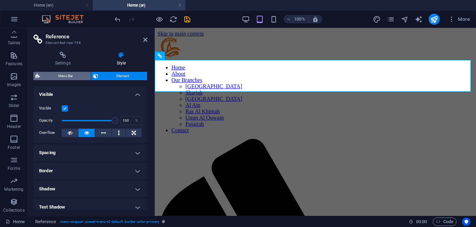
click at [80, 77] on span "Menu Bar" at bounding box center [65, 76] width 47 height 8
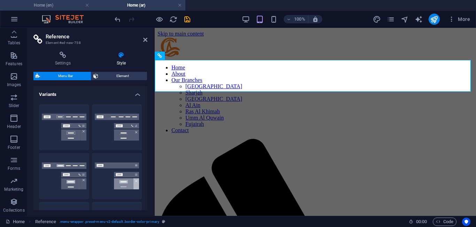
click at [74, 9] on h4 "Home (en)" at bounding box center [46, 5] width 93 height 8
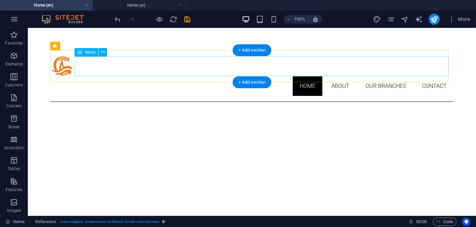
click at [148, 76] on nav "Home About Our Branches [GEOGRAPHIC_DATA] [GEOGRAPHIC_DATA] [GEOGRAPHIC_DATA] […" at bounding box center [252, 86] width 404 height 20
select select
select select "1"
select select
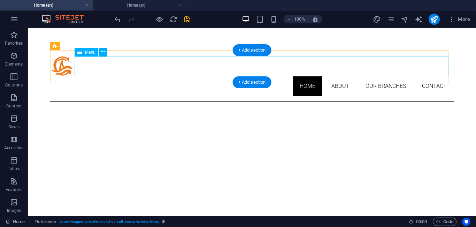
select select "3"
select select
select select "4"
select select
select select "5"
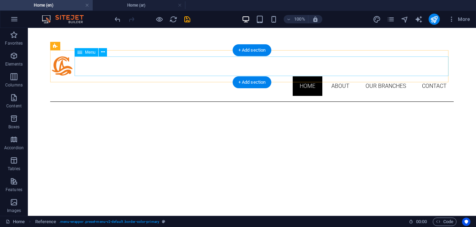
select select
select select "6"
select select
select select "7"
select select
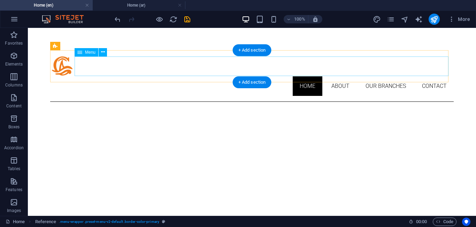
select select "8"
select select
select select "9"
select select
select select "10"
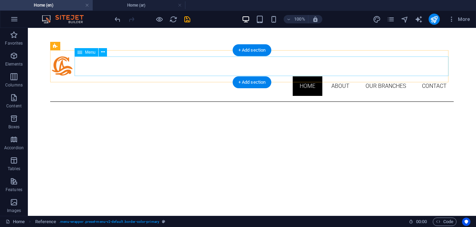
select select
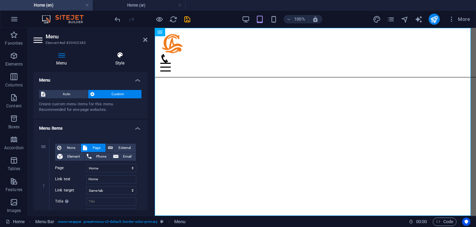
click at [113, 65] on h4 "Style" at bounding box center [119, 59] width 55 height 15
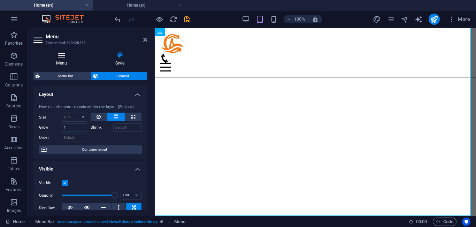
click at [67, 59] on h4 "Menu" at bounding box center [62, 59] width 59 height 15
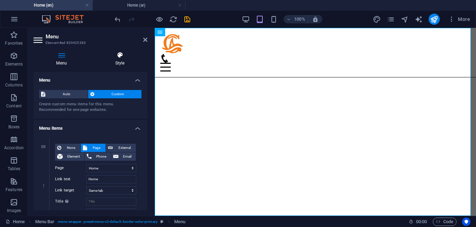
click at [120, 59] on h4 "Style" at bounding box center [119, 59] width 55 height 15
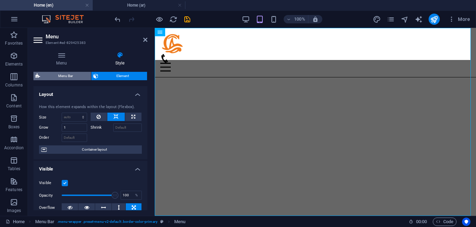
click at [73, 73] on span "Menu Bar" at bounding box center [65, 76] width 47 height 8
select select "rem"
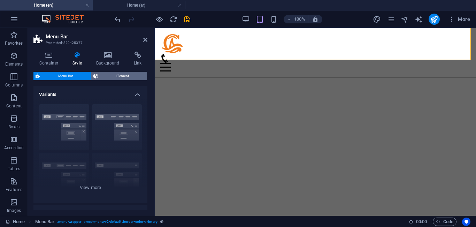
click at [120, 78] on span "Element" at bounding box center [122, 76] width 45 height 8
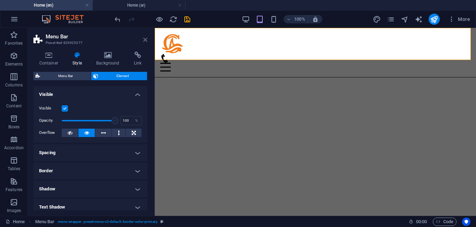
click at [143, 37] on icon at bounding box center [145, 40] width 4 height 6
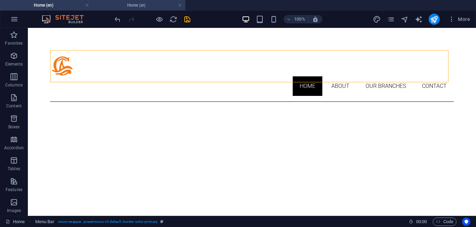
click at [151, 4] on h4 "Home (ar)" at bounding box center [139, 5] width 93 height 8
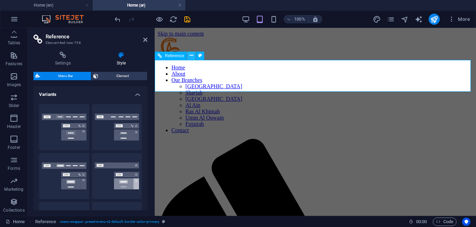
click at [193, 57] on icon at bounding box center [192, 55] width 4 height 7
click at [194, 58] on button at bounding box center [191, 56] width 8 height 8
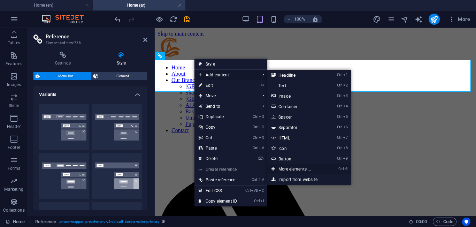
drag, startPoint x: 300, startPoint y: 170, endPoint x: 80, endPoint y: 80, distance: 238.4
click at [300, 170] on link "Ctrl ⏎ More elements ..." at bounding box center [297, 169] width 58 height 10
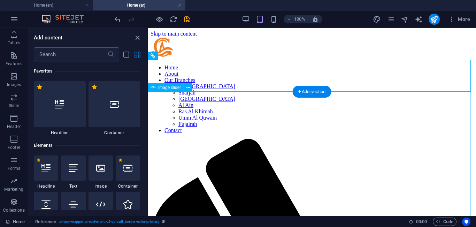
scroll to position [74, 0]
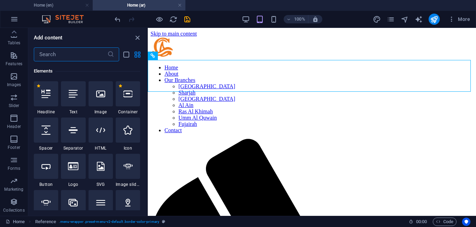
click at [87, 57] on input "text" at bounding box center [71, 54] width 74 height 14
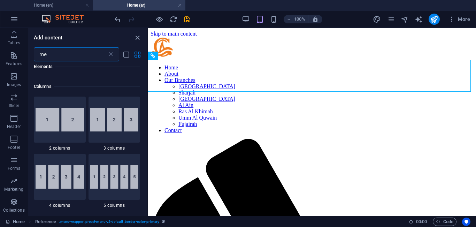
scroll to position [0, 0]
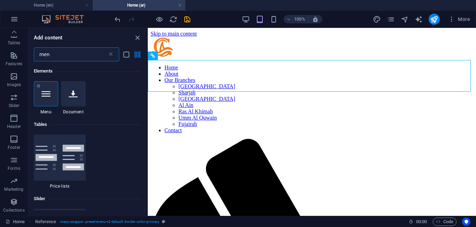
type input "men"
click at [48, 94] on icon at bounding box center [46, 93] width 9 height 9
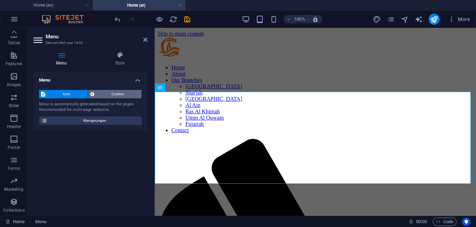
click at [115, 96] on span "Custom" at bounding box center [118, 94] width 43 height 8
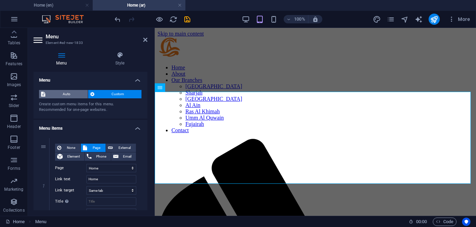
click at [57, 97] on span "Auto" at bounding box center [66, 94] width 38 height 8
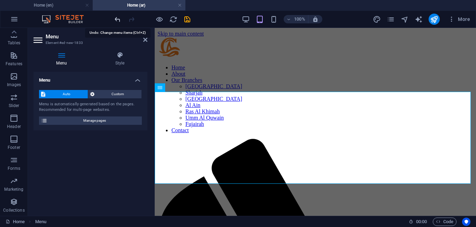
click at [119, 20] on icon "undo" at bounding box center [118, 19] width 8 height 8
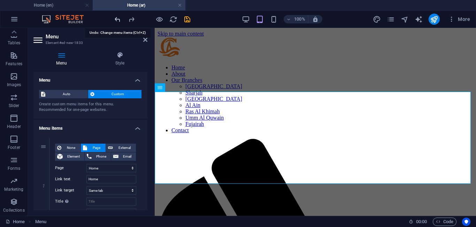
click at [119, 20] on icon "undo" at bounding box center [118, 19] width 8 height 8
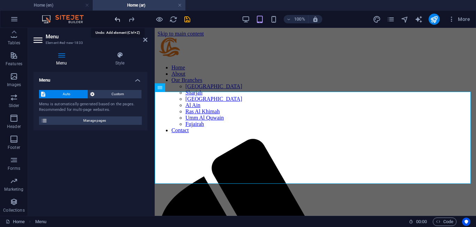
click at [119, 20] on icon "undo" at bounding box center [118, 19] width 8 height 8
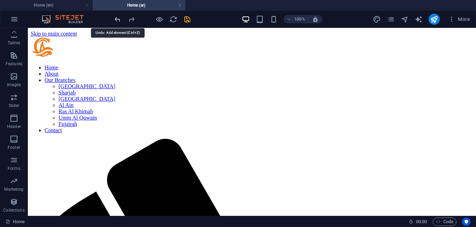
click at [119, 20] on icon "undo" at bounding box center [118, 19] width 8 height 8
